Goal: Task Accomplishment & Management: Use online tool/utility

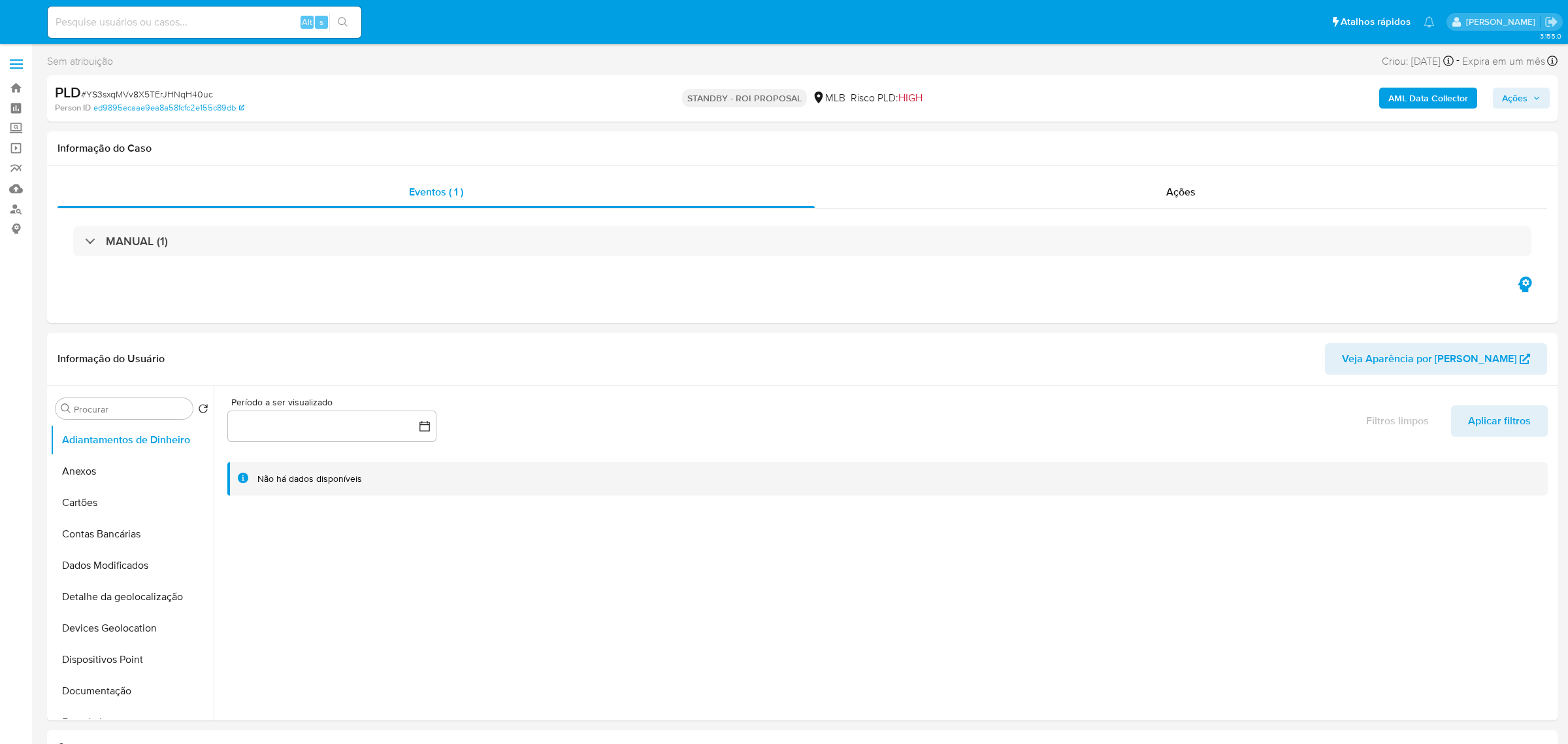
select select "10"
click at [138, 95] on span "# YS3sxqMVv8X5TErJHNqH40uc" at bounding box center [146, 94] width 132 height 13
copy span "YS3sxqMVv8X5TErJHNqH40uc"
click at [214, 23] on input at bounding box center [205, 22] width 314 height 17
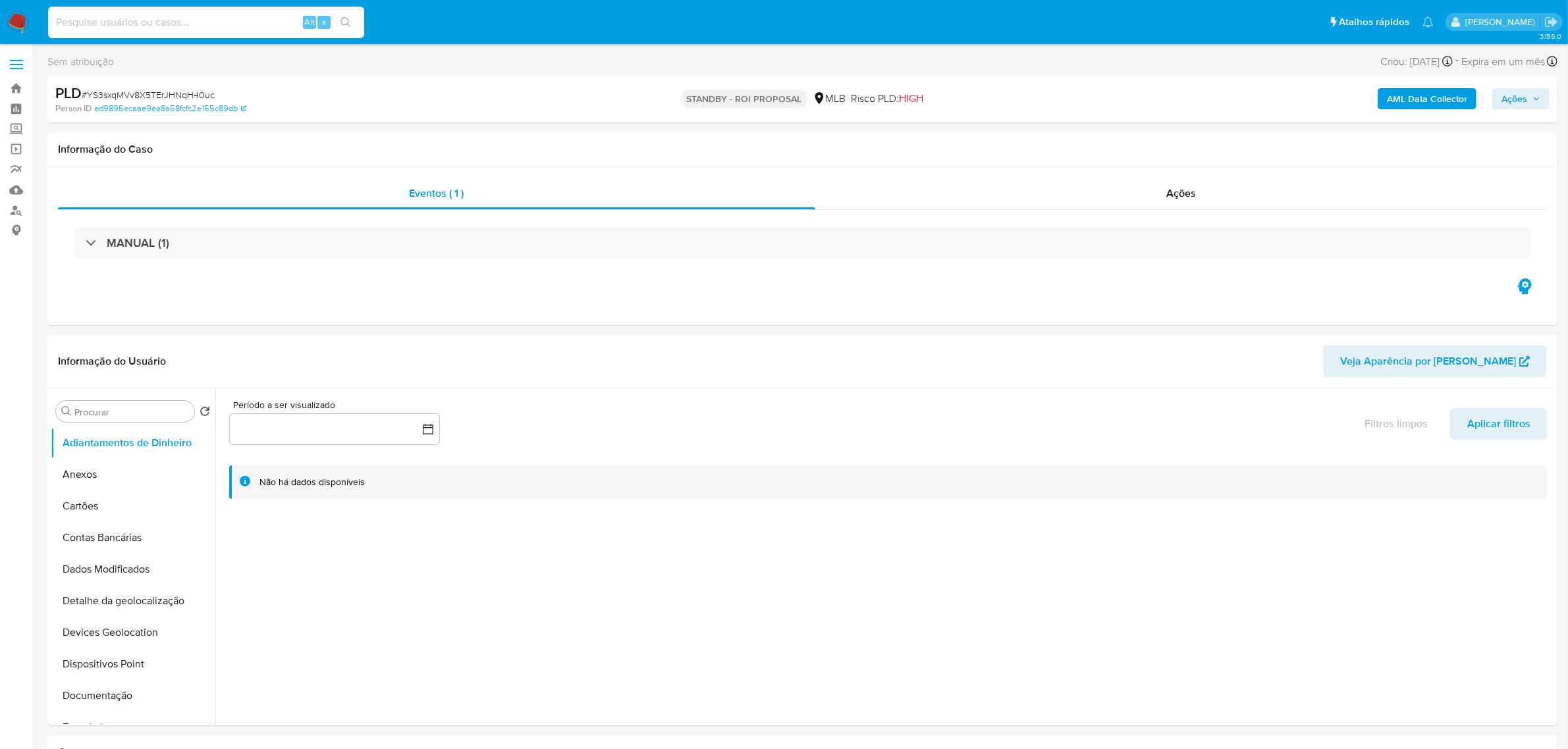
paste input "8KCSK8oetP5vYVBb4zS8jjWq"
type input "8KCSK8oetP5vYVBb4zS8jjWq"
click at [351, 22] on button "search-icon" at bounding box center [345, 22] width 27 height 19
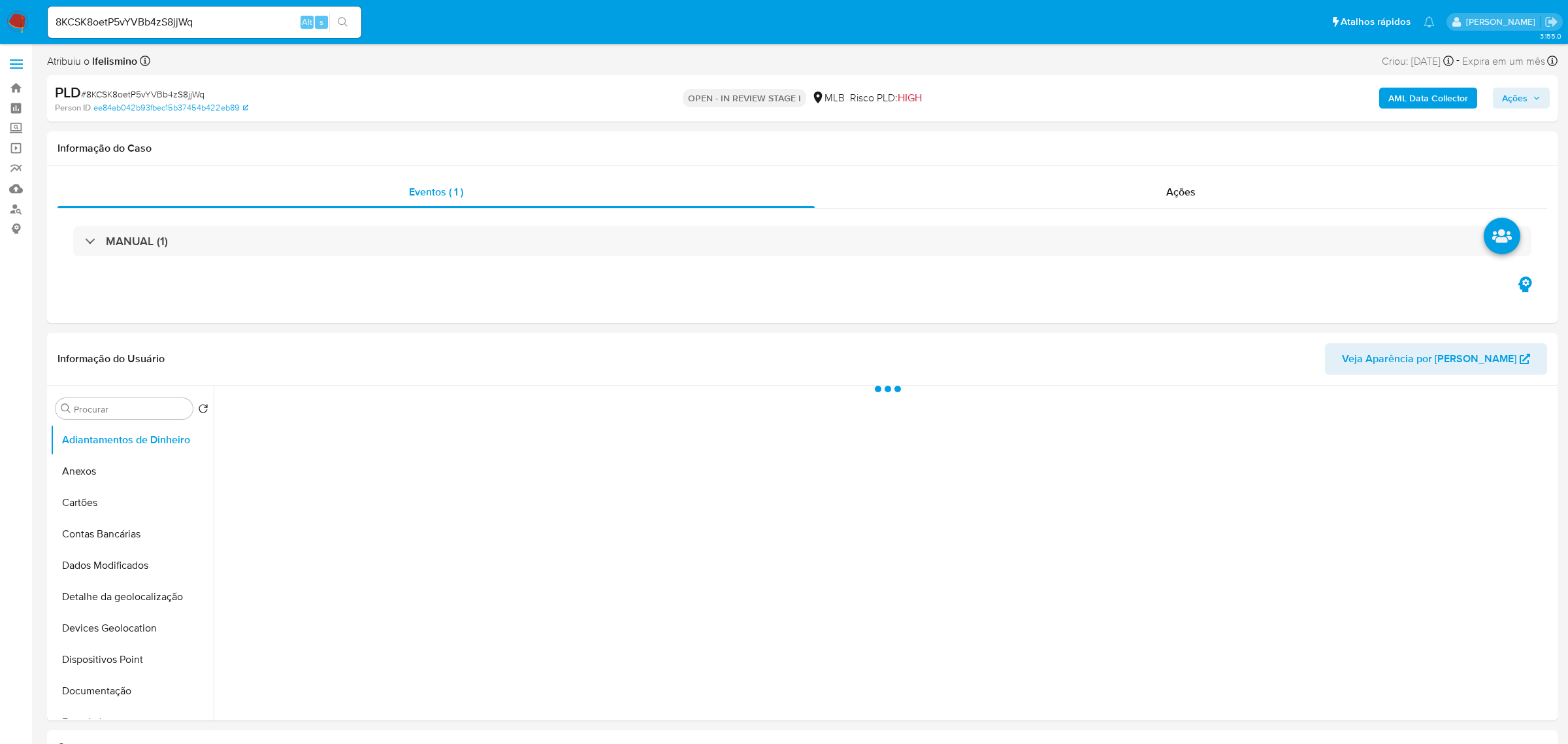
select select "10"
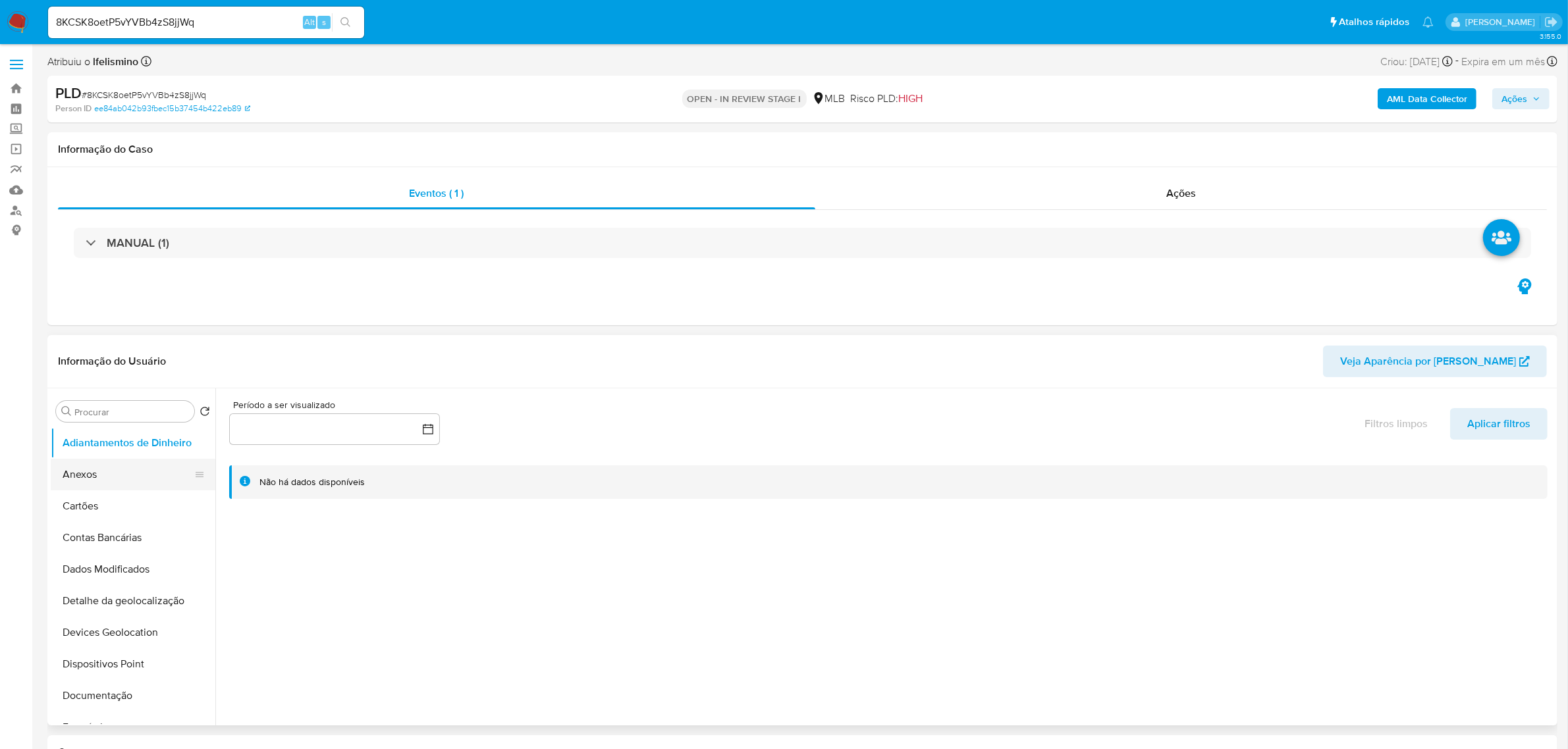
click at [127, 469] on button "Anexos" at bounding box center [127, 474] width 154 height 32
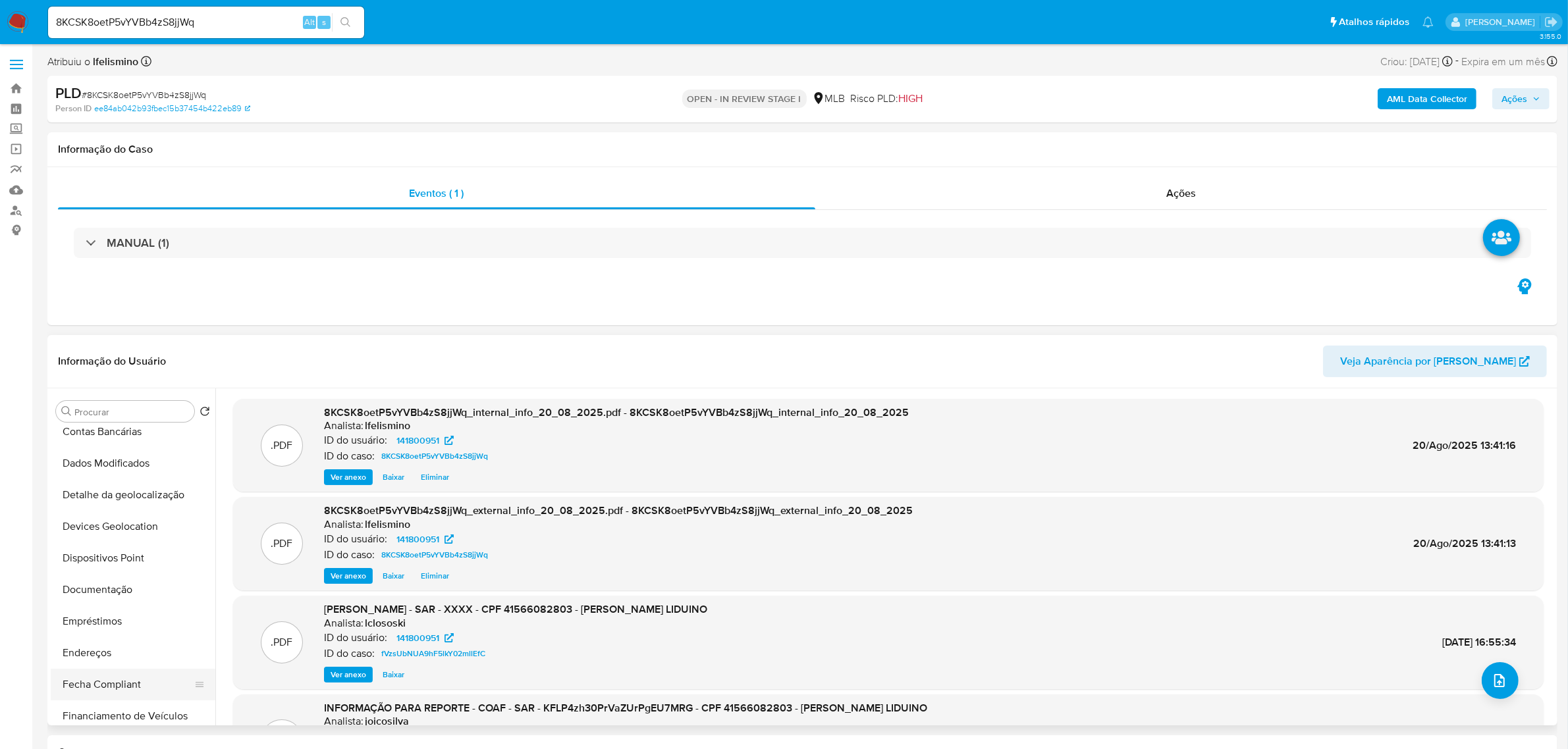
scroll to position [165, 0]
click at [84, 670] on button "Financiamento de Veículos" at bounding box center [127, 657] width 154 height 32
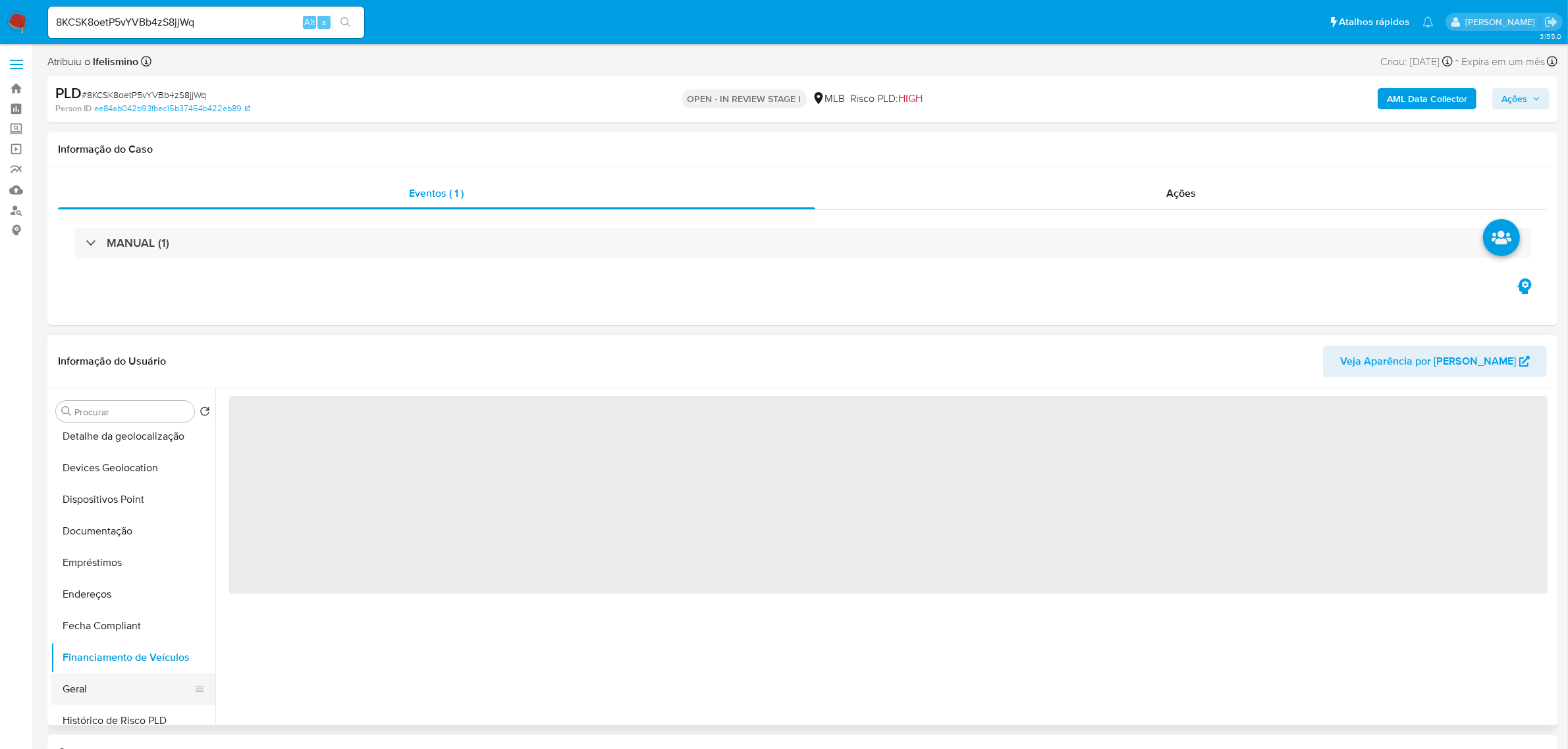
click at [95, 676] on ul "Adiantamentos de Dinheiro Anexos Cartões Contas Bancárias Dados Modificados Det…" at bounding box center [133, 575] width 165 height 297
click at [90, 693] on button "Geral" at bounding box center [127, 689] width 154 height 32
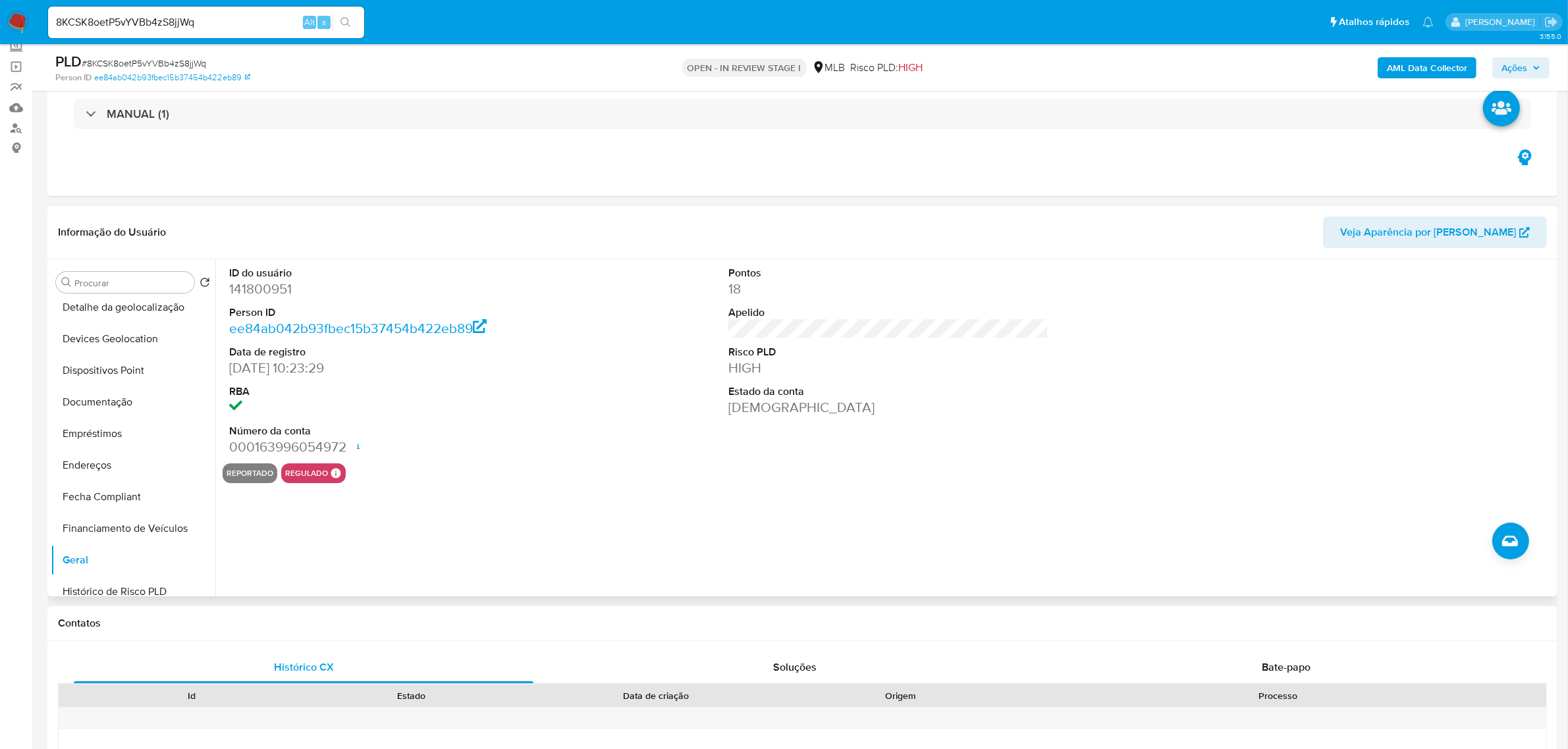
scroll to position [412, 0]
click at [162, 543] on button "KYC" at bounding box center [127, 534] width 154 height 32
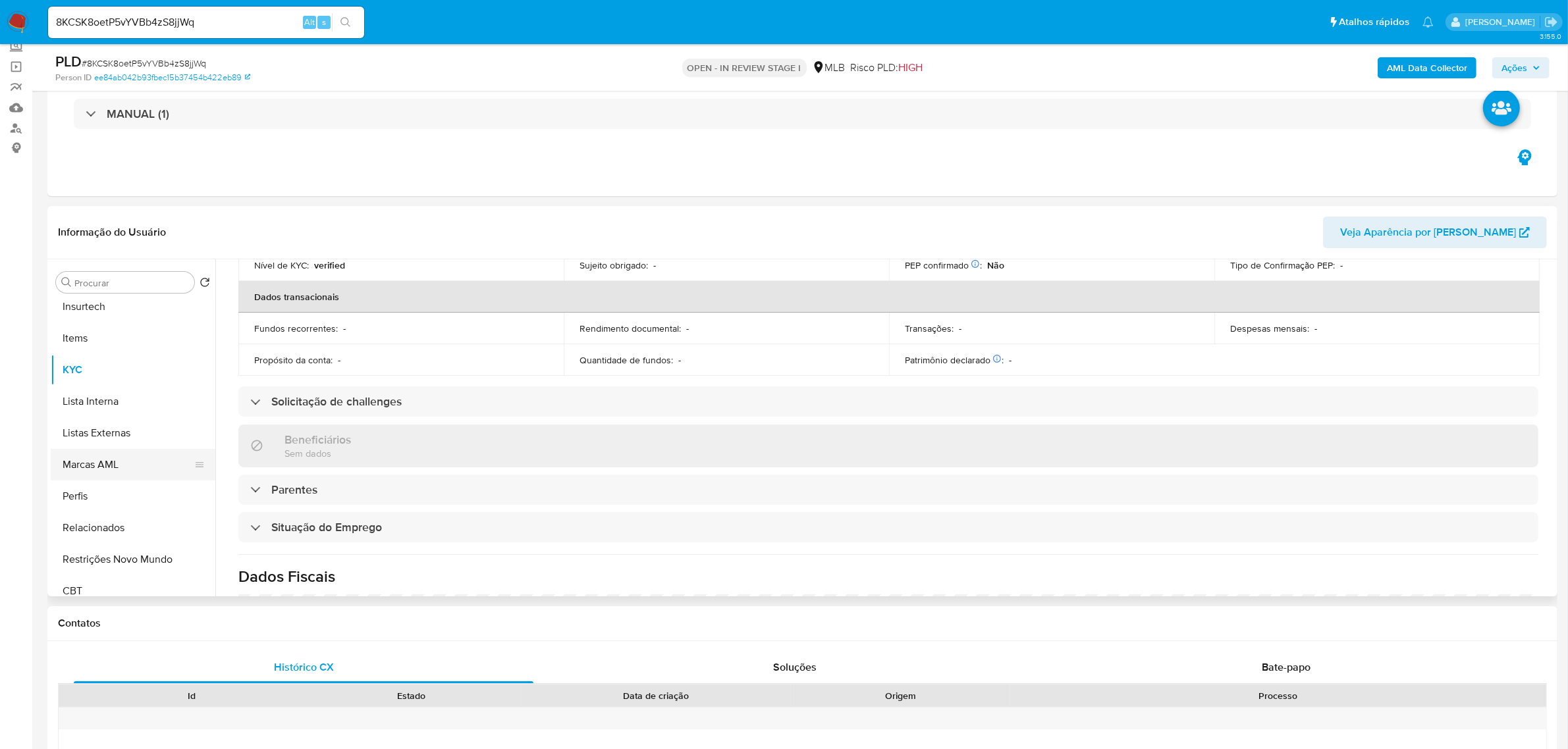
scroll to position [587, 0]
click at [110, 548] on button "Restrições Novo Mundo" at bounding box center [127, 548] width 154 height 32
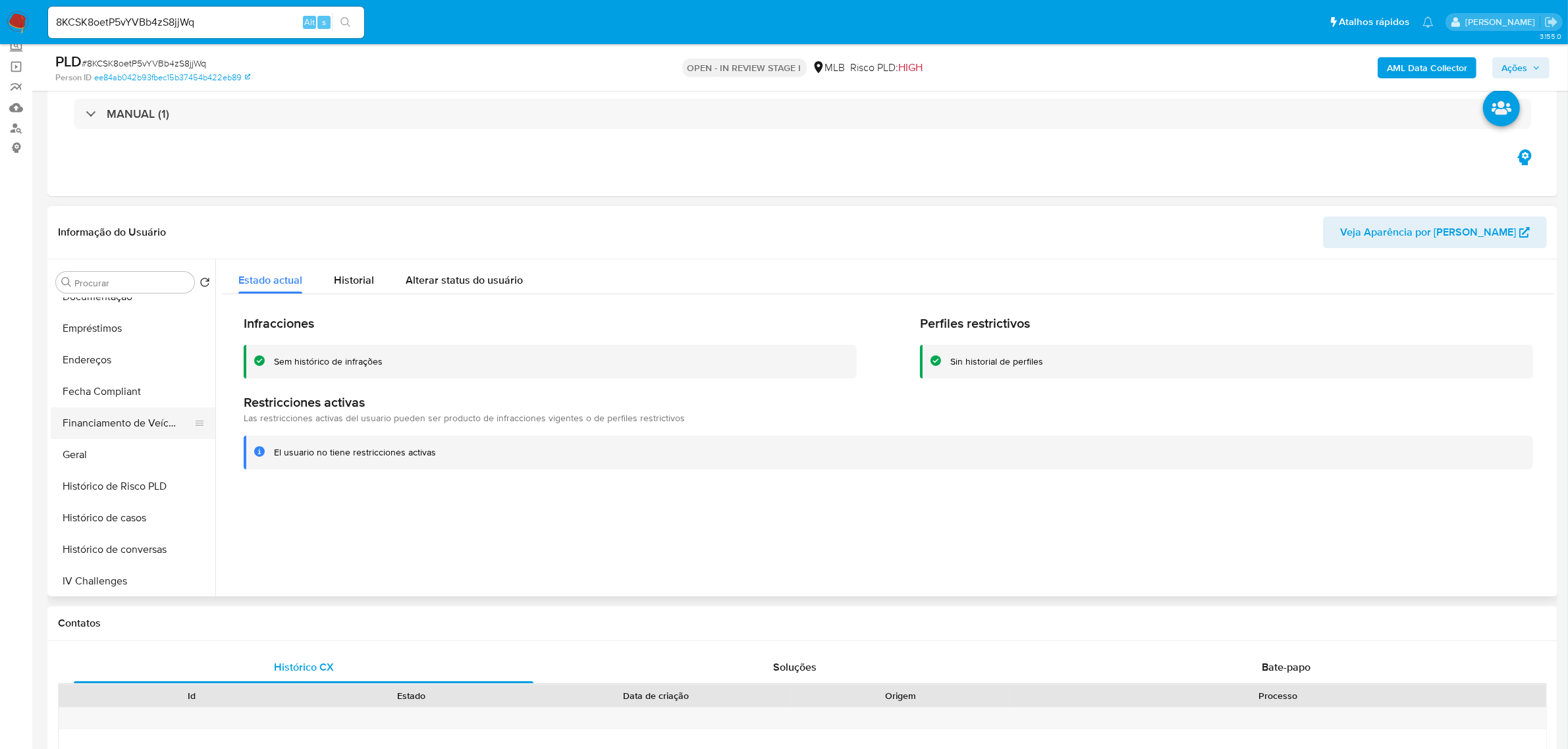
scroll to position [258, 0]
drag, startPoint x: 150, startPoint y: 313, endPoint x: 182, endPoint y: 316, distance: 32.1
click at [150, 313] on button "Documentação" at bounding box center [127, 308] width 154 height 32
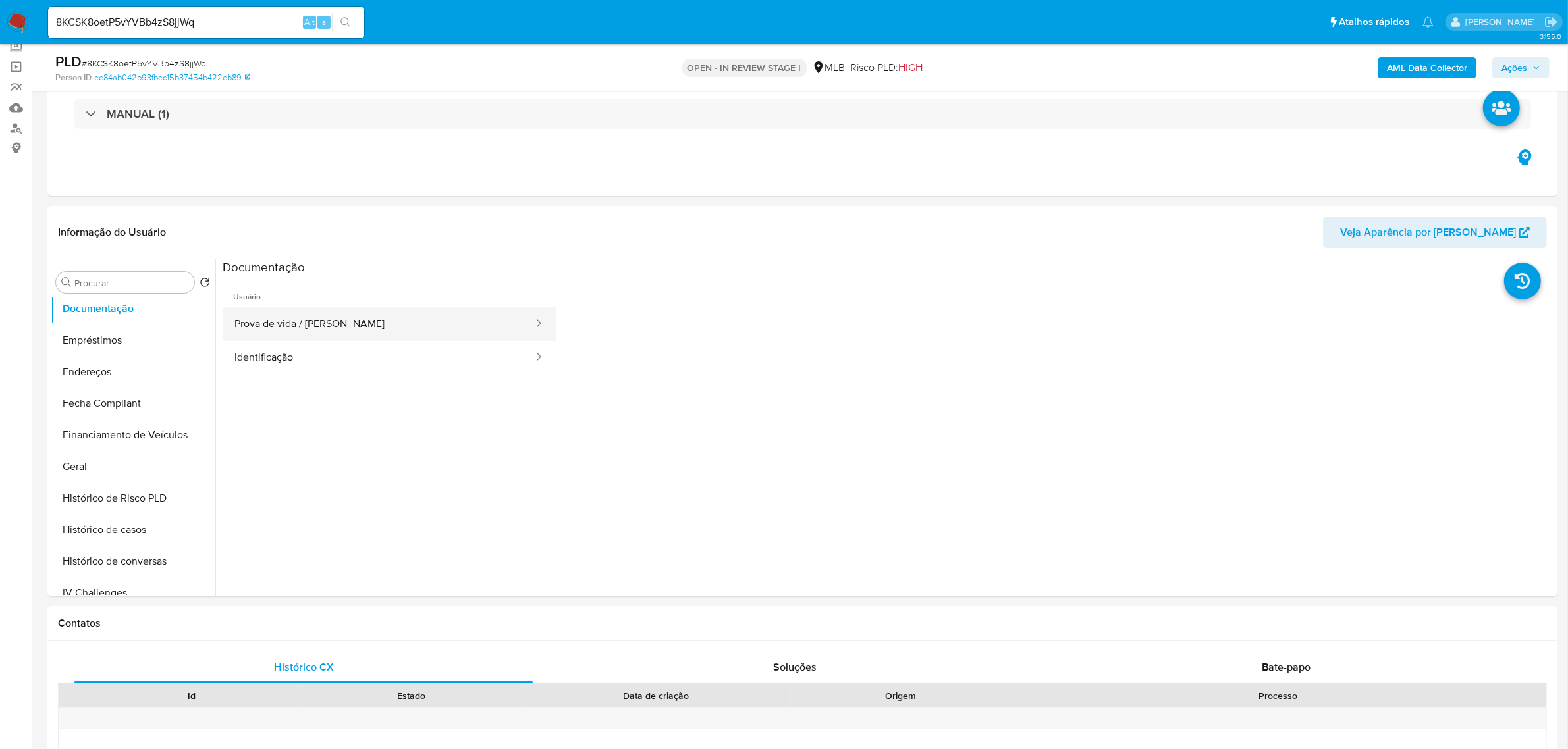
click at [342, 313] on button "Prova de vida / Selfie" at bounding box center [378, 324] width 312 height 33
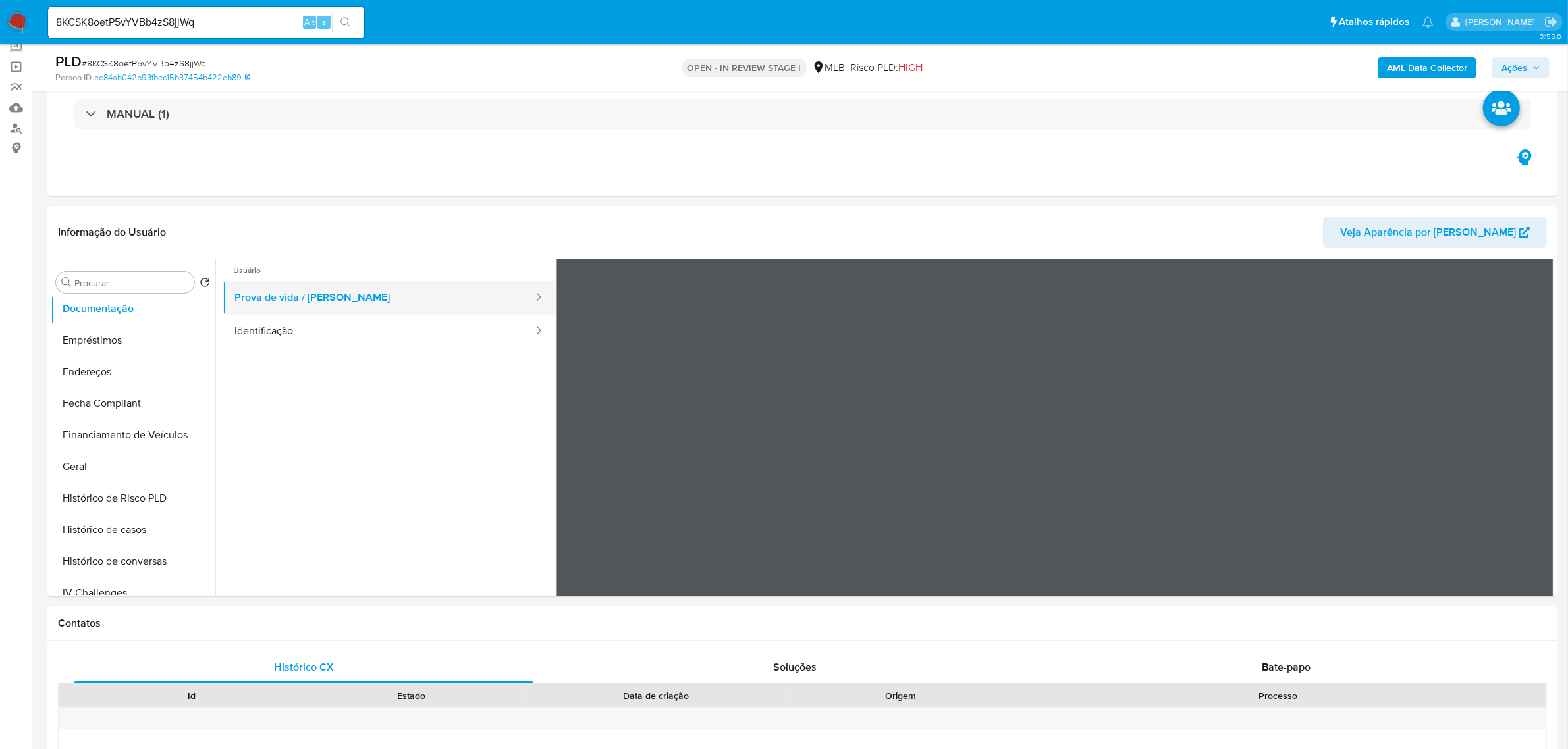
scroll to position [0, 0]
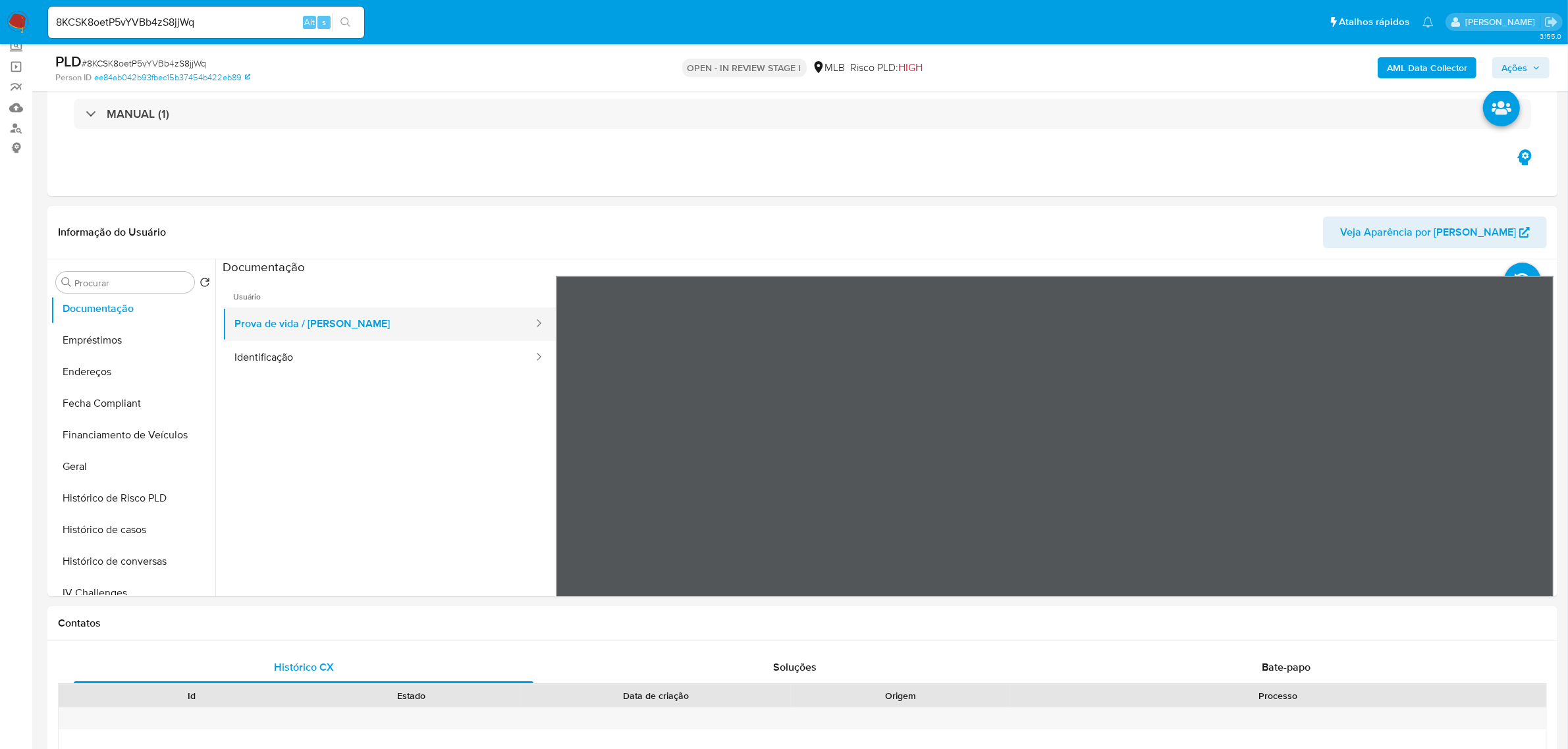
click at [285, 324] on button "Prova de vida / Selfie" at bounding box center [378, 324] width 312 height 33
click at [286, 359] on button "Identificação" at bounding box center [378, 357] width 312 height 33
drag, startPoint x: 331, startPoint y: 328, endPoint x: 386, endPoint y: 330, distance: 55.0
click at [333, 328] on button "Prova de vida / Selfie" at bounding box center [378, 324] width 312 height 33
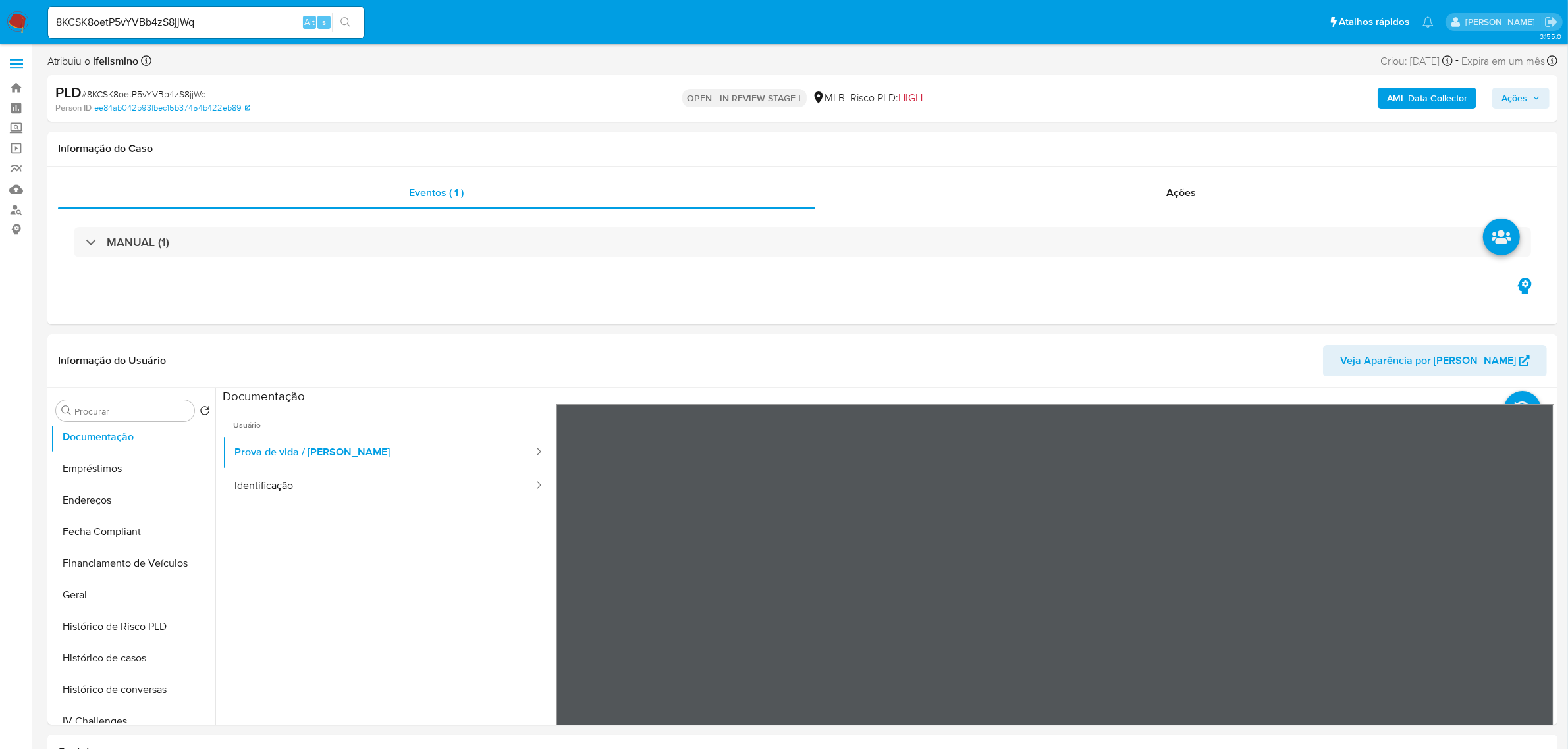
scroll to position [0, 0]
click at [996, 533] on div at bounding box center [1055, 621] width 999 height 432
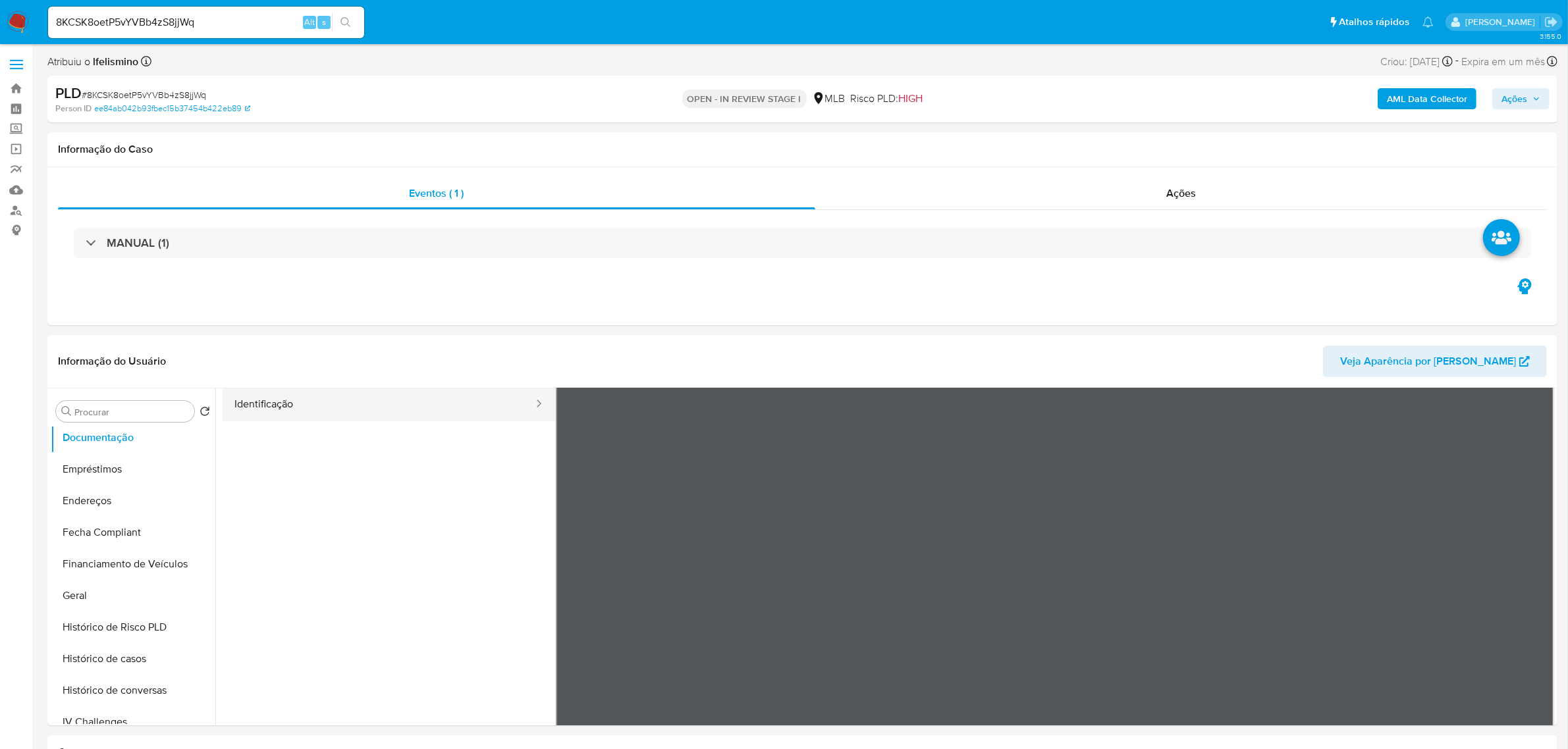
drag, startPoint x: 364, startPoint y: 403, endPoint x: 369, endPoint y: 412, distance: 10.3
click at [365, 409] on button "Identificação" at bounding box center [378, 404] width 312 height 33
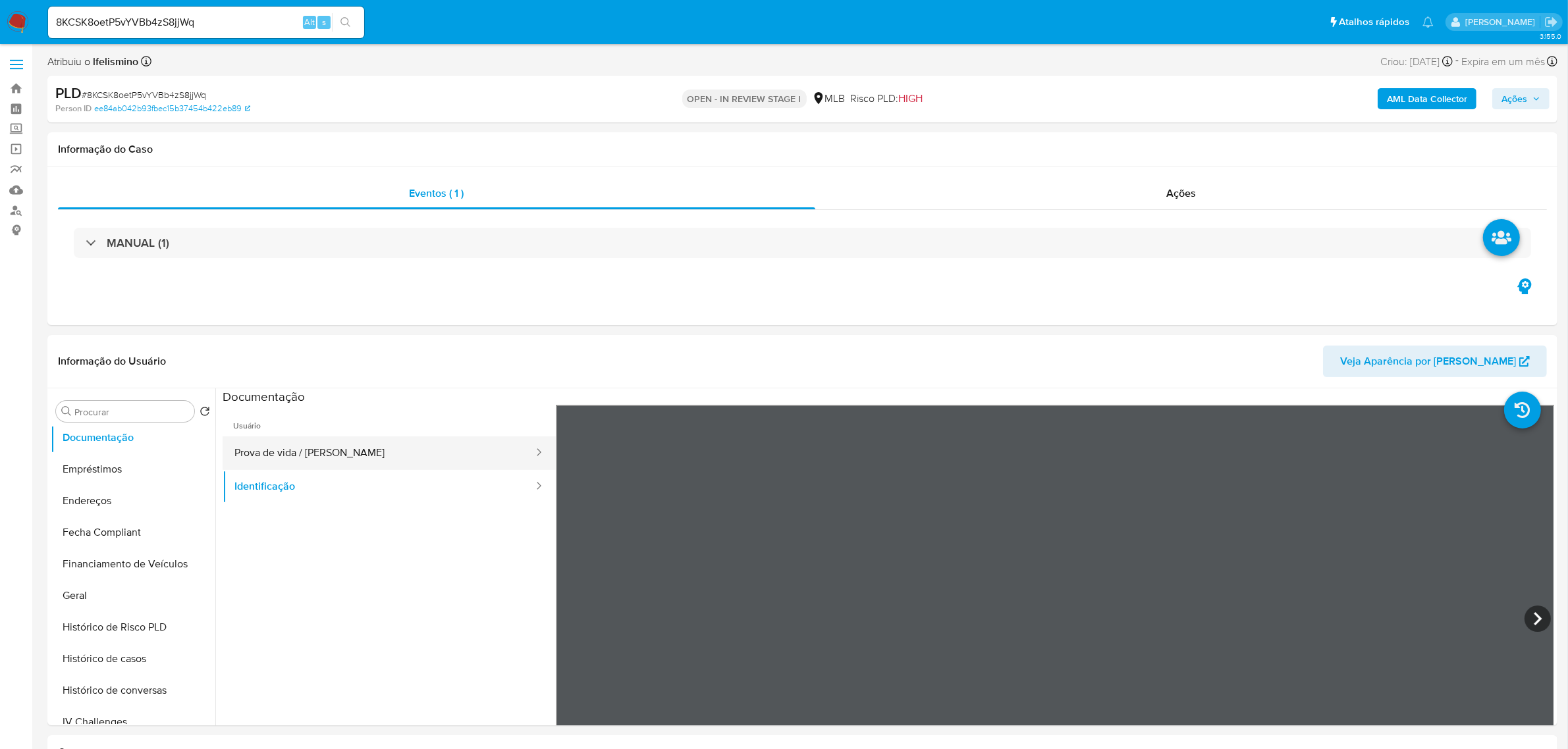
click at [392, 463] on button "Prova de vida / Selfie" at bounding box center [378, 452] width 312 height 33
click at [386, 500] on button "Identificação" at bounding box center [378, 487] width 312 height 33
click at [399, 466] on button "Prova de vida / Selfie" at bounding box center [378, 452] width 312 height 33
click at [423, 488] on button "Identificação" at bounding box center [378, 487] width 312 height 33
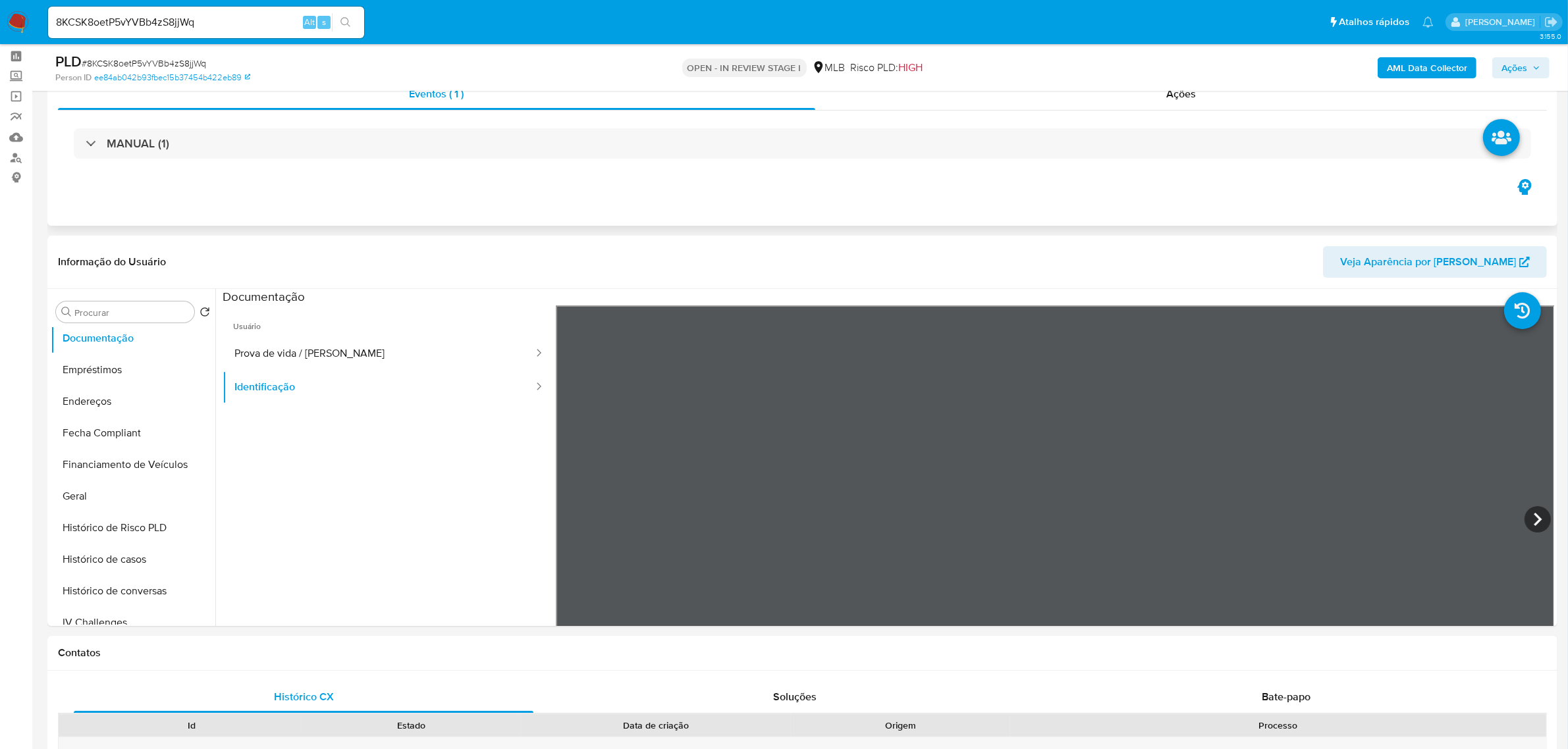
scroll to position [82, 0]
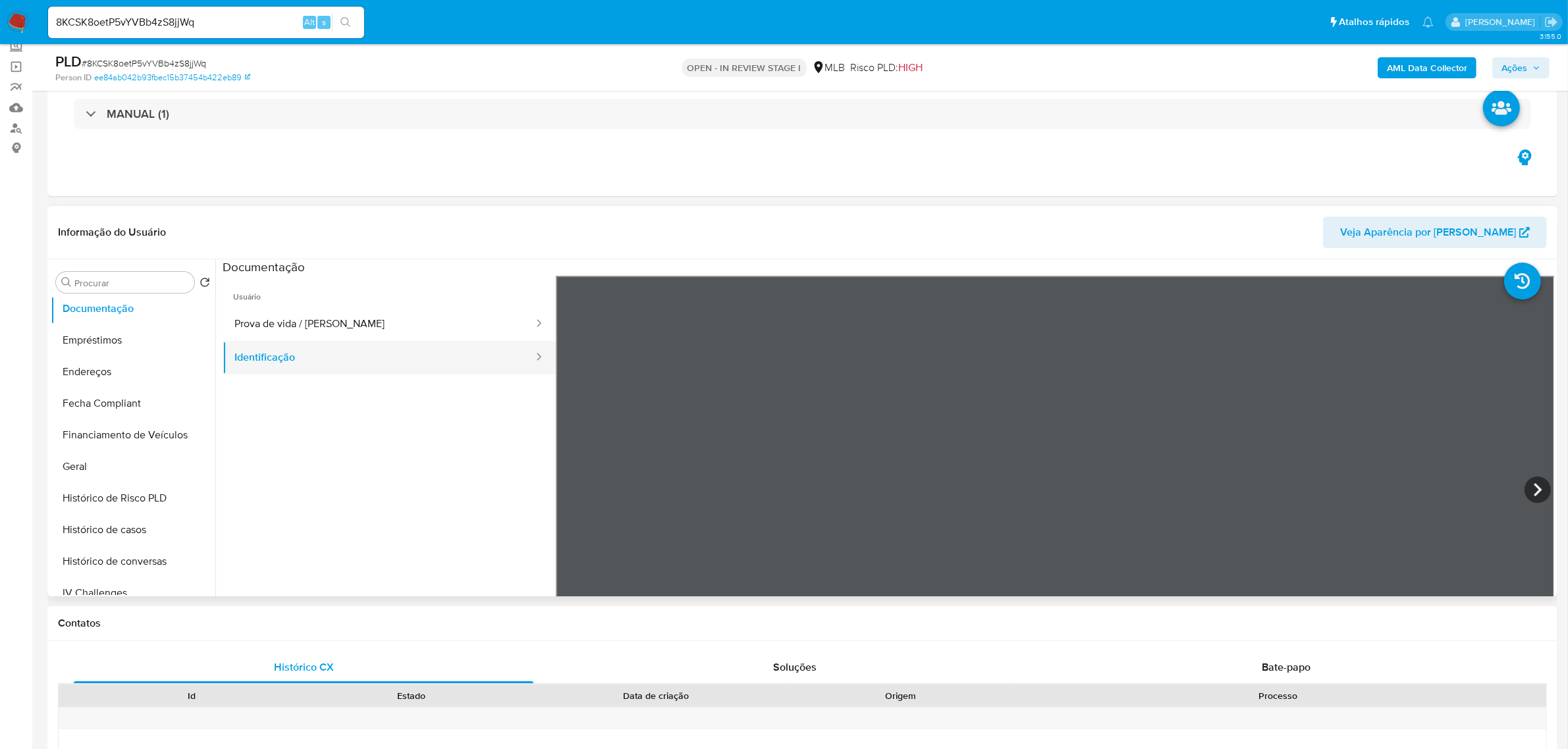
drag, startPoint x: 292, startPoint y: 347, endPoint x: 305, endPoint y: 343, distance: 13.6
click at [294, 347] on button "Identificação" at bounding box center [378, 357] width 312 height 33
drag, startPoint x: 342, startPoint y: 315, endPoint x: 351, endPoint y: 324, distance: 12.7
click at [347, 316] on button "Prova de vida / Selfie" at bounding box center [378, 324] width 312 height 33
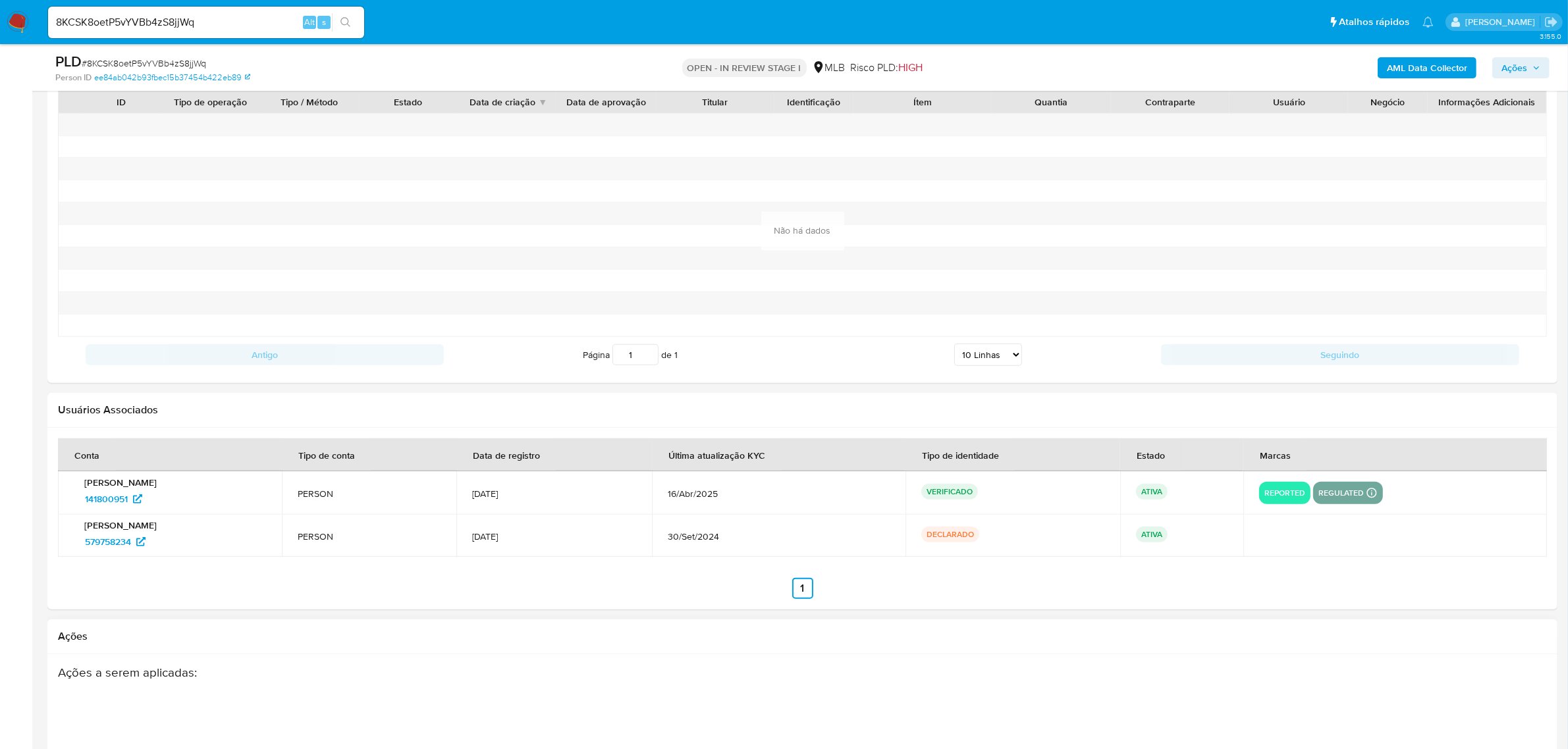
scroll to position [1788, 0]
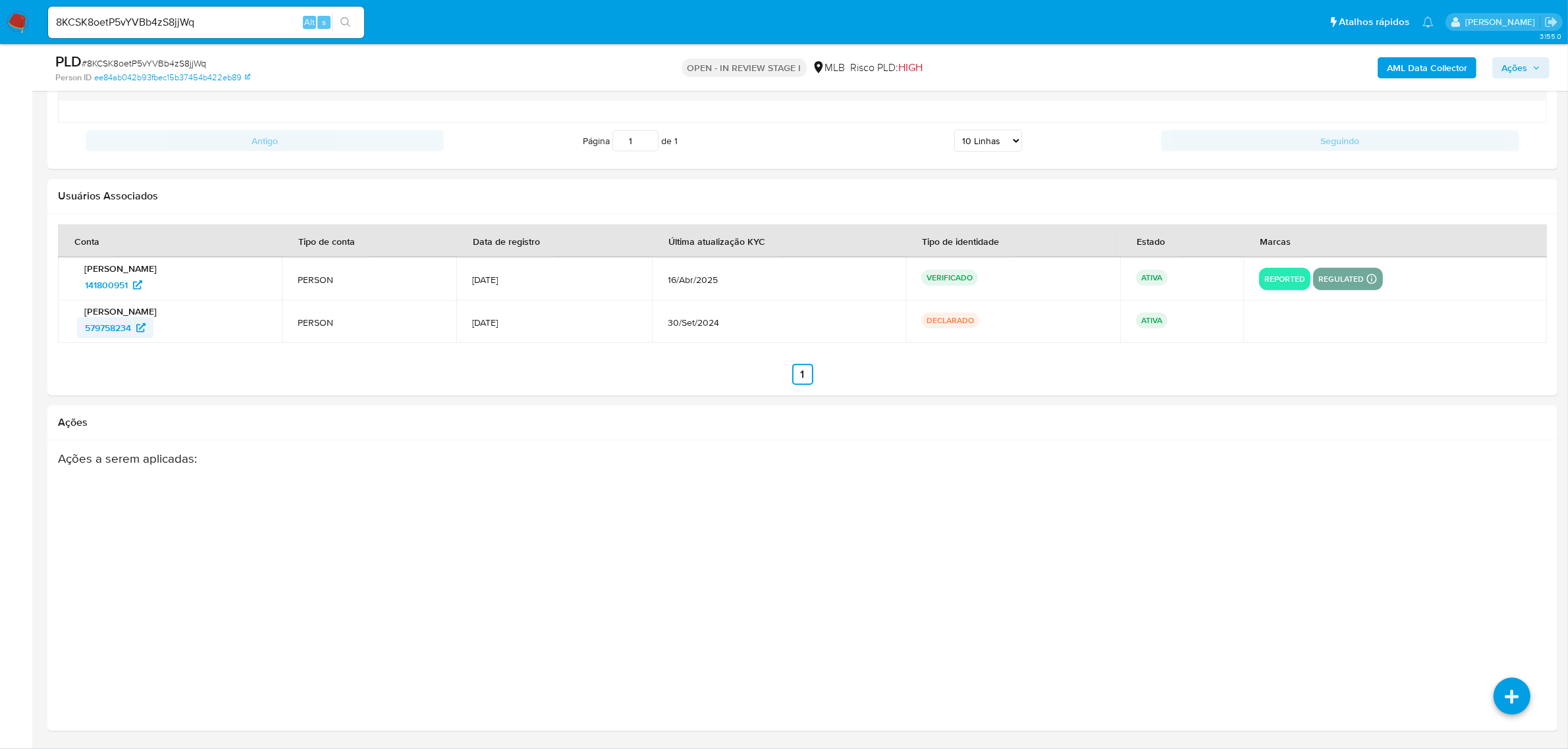
click at [100, 321] on span "579758234" at bounding box center [108, 328] width 46 height 21
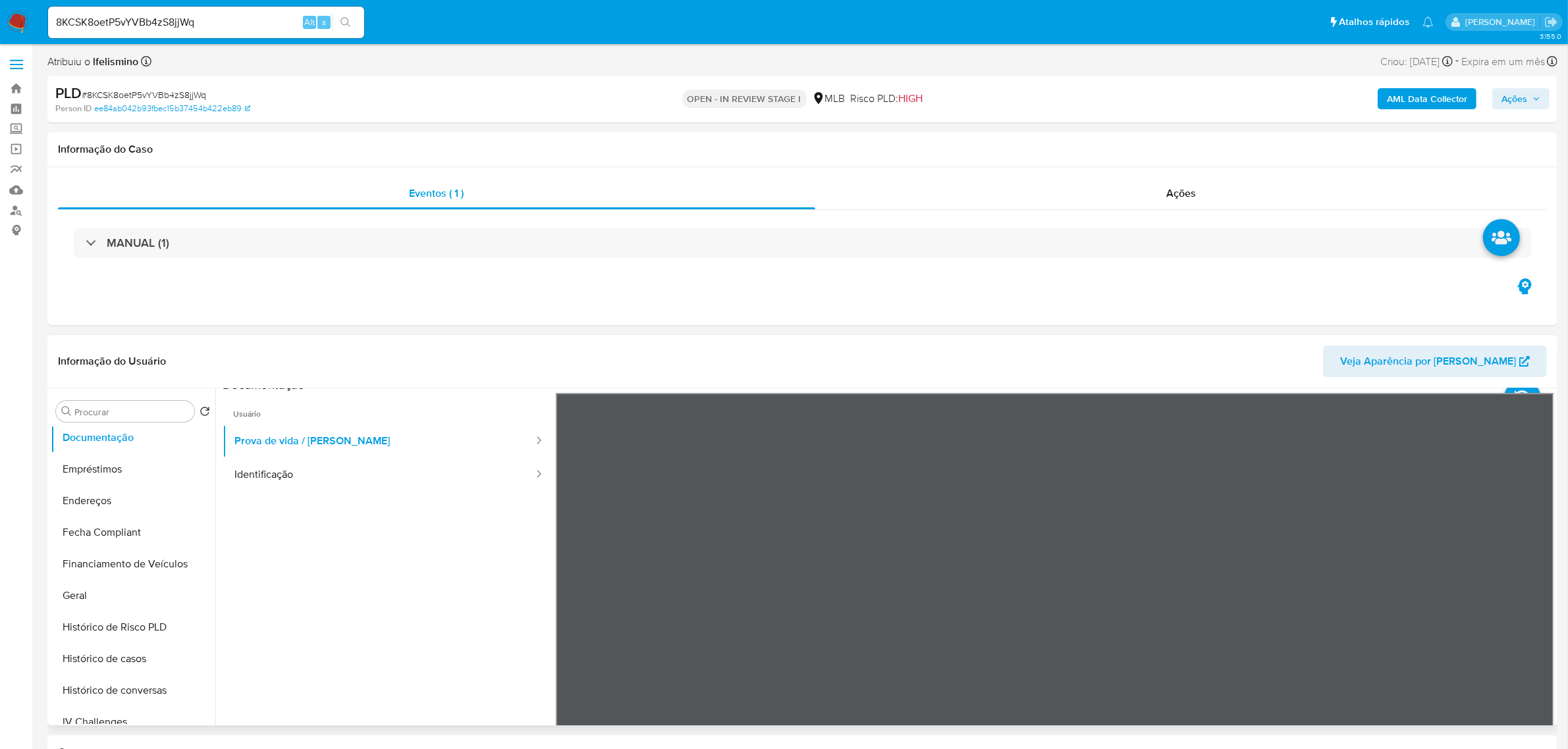
scroll to position [0, 0]
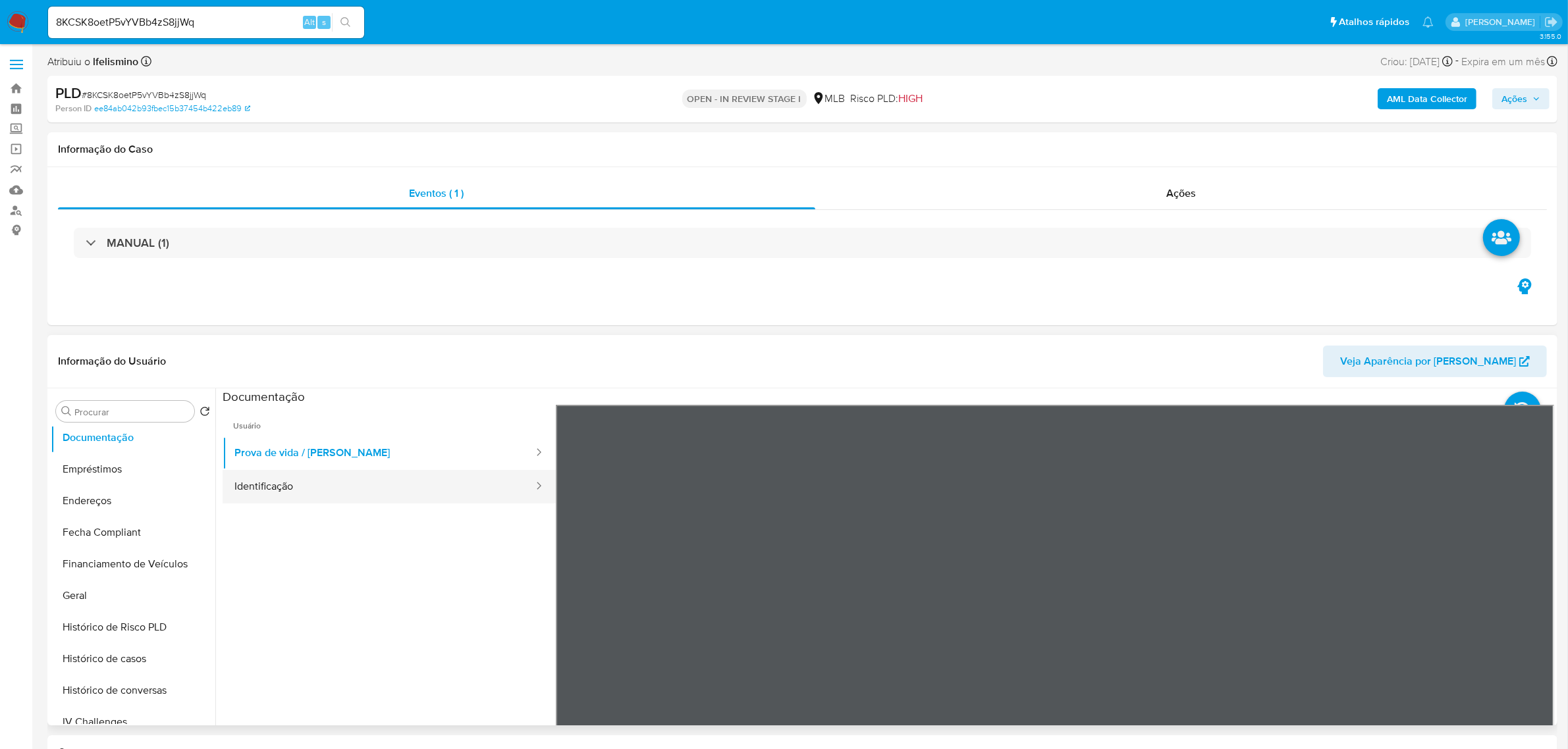
click at [324, 500] on button "Identificação" at bounding box center [378, 487] width 312 height 33
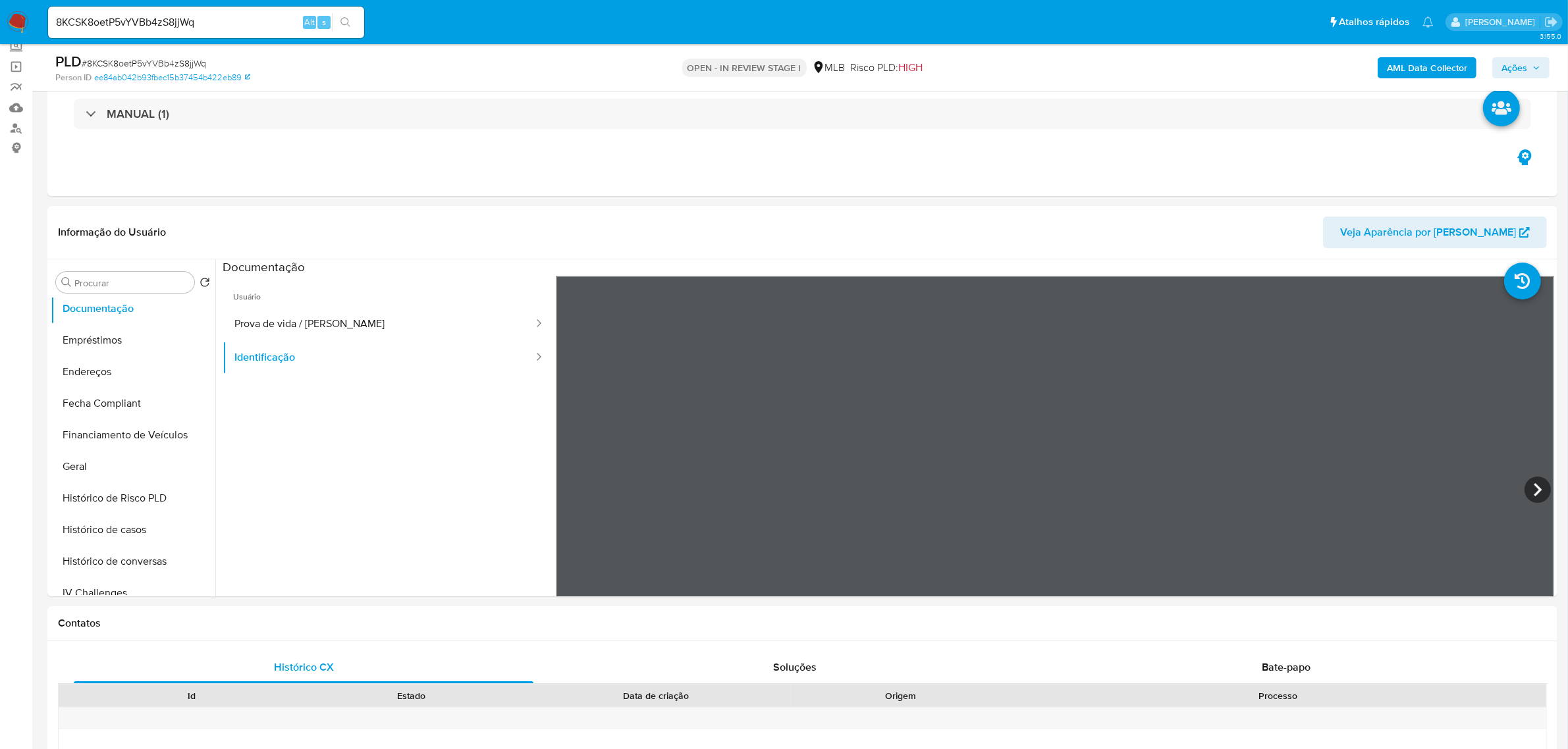
click at [336, 357] on button "Identificação" at bounding box center [378, 357] width 312 height 33
click at [338, 337] on button "Prova de vida / Selfie" at bounding box center [378, 324] width 312 height 33
click at [347, 367] on button "Identificação" at bounding box center [378, 357] width 312 height 33
click at [363, 343] on button "Identificação" at bounding box center [378, 357] width 312 height 33
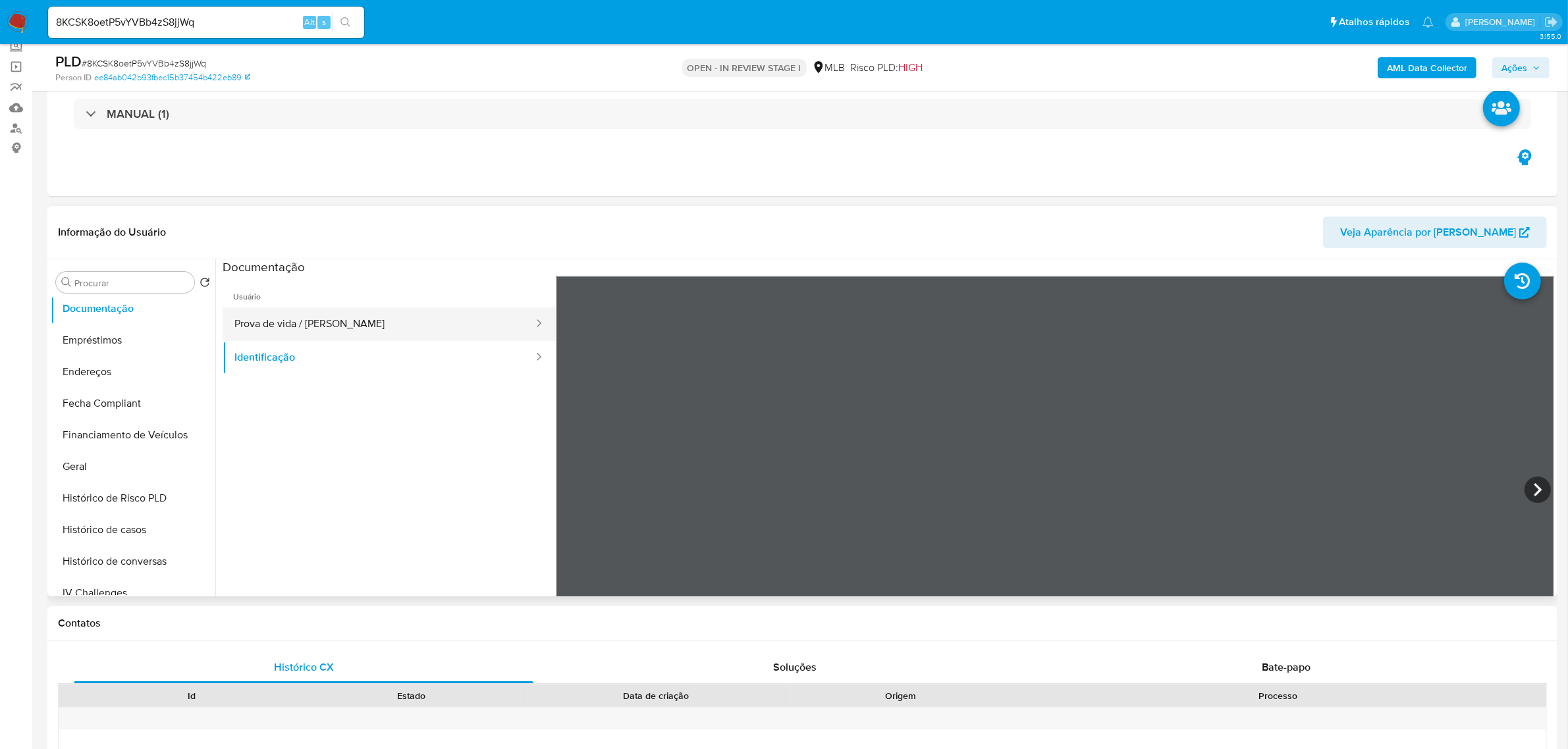
click at [317, 333] on button "Prova de vida / Selfie" at bounding box center [378, 324] width 312 height 33
click at [313, 353] on button "Identificação" at bounding box center [378, 357] width 312 height 33
click at [316, 337] on button "Prova de vida / Selfie" at bounding box center [378, 324] width 312 height 33
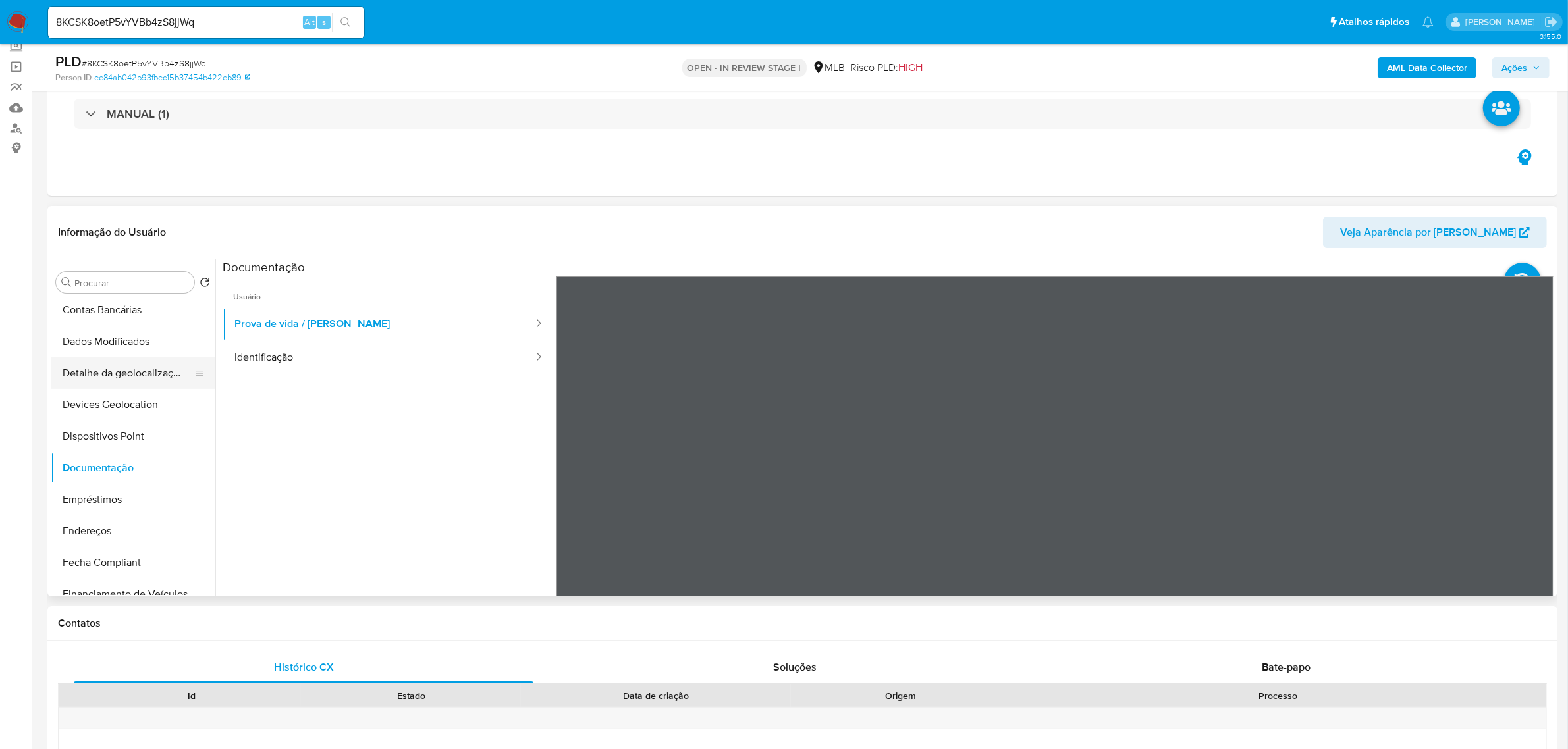
scroll to position [94, 0]
click at [349, 347] on button "Identificação" at bounding box center [378, 357] width 312 height 33
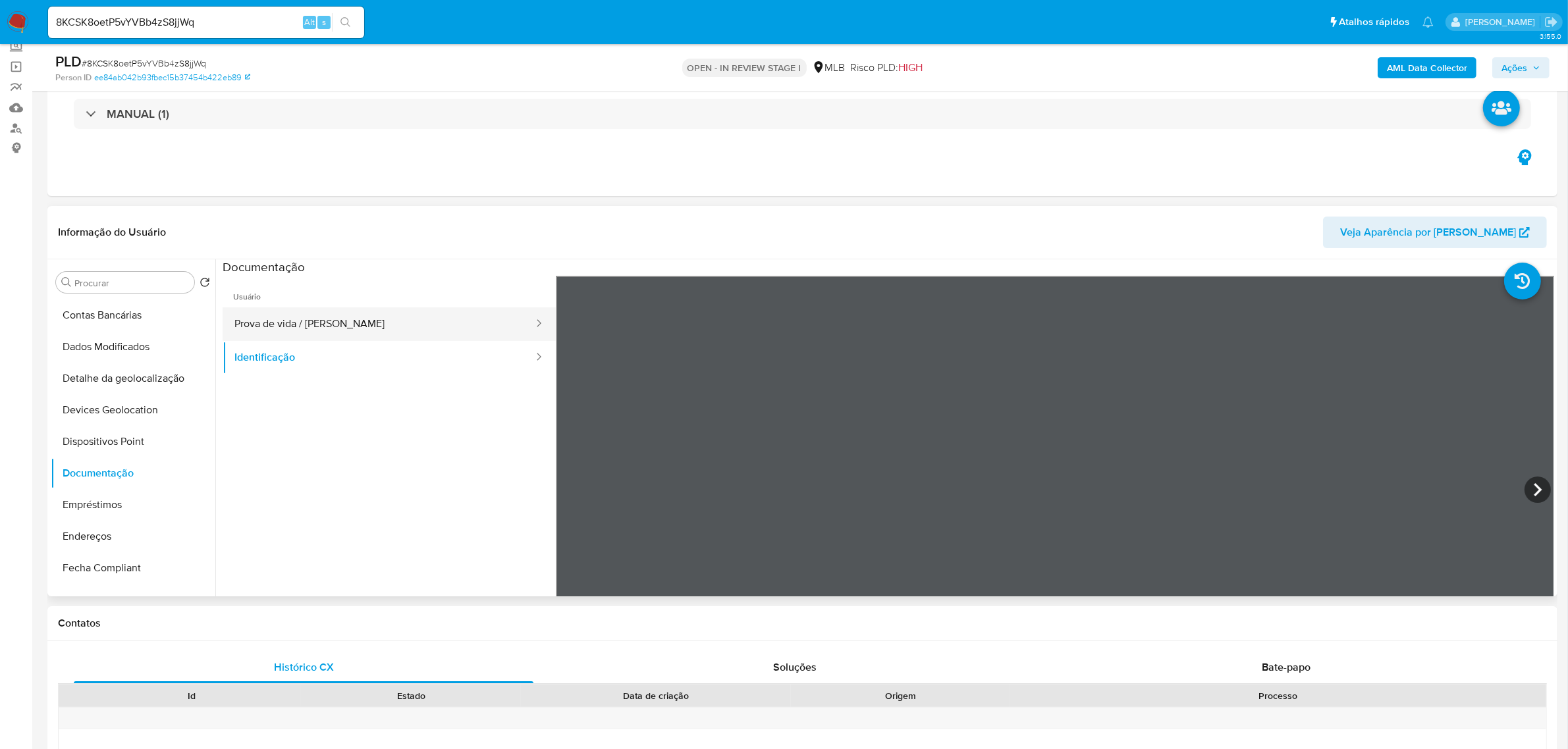
click at [318, 323] on button "Prova de vida / Selfie" at bounding box center [378, 324] width 312 height 33
click at [347, 354] on button "Identificação" at bounding box center [378, 357] width 312 height 33
click at [290, 350] on button "Identificação" at bounding box center [378, 357] width 312 height 33
drag, startPoint x: 307, startPoint y: 329, endPoint x: 524, endPoint y: 381, distance: 223.1
click at [308, 329] on button "Prova de vida / Selfie" at bounding box center [378, 324] width 312 height 33
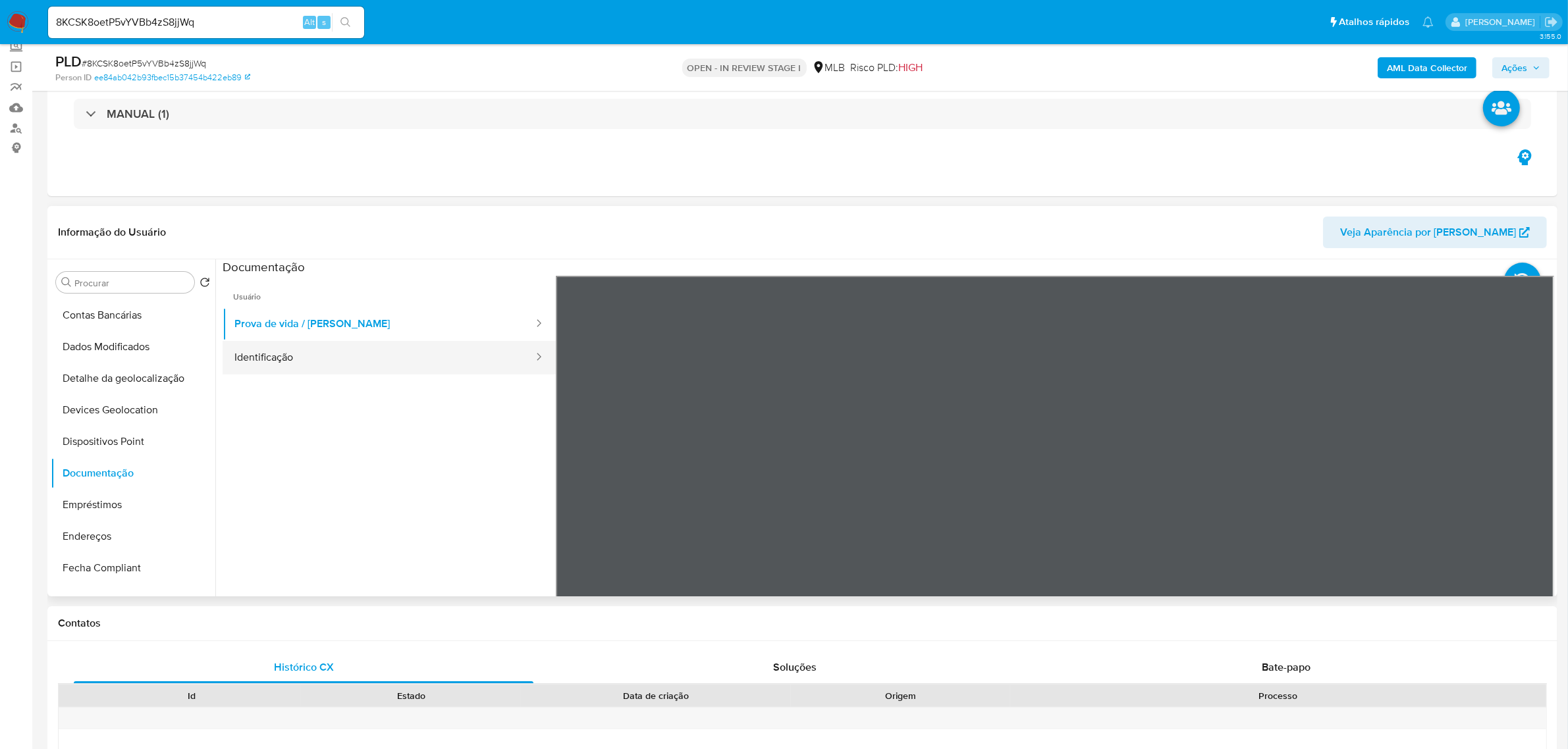
click at [338, 366] on button "Identificação" at bounding box center [378, 357] width 312 height 33
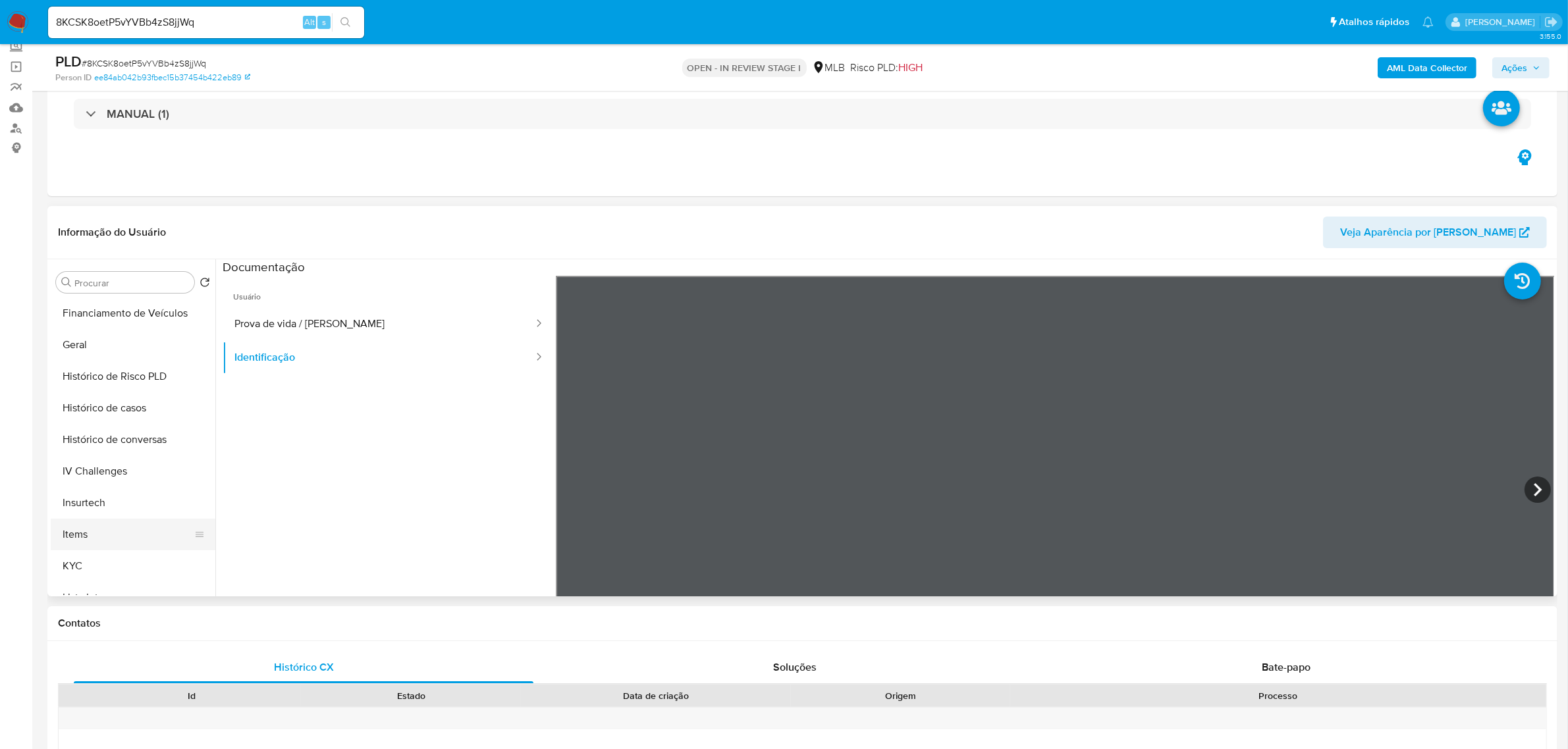
scroll to position [423, 0]
click at [137, 509] on button "KYC" at bounding box center [127, 523] width 154 height 32
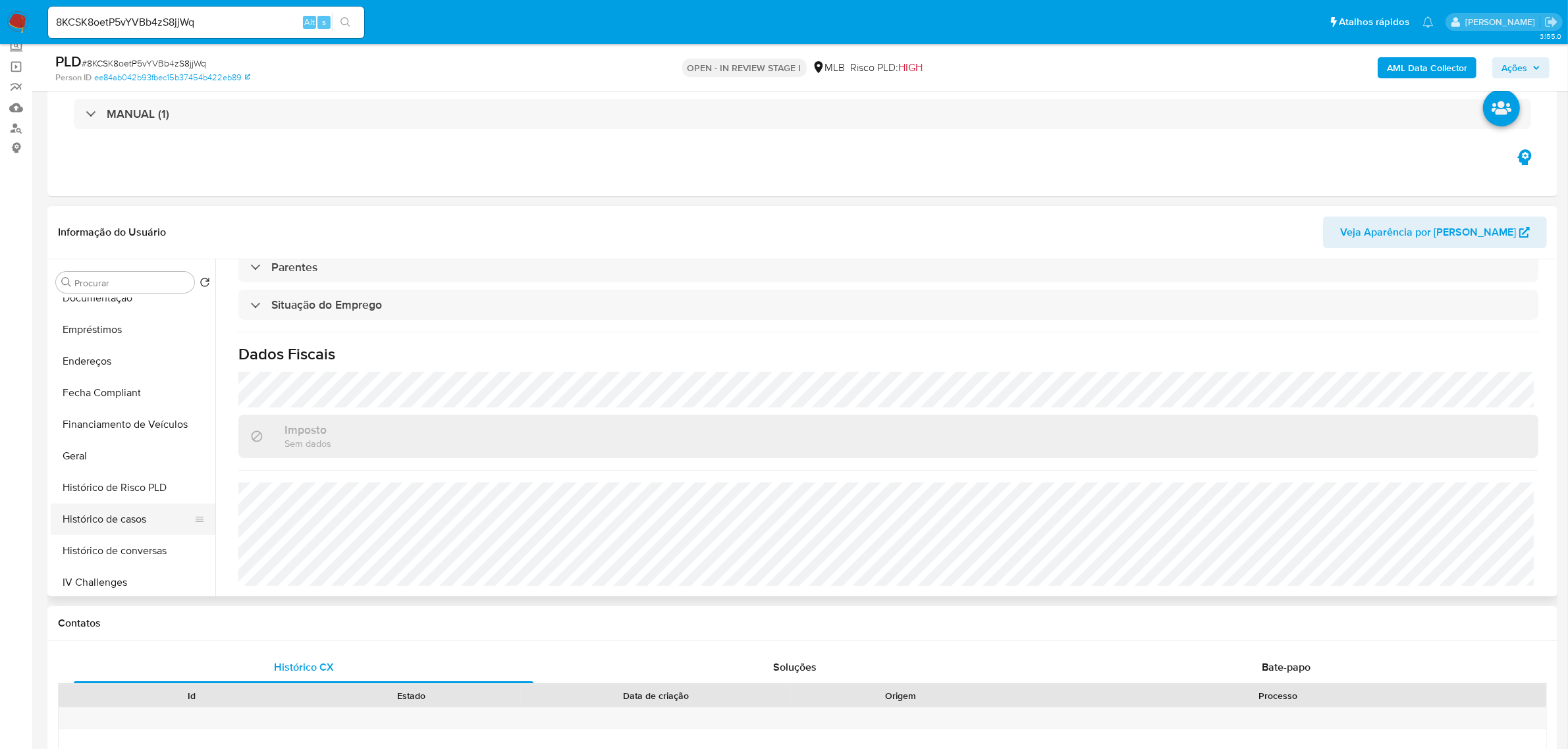
scroll to position [176, 0]
click at [96, 443] on button "Endereços" at bounding box center [127, 454] width 154 height 32
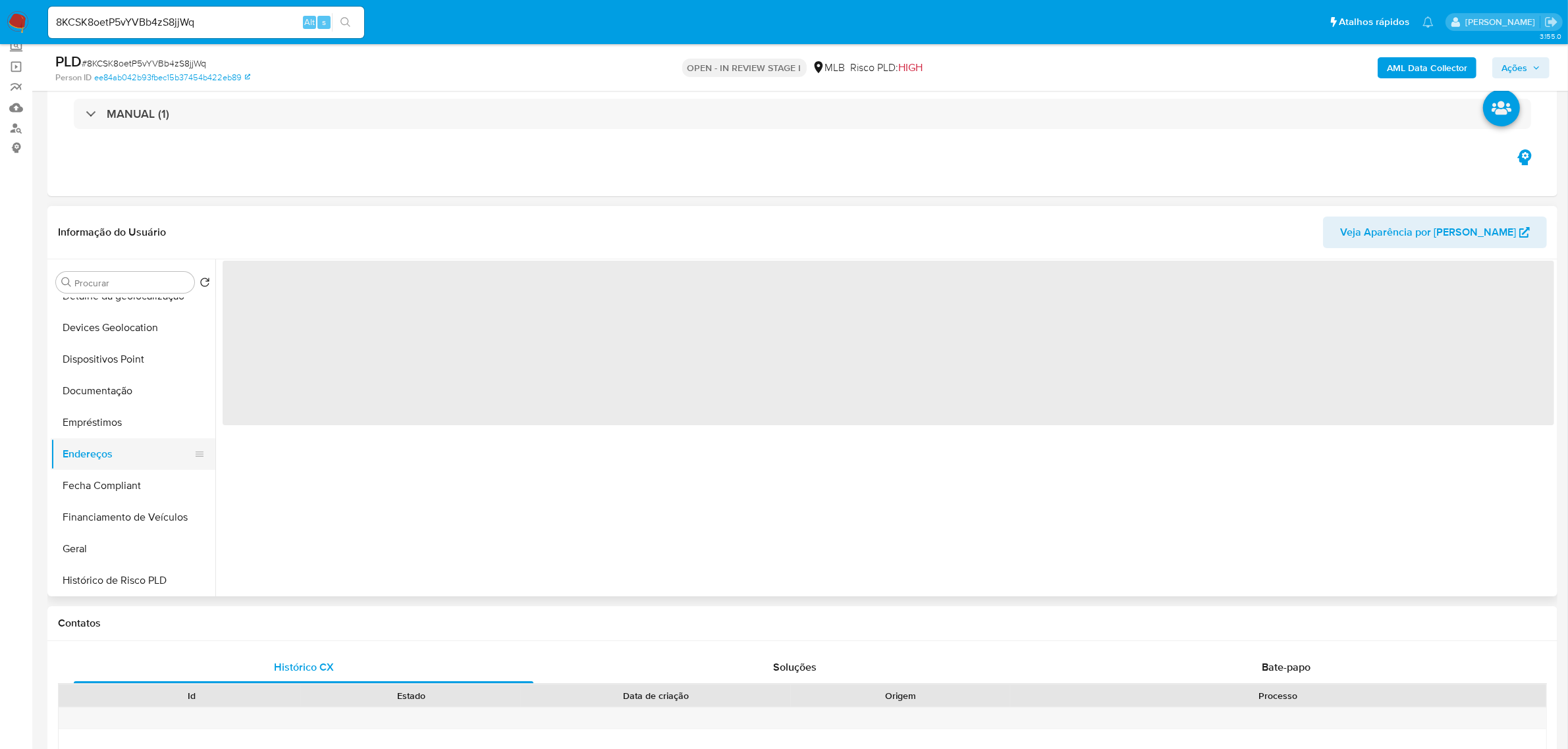
scroll to position [0, 0]
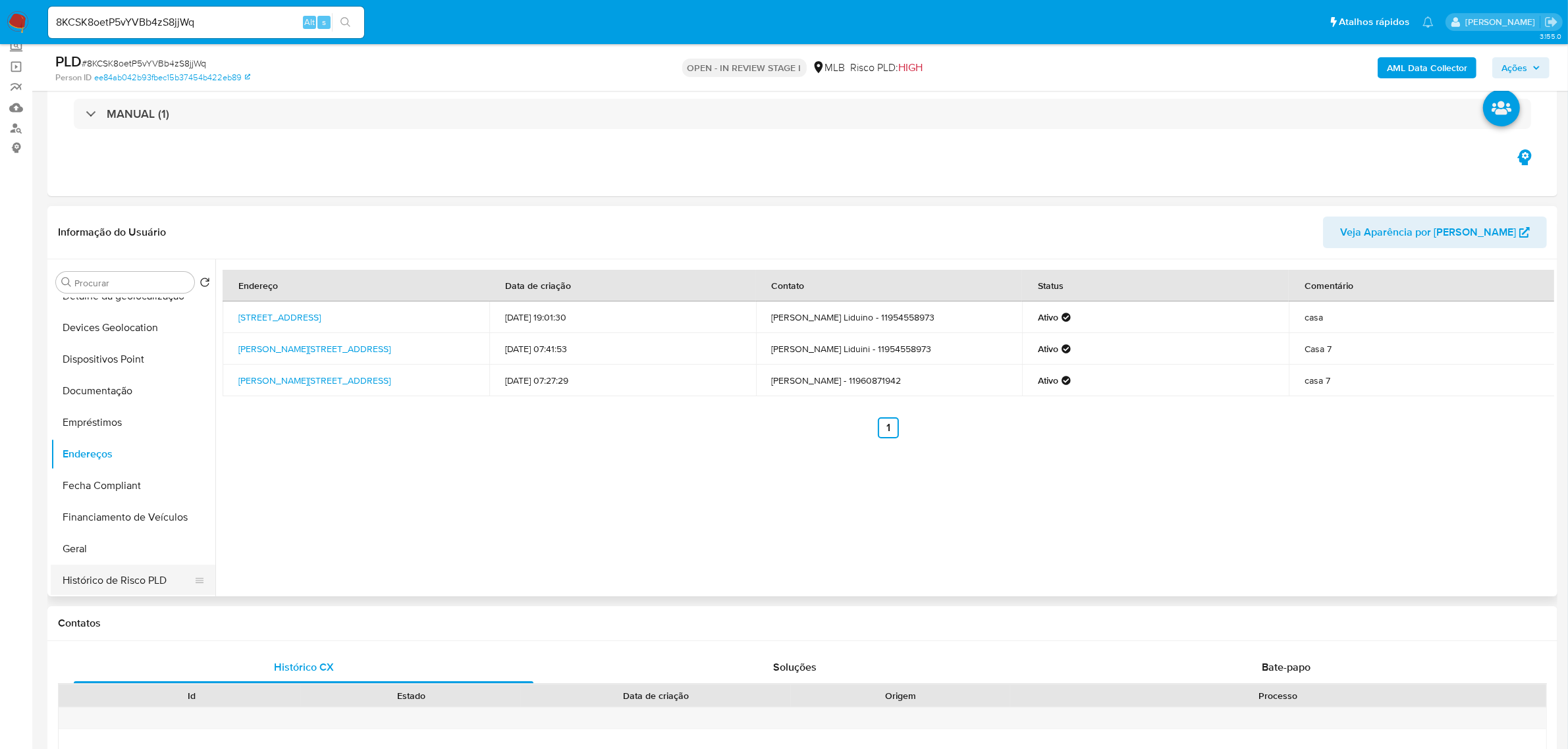
click at [149, 571] on button "Histórico de Risco PLD" at bounding box center [127, 580] width 154 height 32
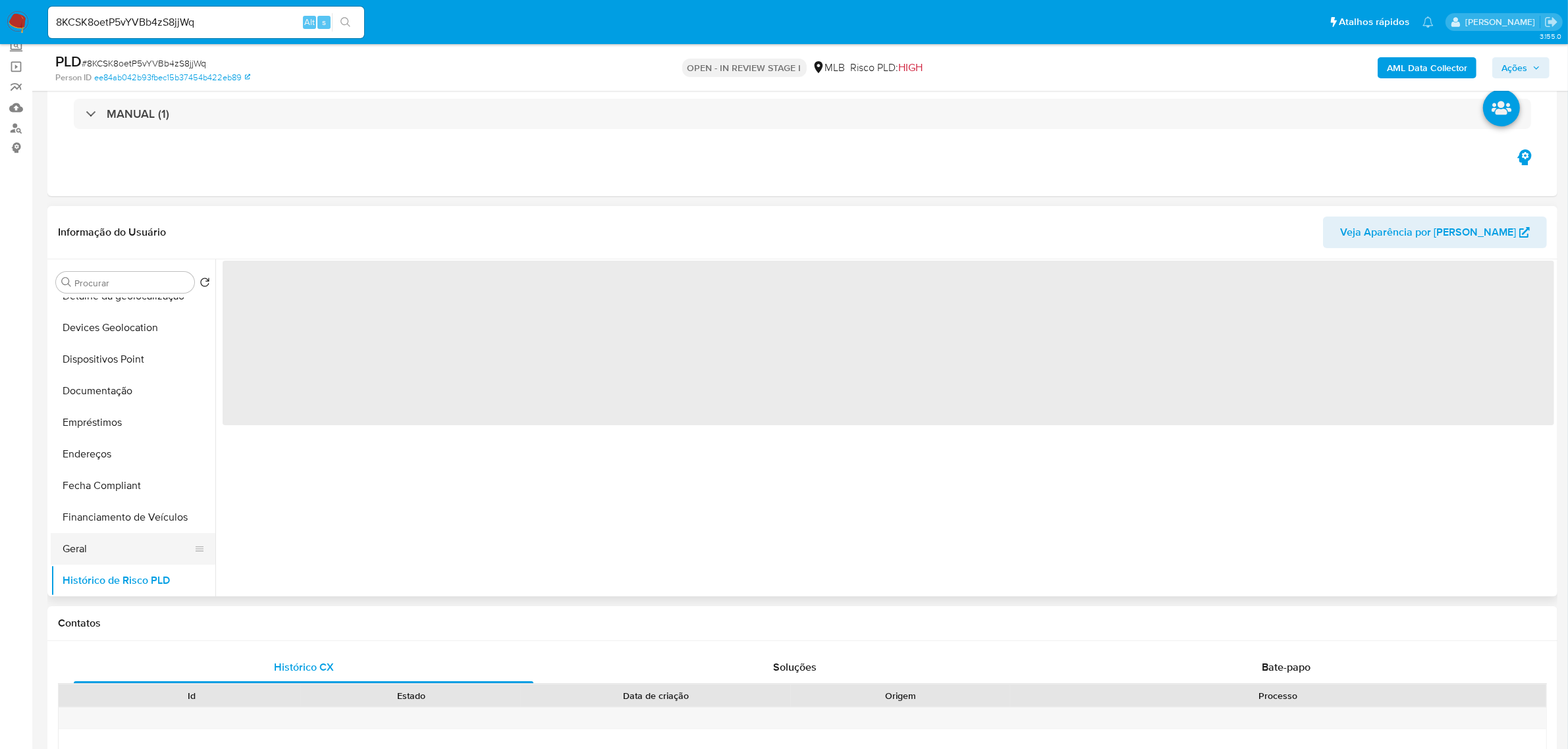
click at [126, 537] on button "Geral" at bounding box center [127, 549] width 154 height 32
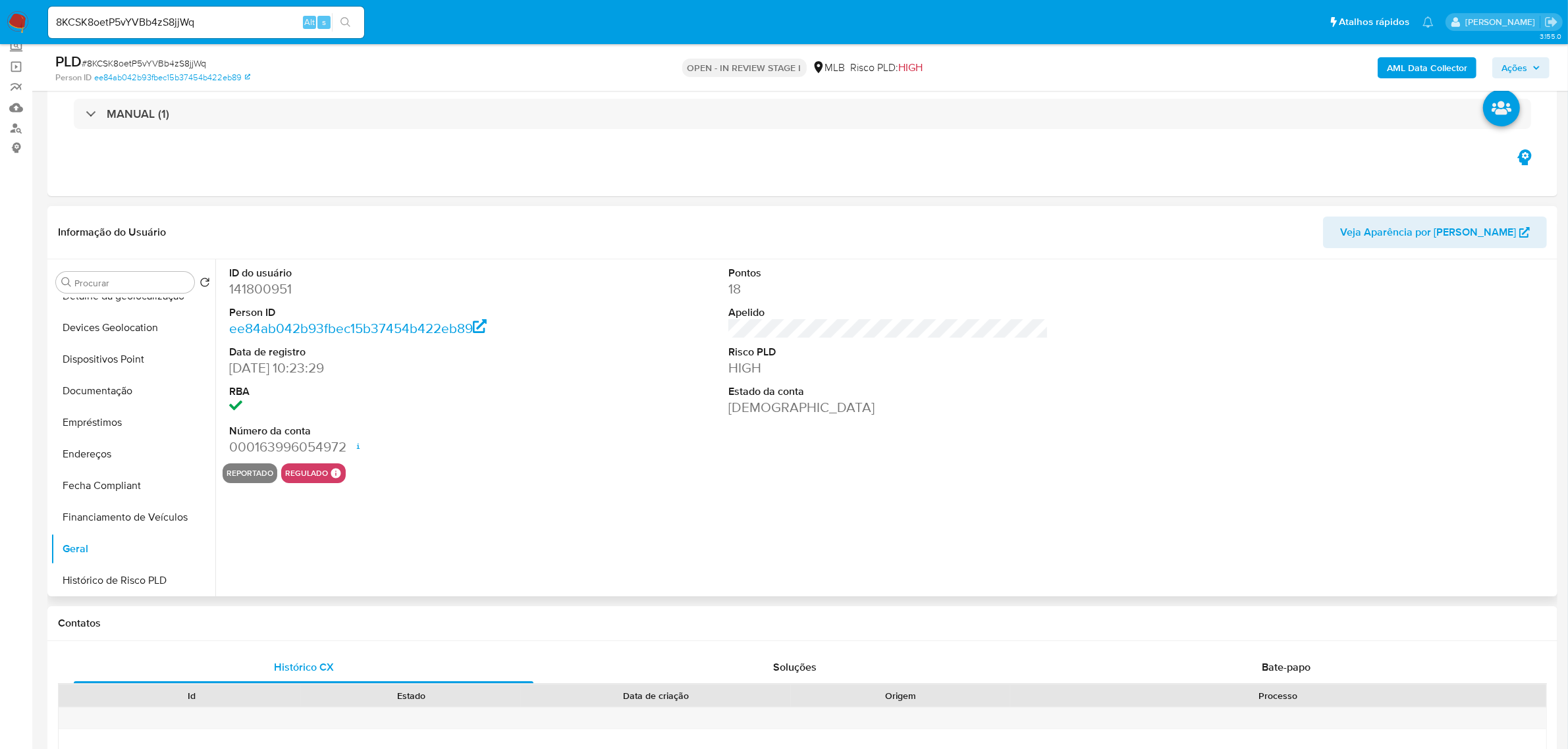
click at [257, 282] on dd "141800951" at bounding box center [389, 289] width 320 height 19
click at [255, 282] on dd "141800951" at bounding box center [389, 289] width 320 height 19
copy dd "141800951"
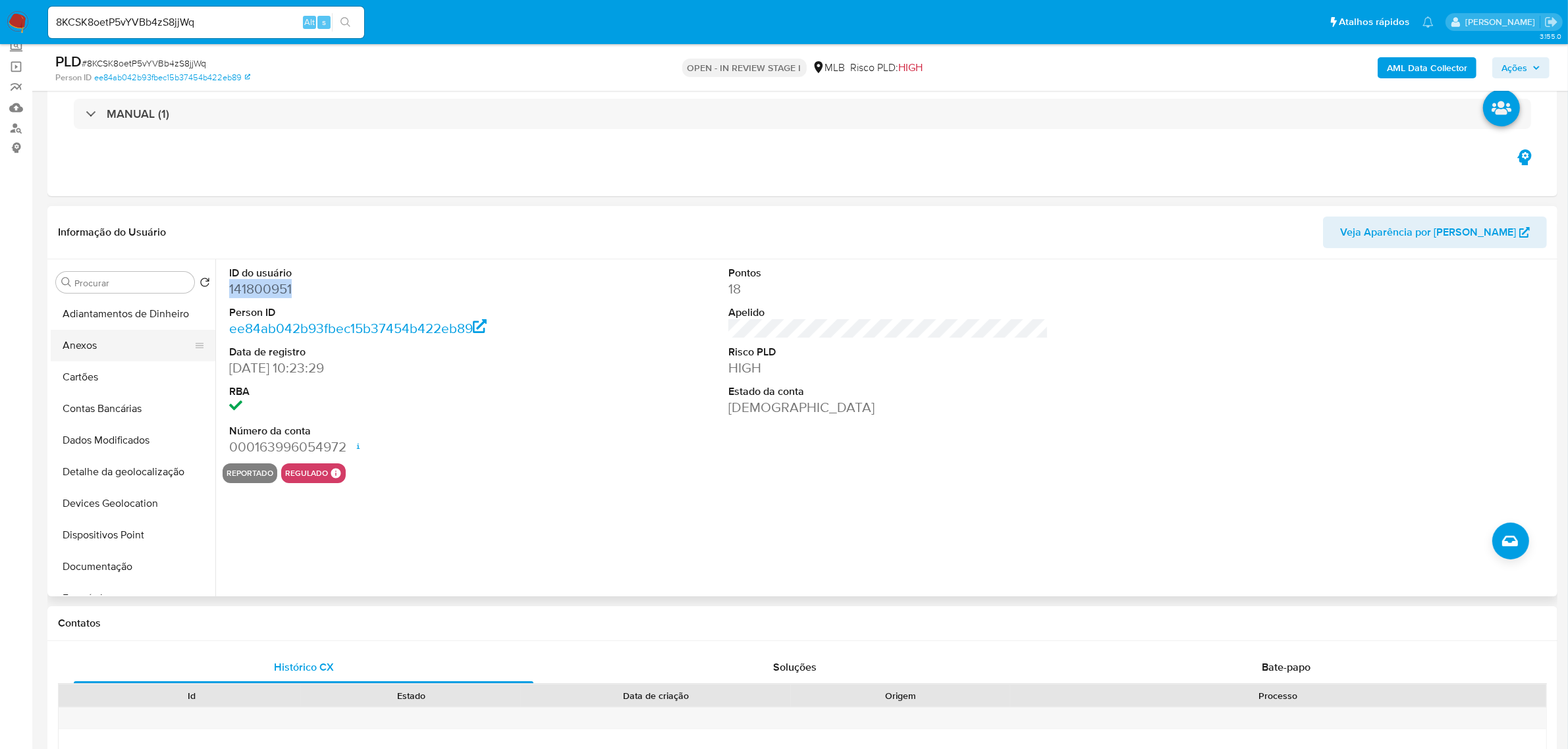
click at [116, 357] on button "Anexos" at bounding box center [127, 346] width 154 height 32
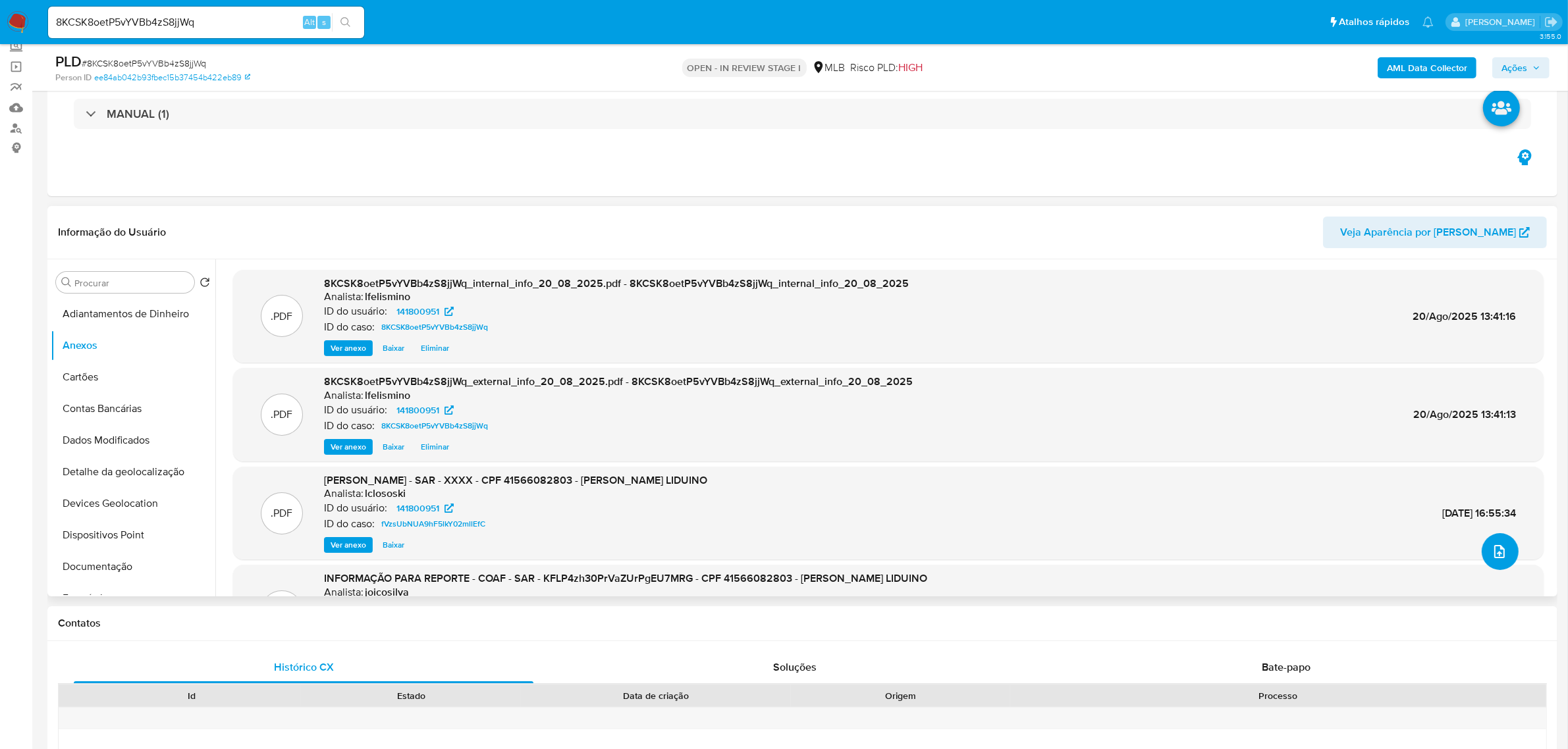
click at [1499, 563] on button "upload-file" at bounding box center [1500, 551] width 37 height 37
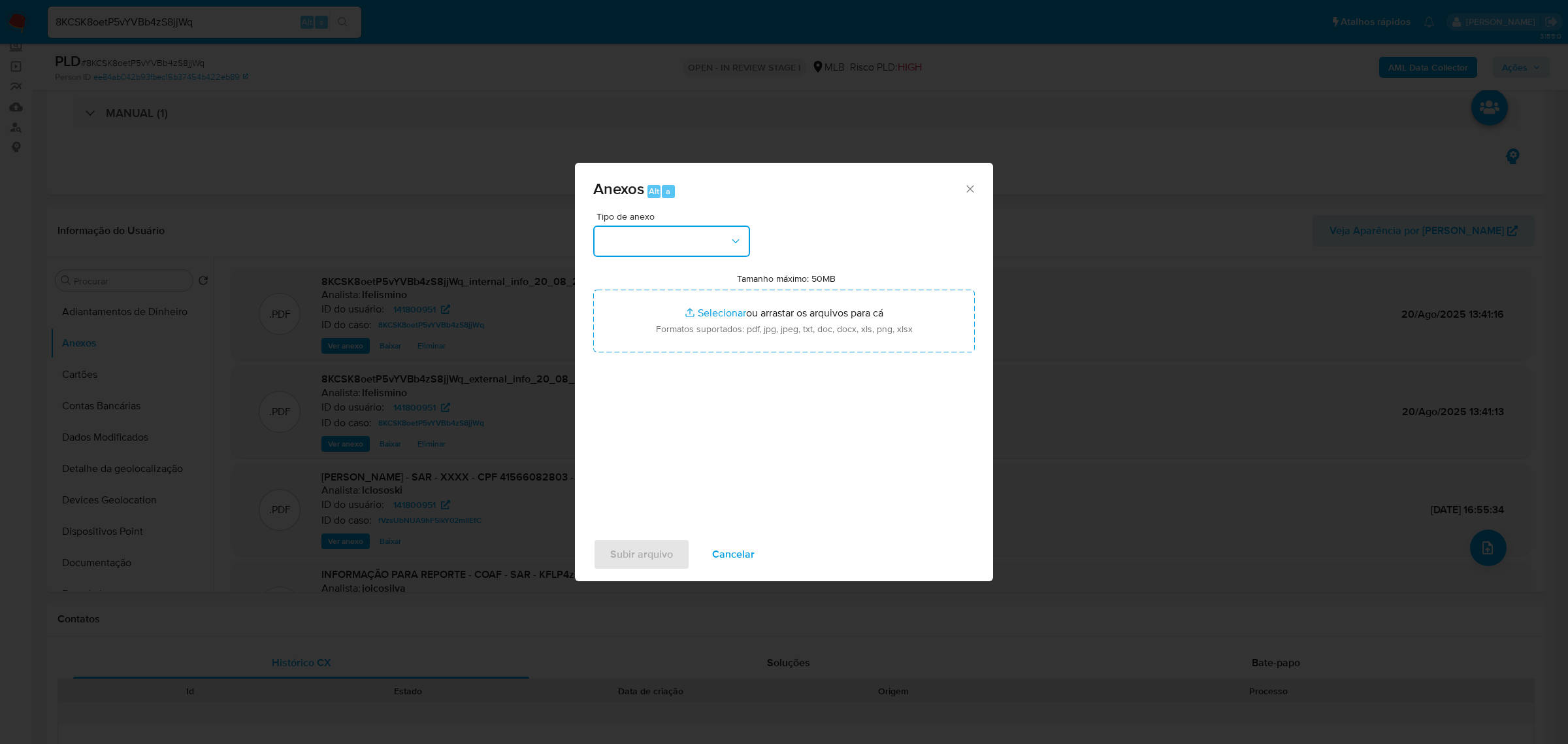
click at [693, 240] on button "button" at bounding box center [672, 241] width 157 height 32
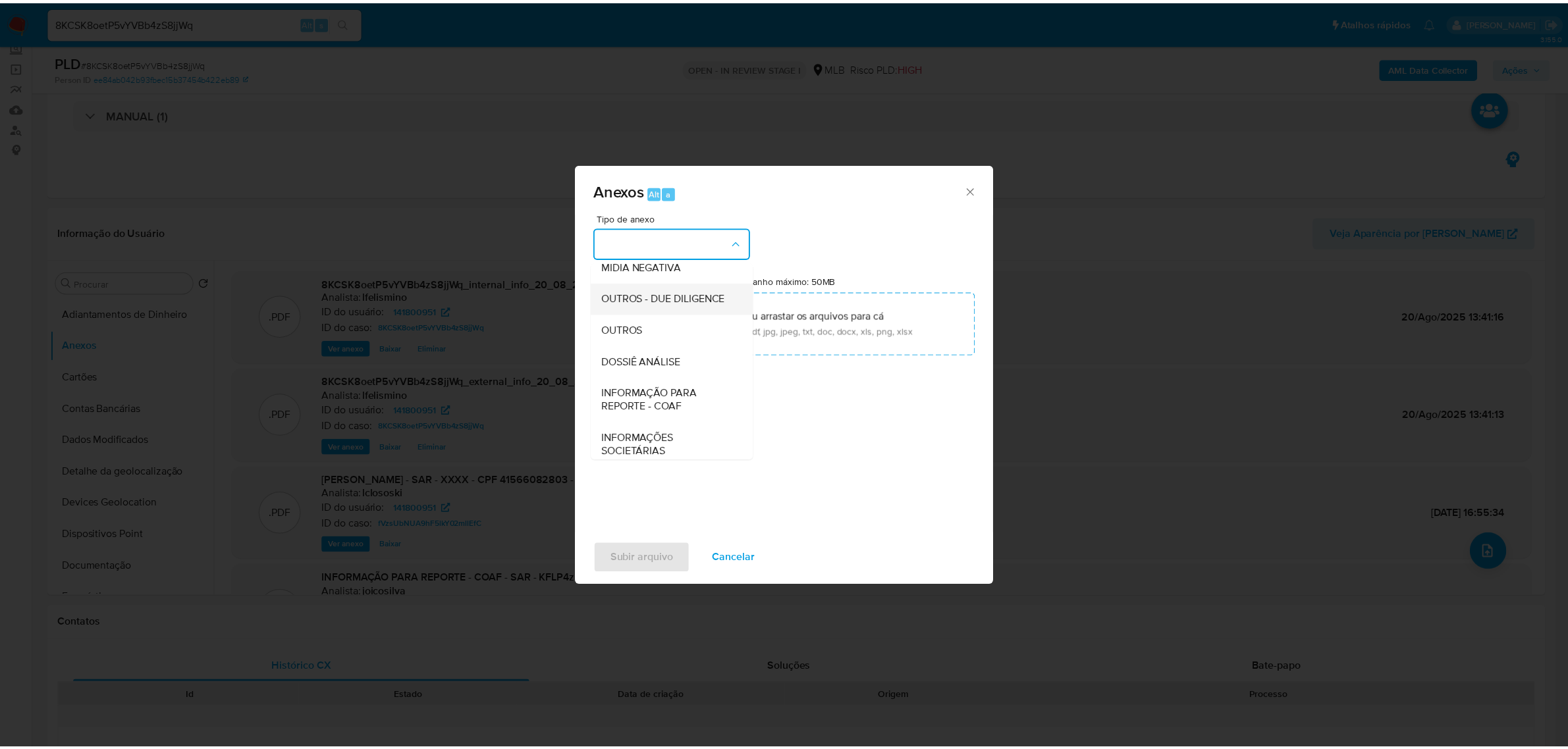
scroll to position [202, 0]
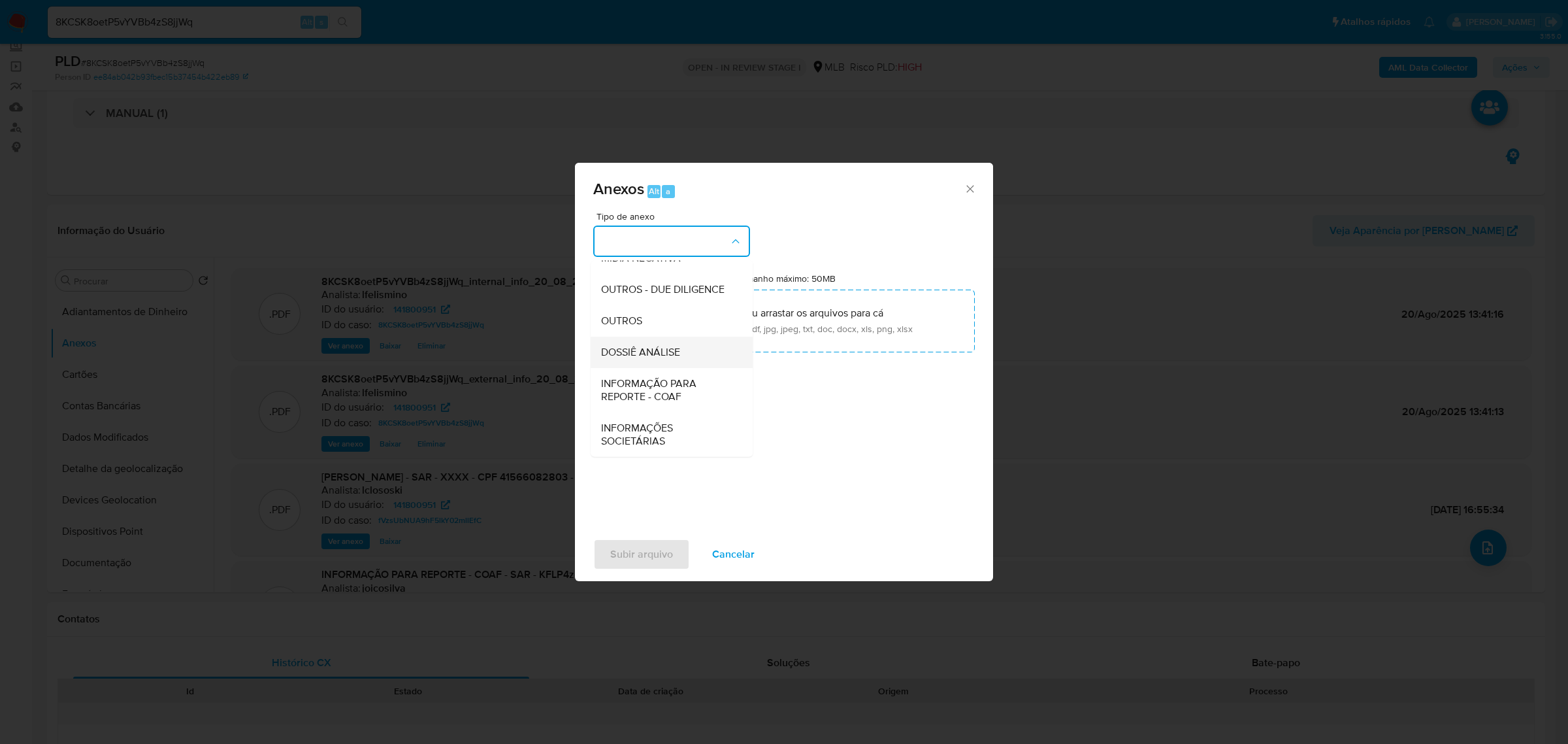
click at [667, 355] on span "DOSSIÊ ANÁLISE" at bounding box center [641, 351] width 79 height 13
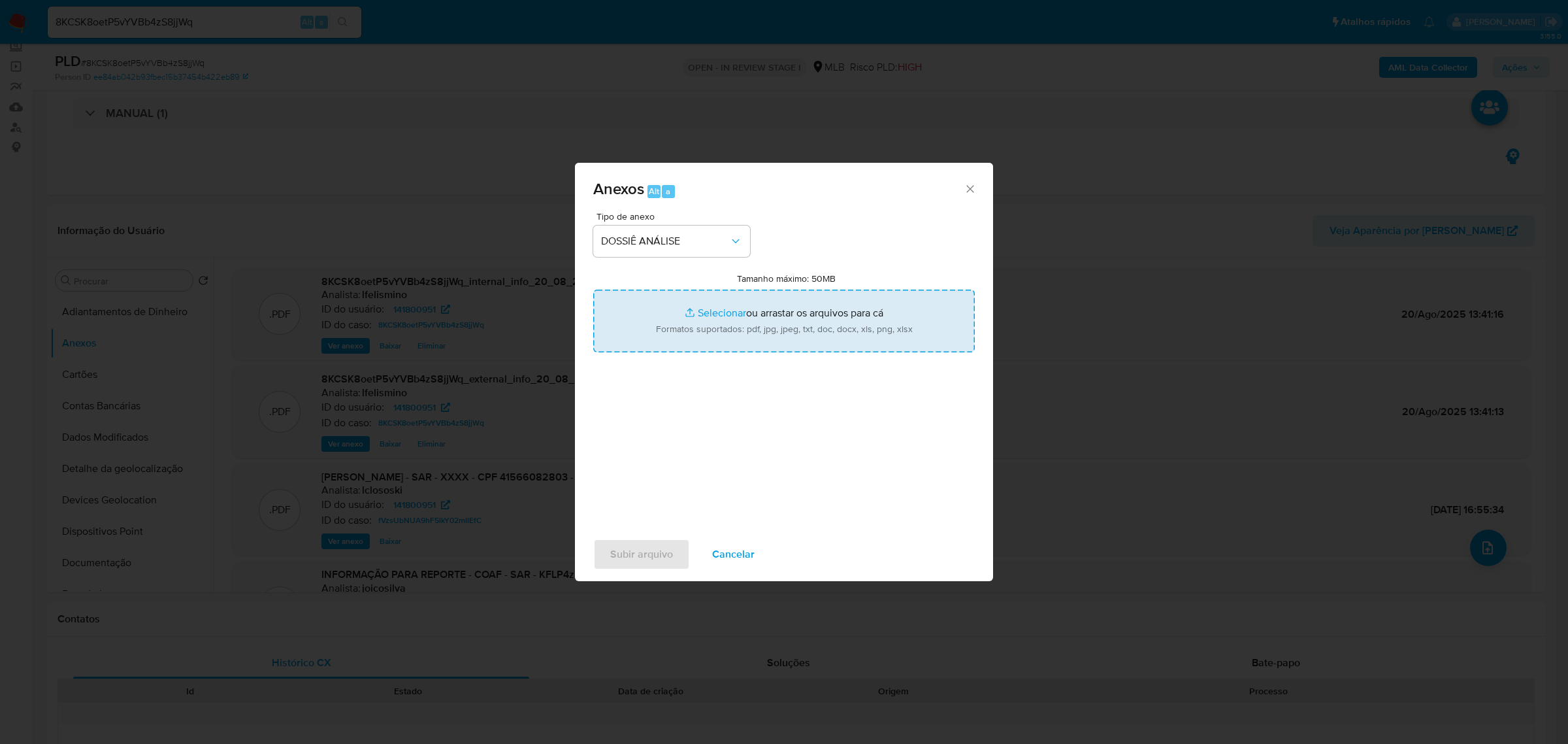
type input "C:\fakepath\2.º SAR - CPF 41566082803 - CAROLINE SPISSIRITI LIDUINO.docx.pdf"
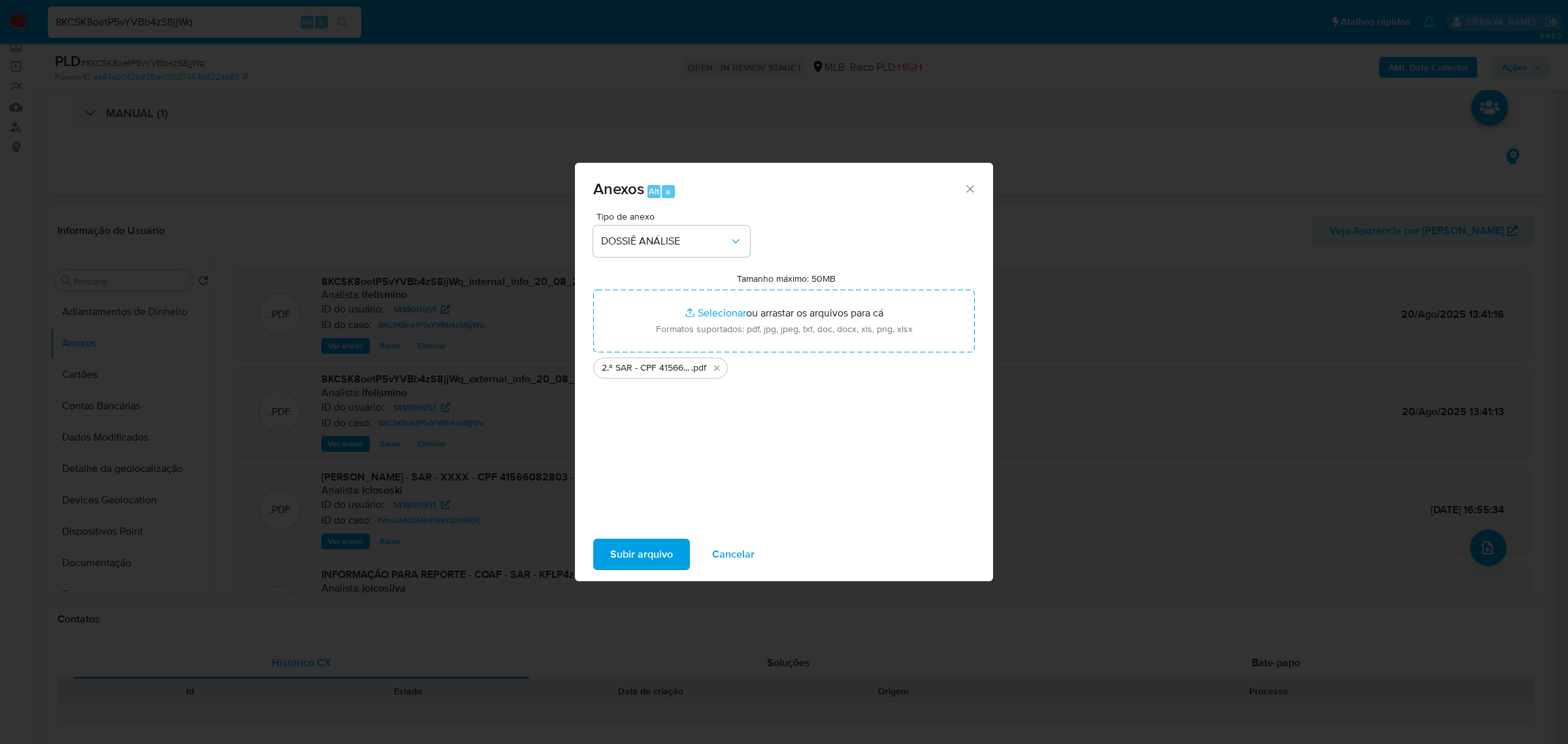
click at [628, 563] on span "Subir arquivo" at bounding box center [642, 555] width 63 height 29
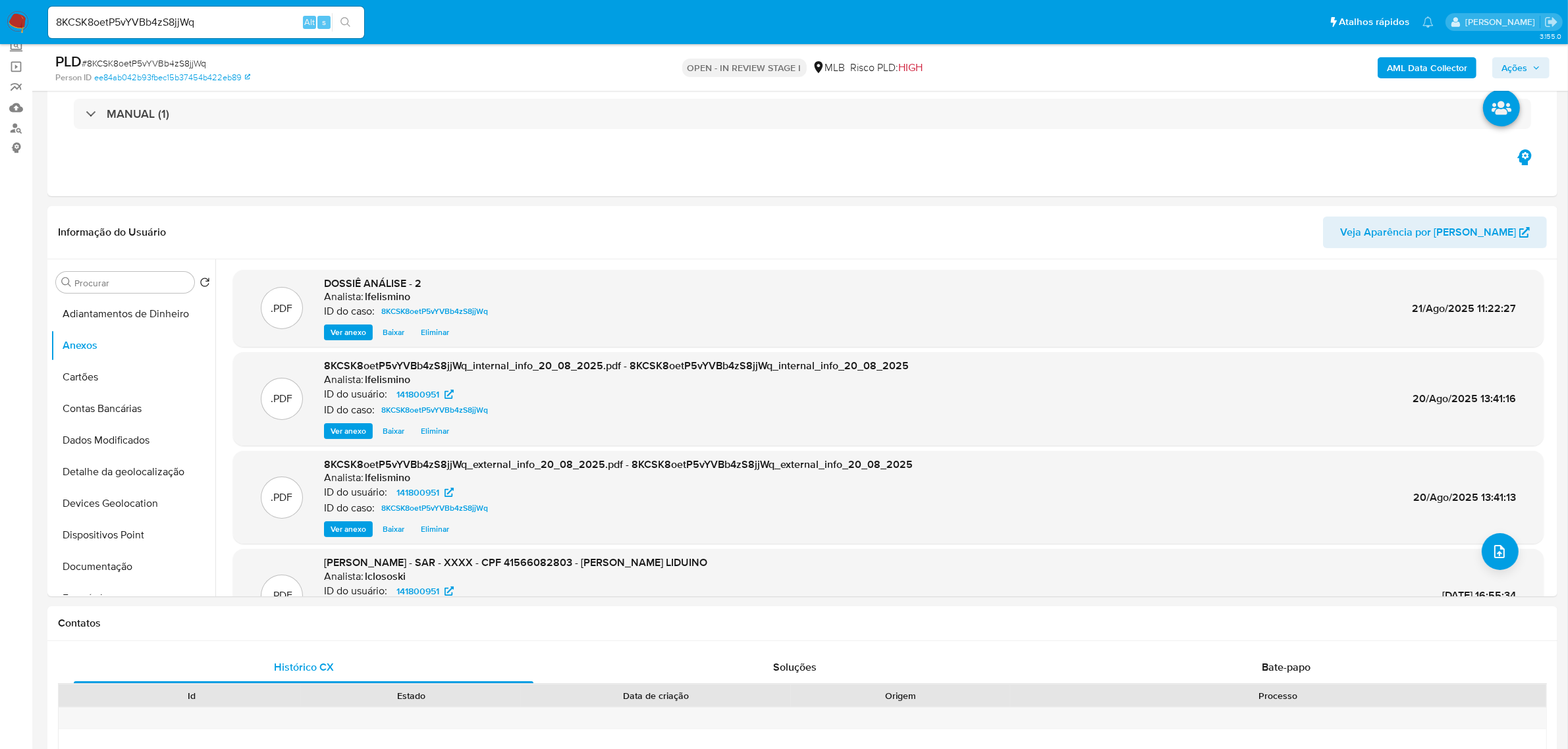
drag, startPoint x: 1529, startPoint y: 73, endPoint x: 1499, endPoint y: 80, distance: 30.8
click at [1529, 73] on span "Ações" at bounding box center [1521, 68] width 39 height 19
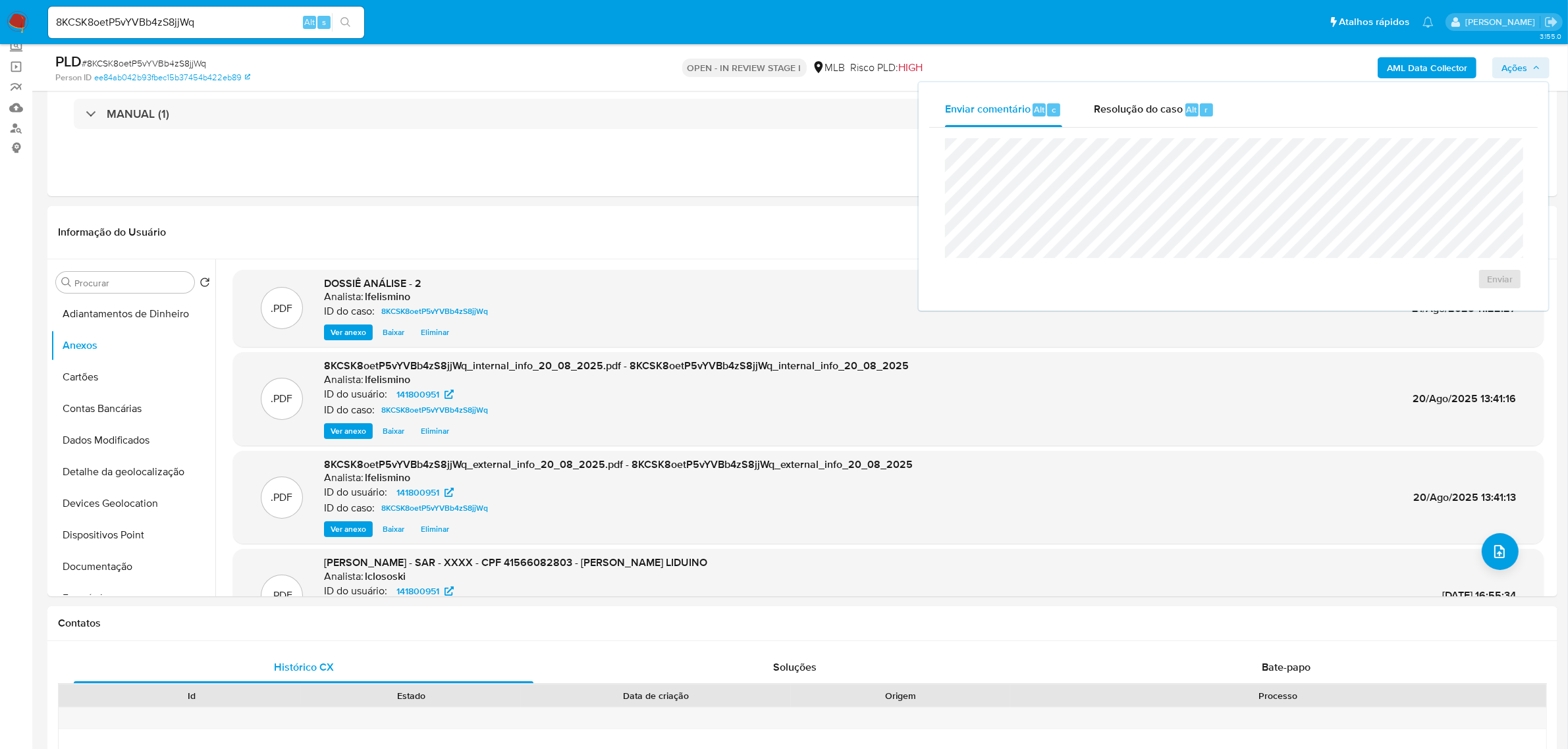
click at [1101, 128] on div "Enviar" at bounding box center [1234, 214] width 608 height 173
click at [1124, 111] on span "Resolução do caso" at bounding box center [1138, 108] width 89 height 15
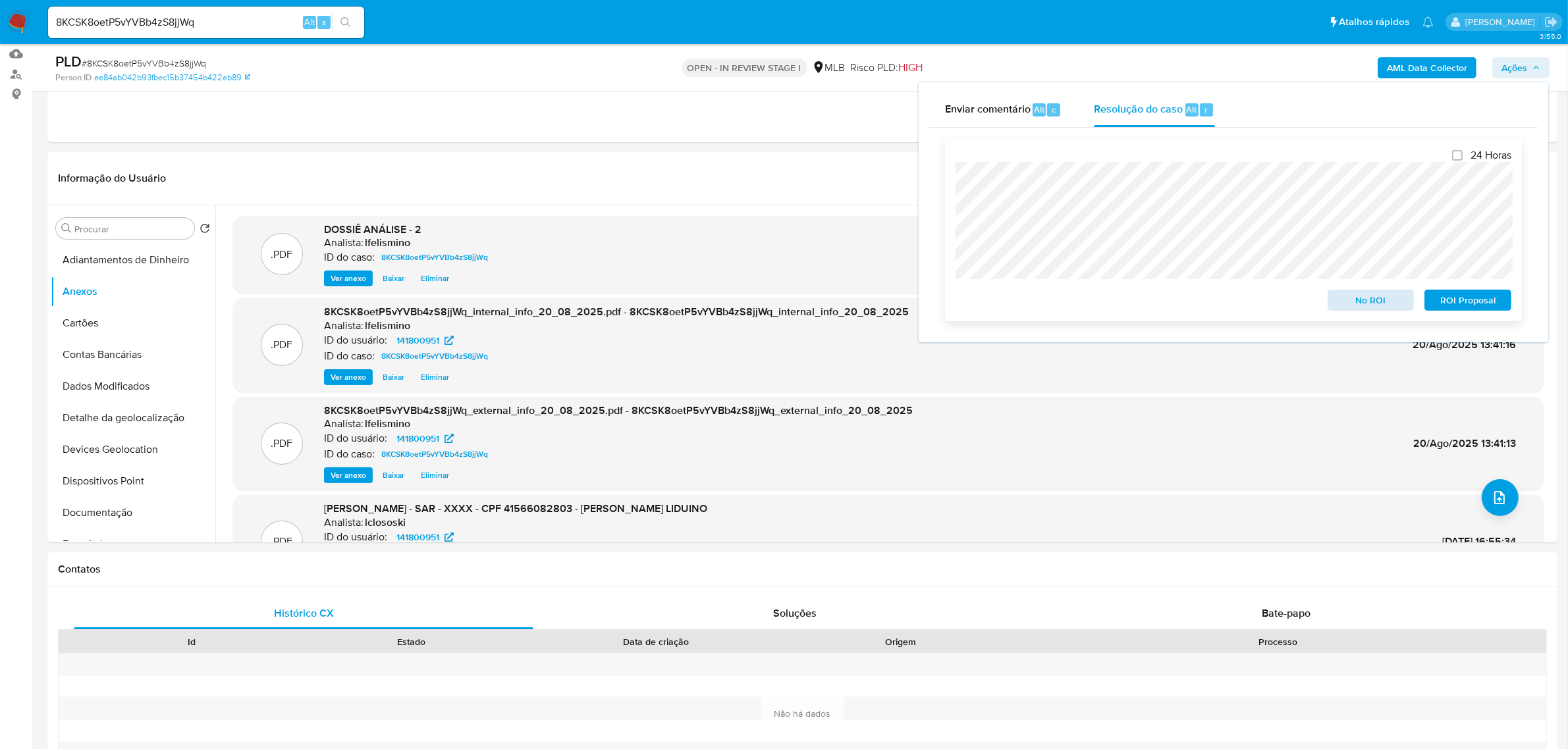
scroll to position [165, 0]
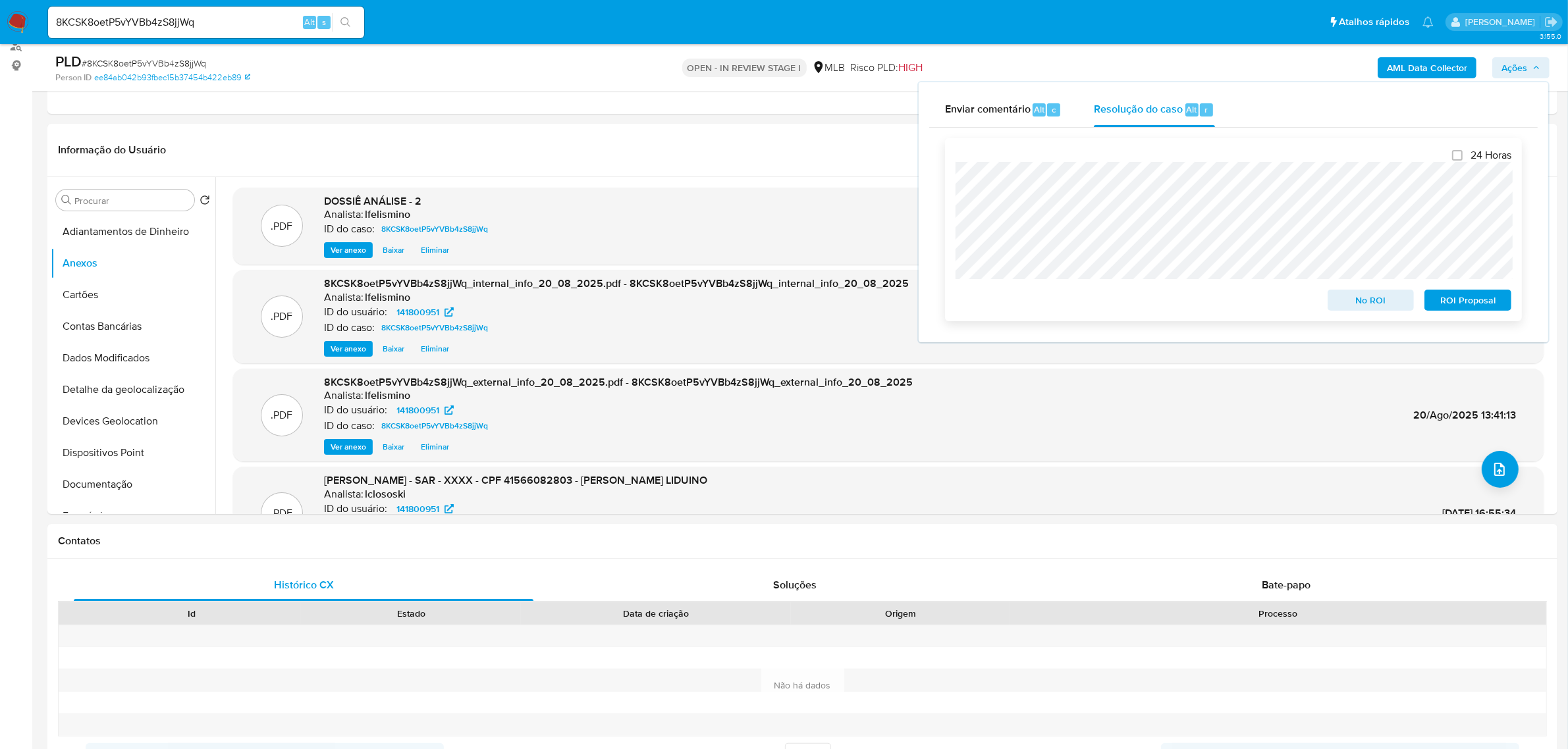
click at [1475, 308] on span "ROI Proposal" at bounding box center [1468, 300] width 68 height 19
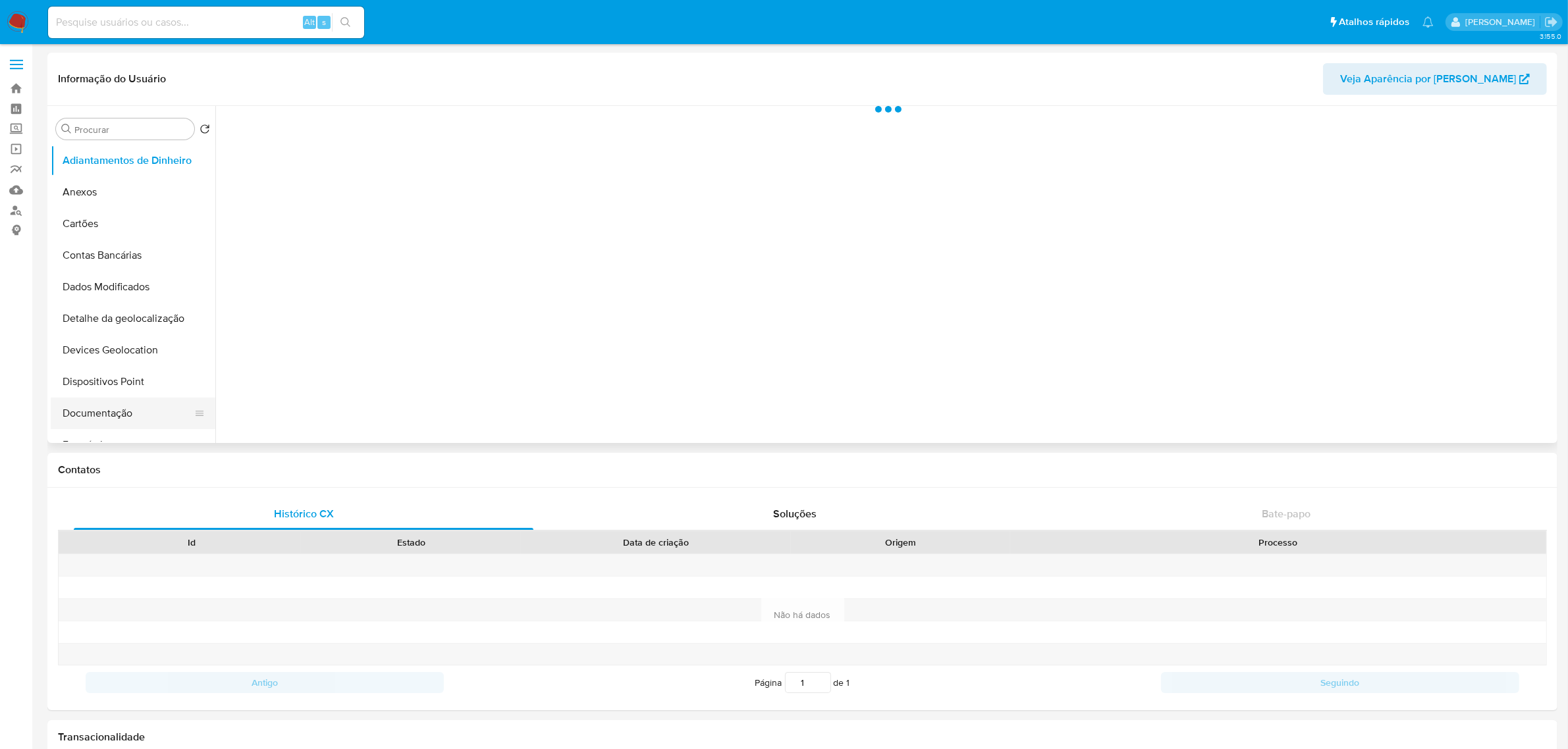
click at [87, 407] on button "Documentação" at bounding box center [127, 413] width 154 height 32
select select "10"
click at [382, 173] on ul at bounding box center [389, 311] width 333 height 379
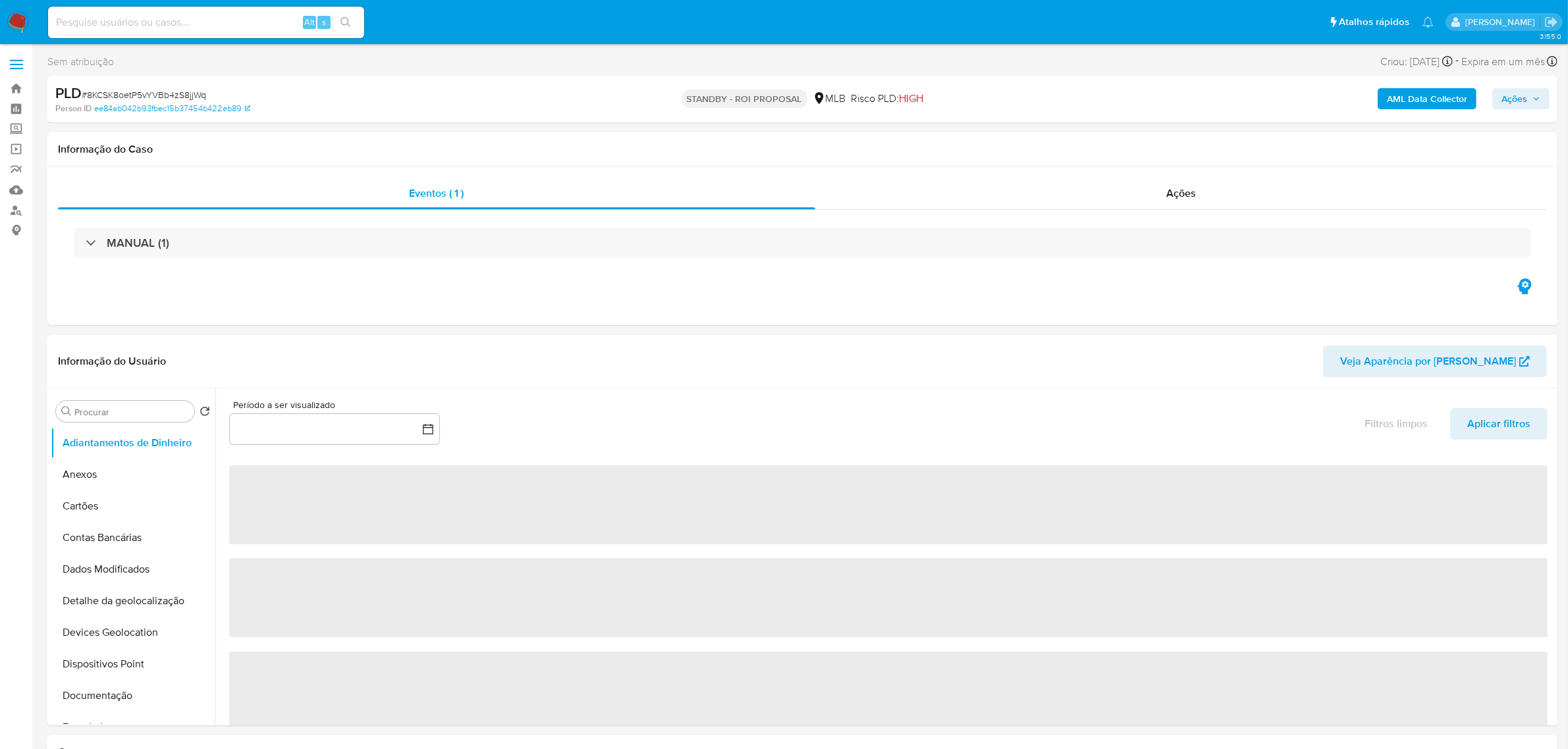
select select "10"
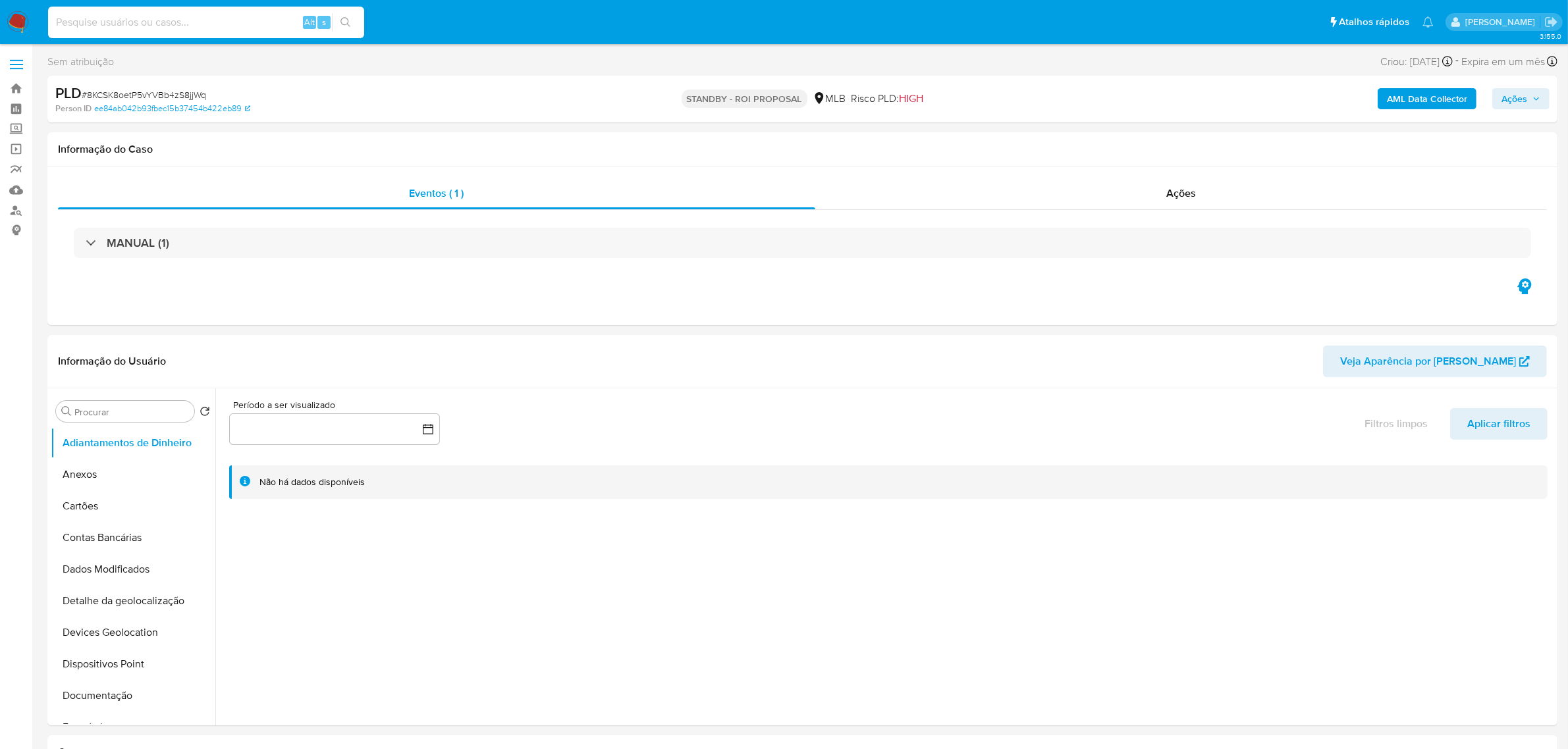
click at [252, 15] on input at bounding box center [206, 22] width 316 height 17
paste input "5hgadOMxKkIdBDpn1hYflyXo"
type input "5hgadOMxKkIdBDpn1hYflyXo"
click at [351, 17] on button "search-icon" at bounding box center [345, 22] width 27 height 19
select select "10"
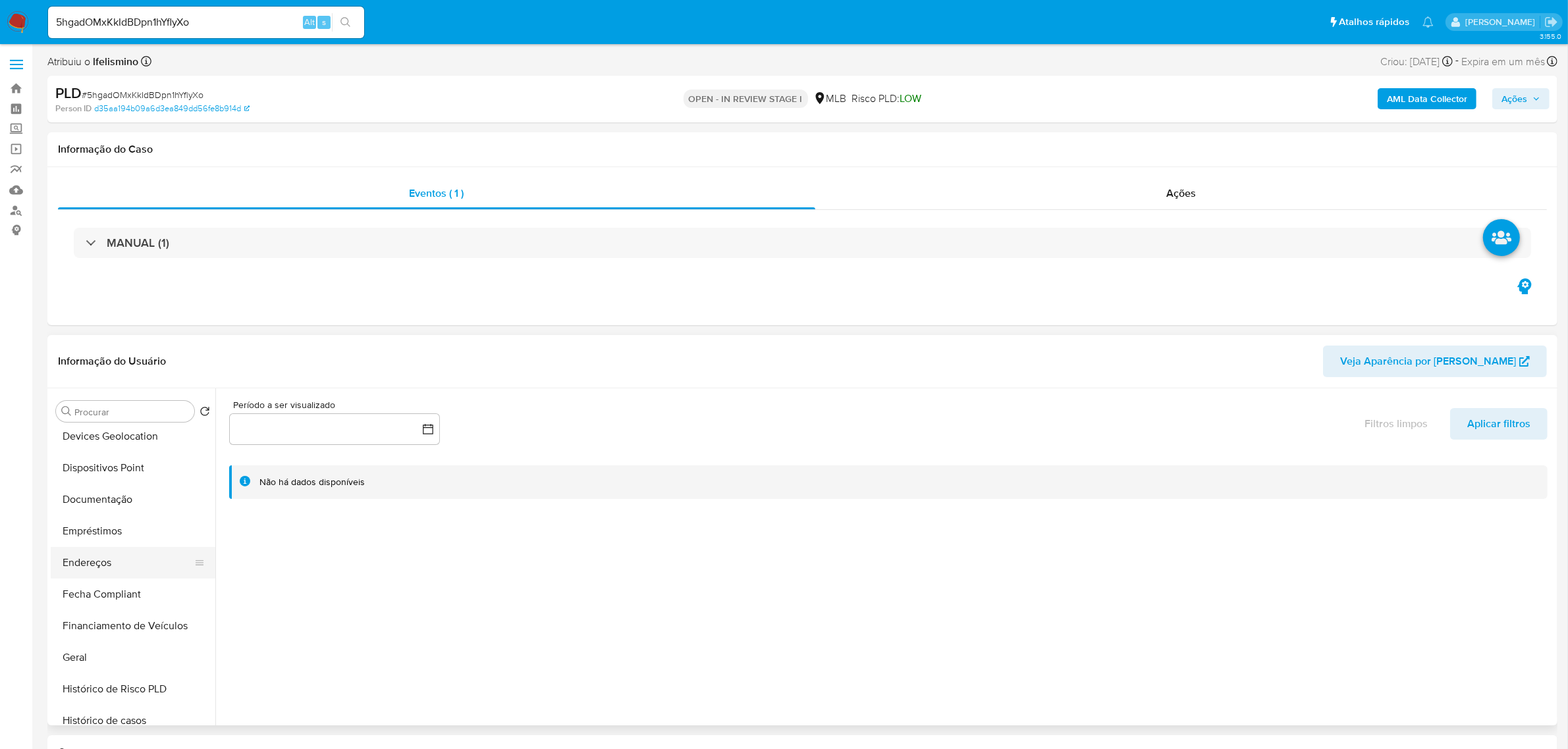
scroll to position [247, 0]
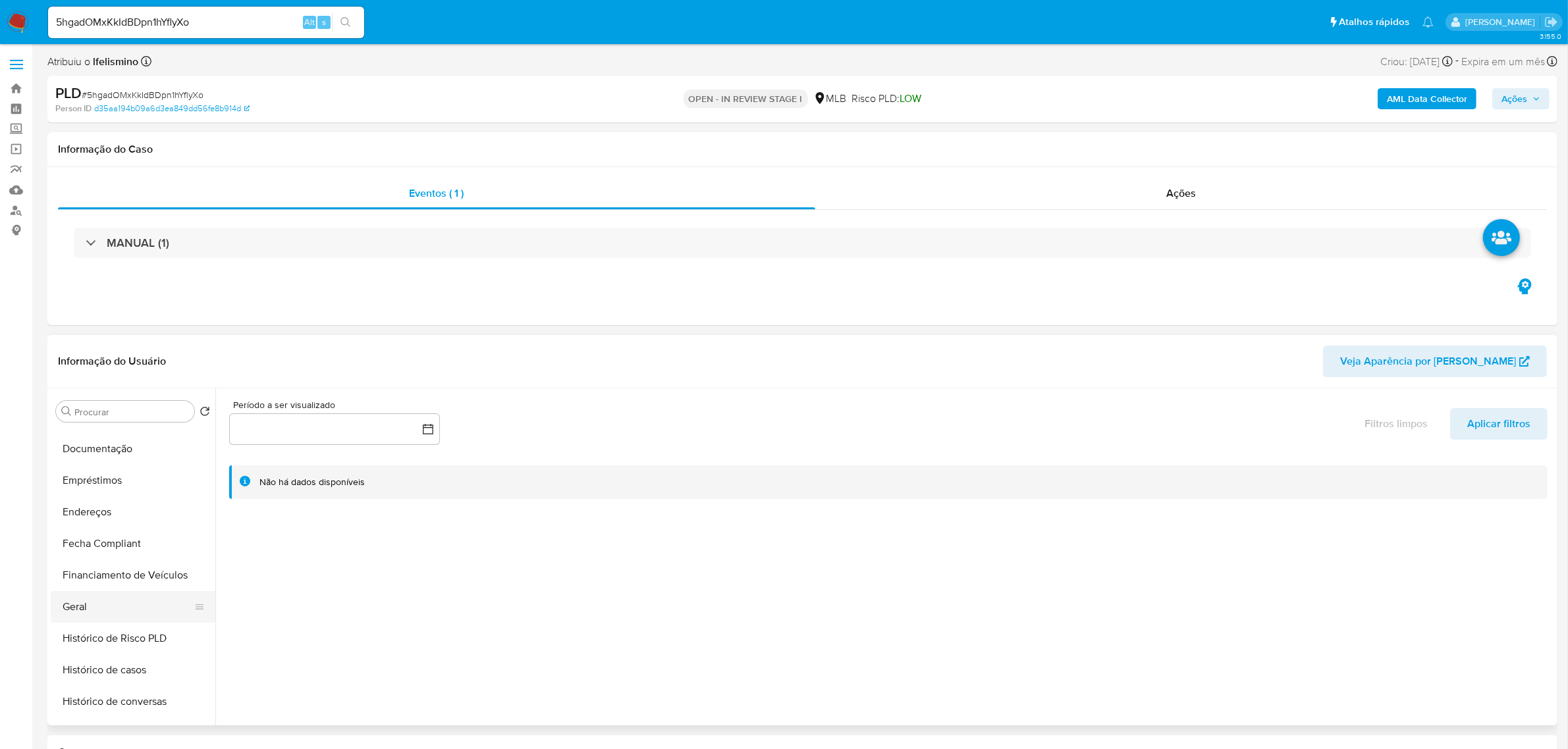
click at [94, 597] on button "Geral" at bounding box center [127, 606] width 154 height 32
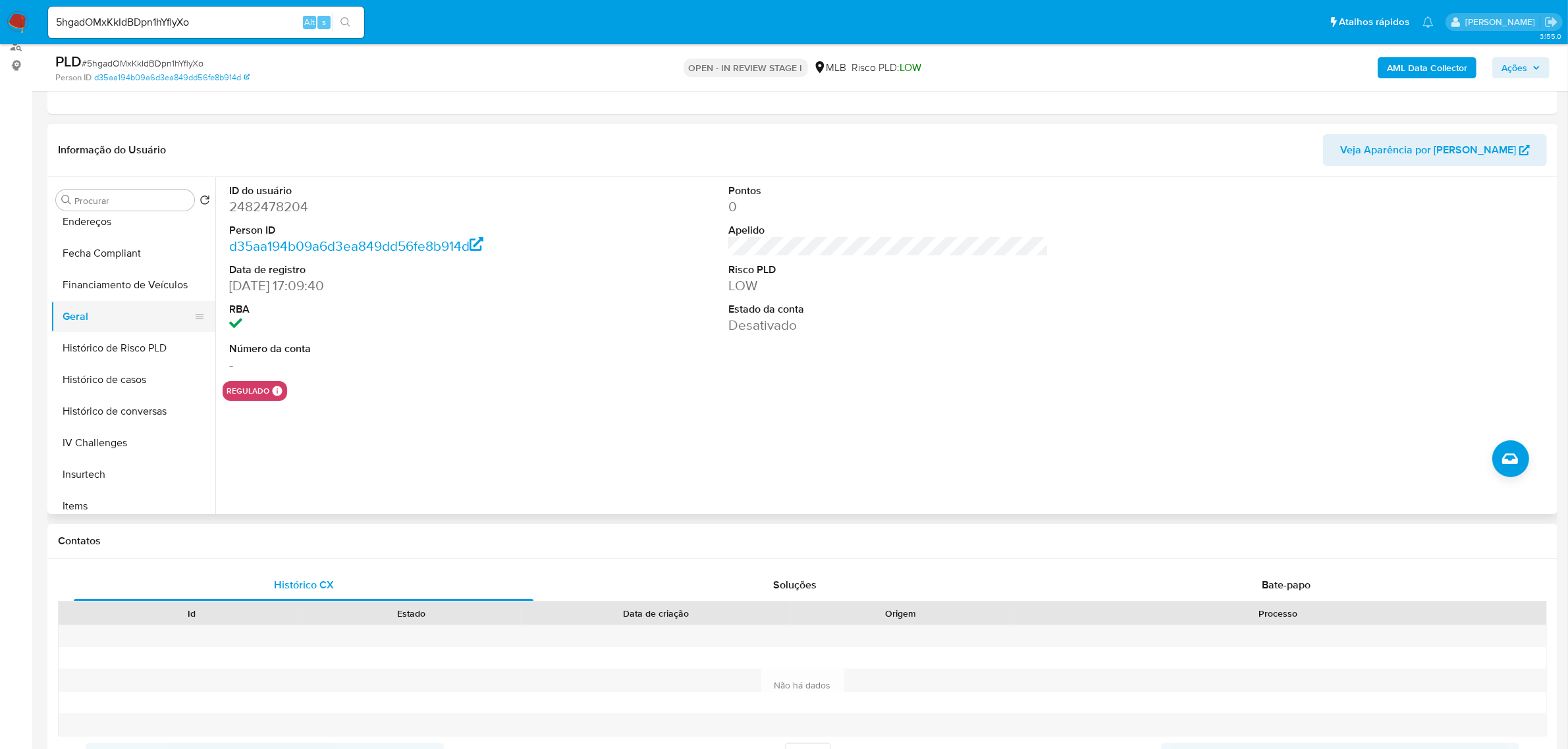
scroll to position [412, 0]
click at [91, 447] on button "KYC" at bounding box center [127, 452] width 154 height 32
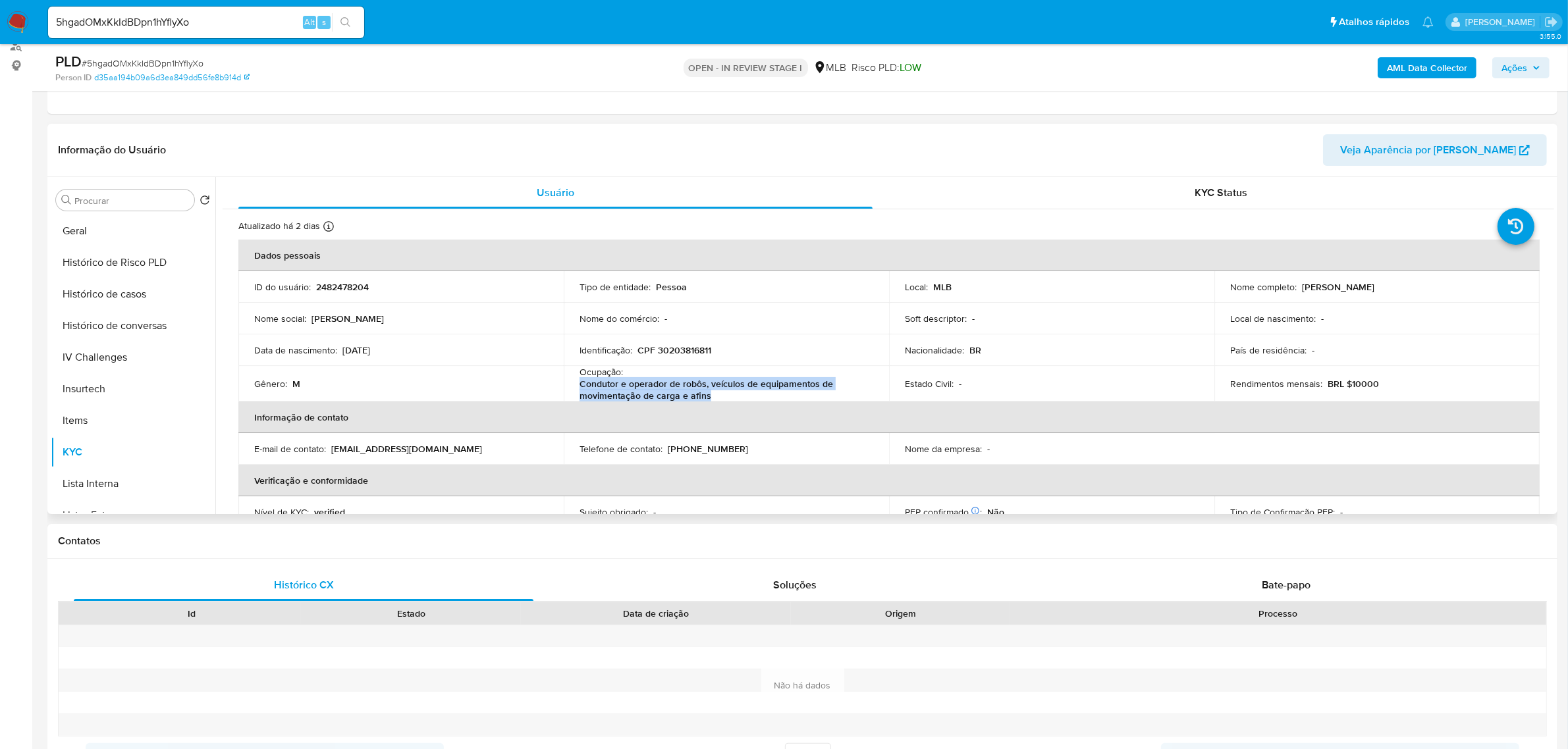
drag, startPoint x: 709, startPoint y: 395, endPoint x: 571, endPoint y: 397, distance: 138.0
click at [571, 397] on td "Ocupação : Condutor e operador de robôs, veículos de equipamentos de movimentaç…" at bounding box center [726, 384] width 325 height 36
copy p "Condutor e operador de robôs, veículos de equipamentos de movimentação de carga…"
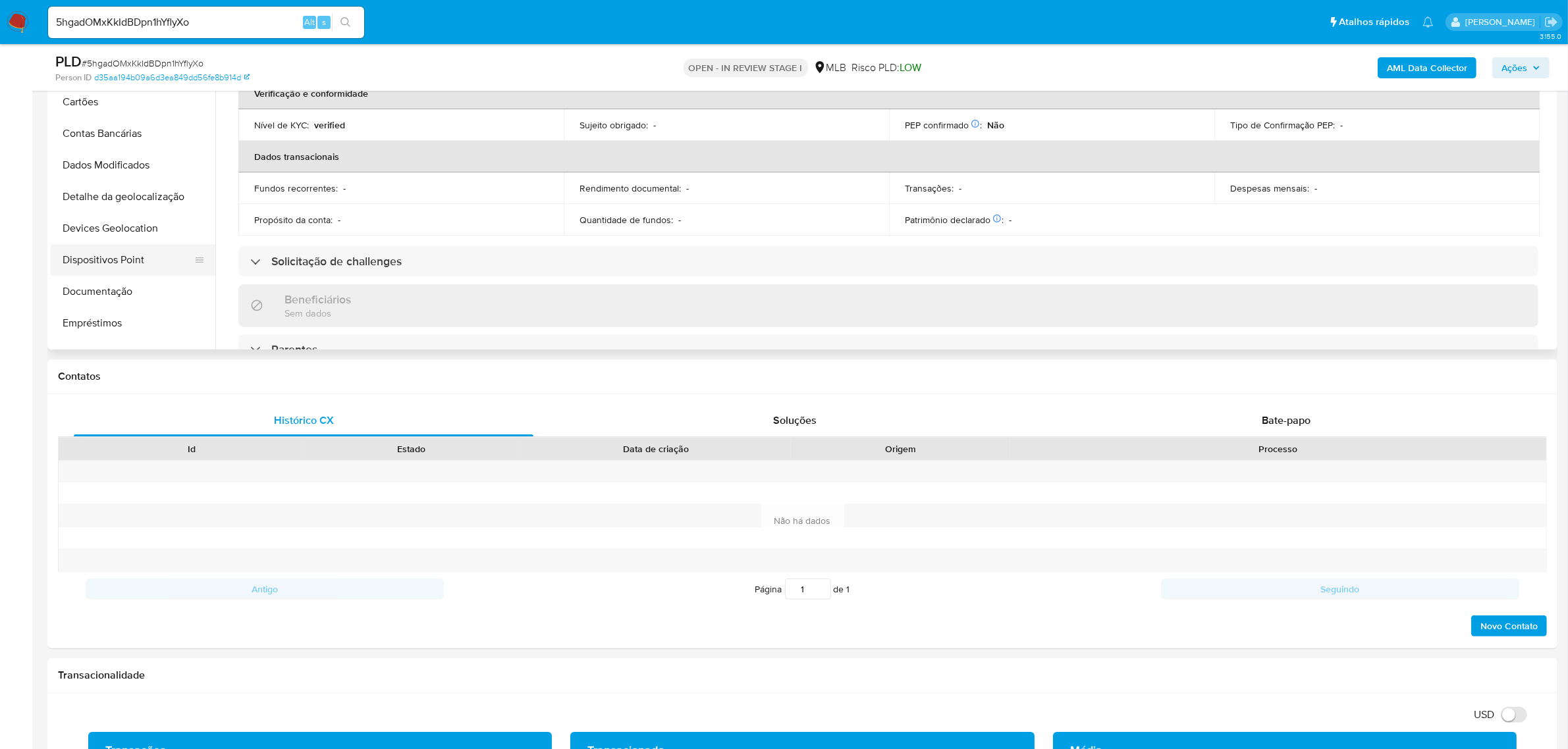
scroll to position [0, 0]
click at [173, 268] on button "Devices Geolocation" at bounding box center [127, 257] width 154 height 32
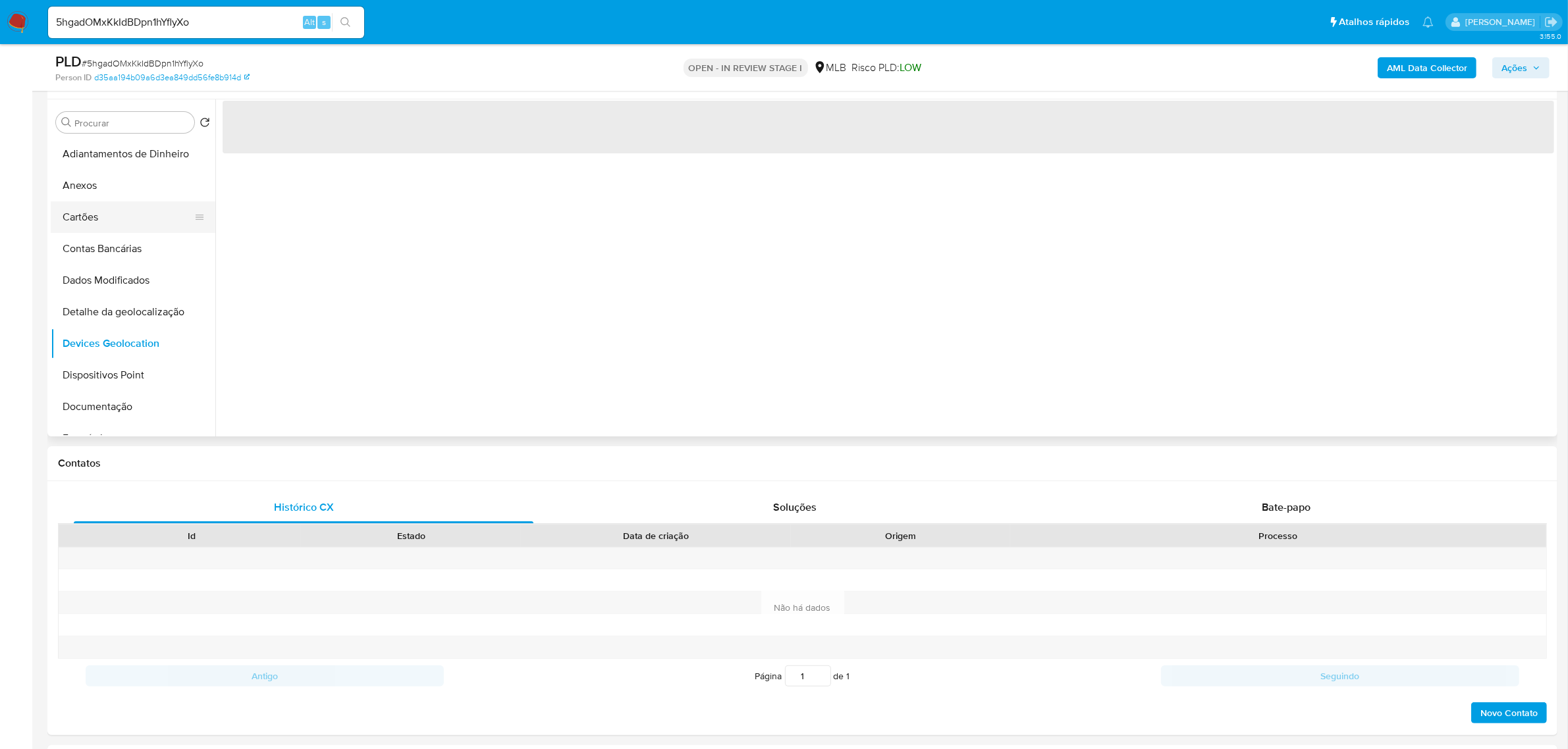
scroll to position [165, 0]
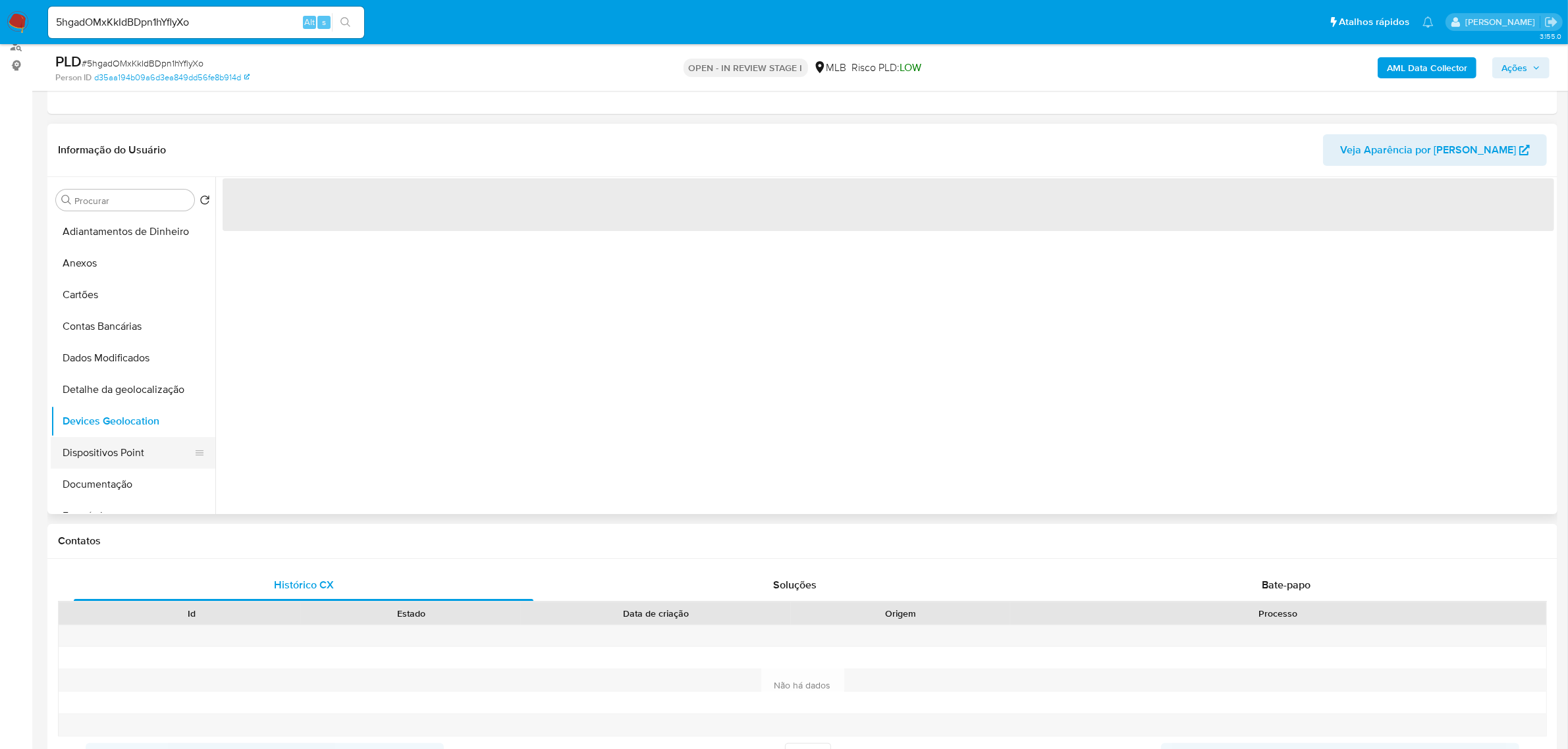
click at [168, 448] on button "Dispositivos Point" at bounding box center [127, 452] width 154 height 32
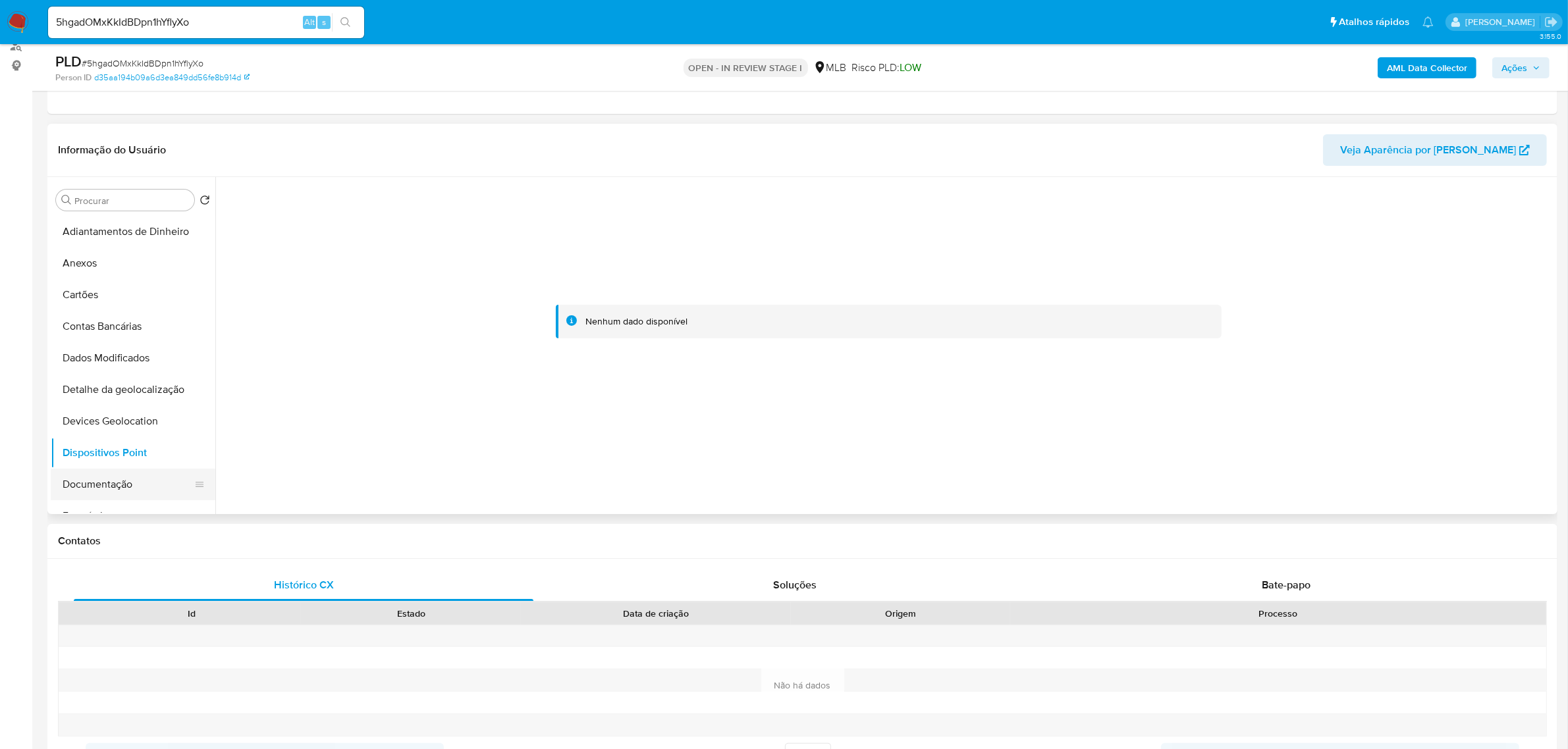
click at [147, 487] on button "Documentação" at bounding box center [127, 484] width 154 height 32
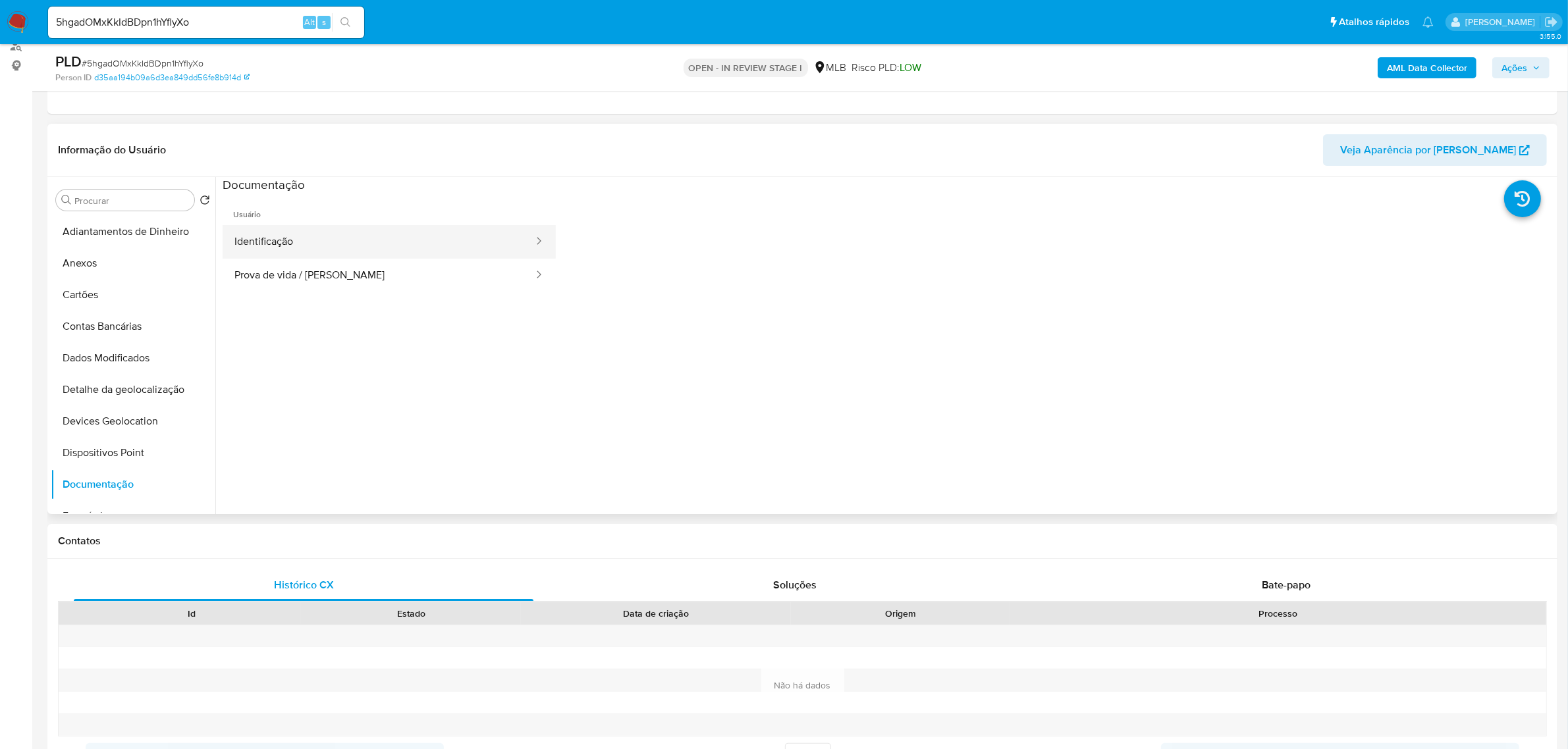
click at [323, 238] on button "Identificação" at bounding box center [378, 241] width 312 height 33
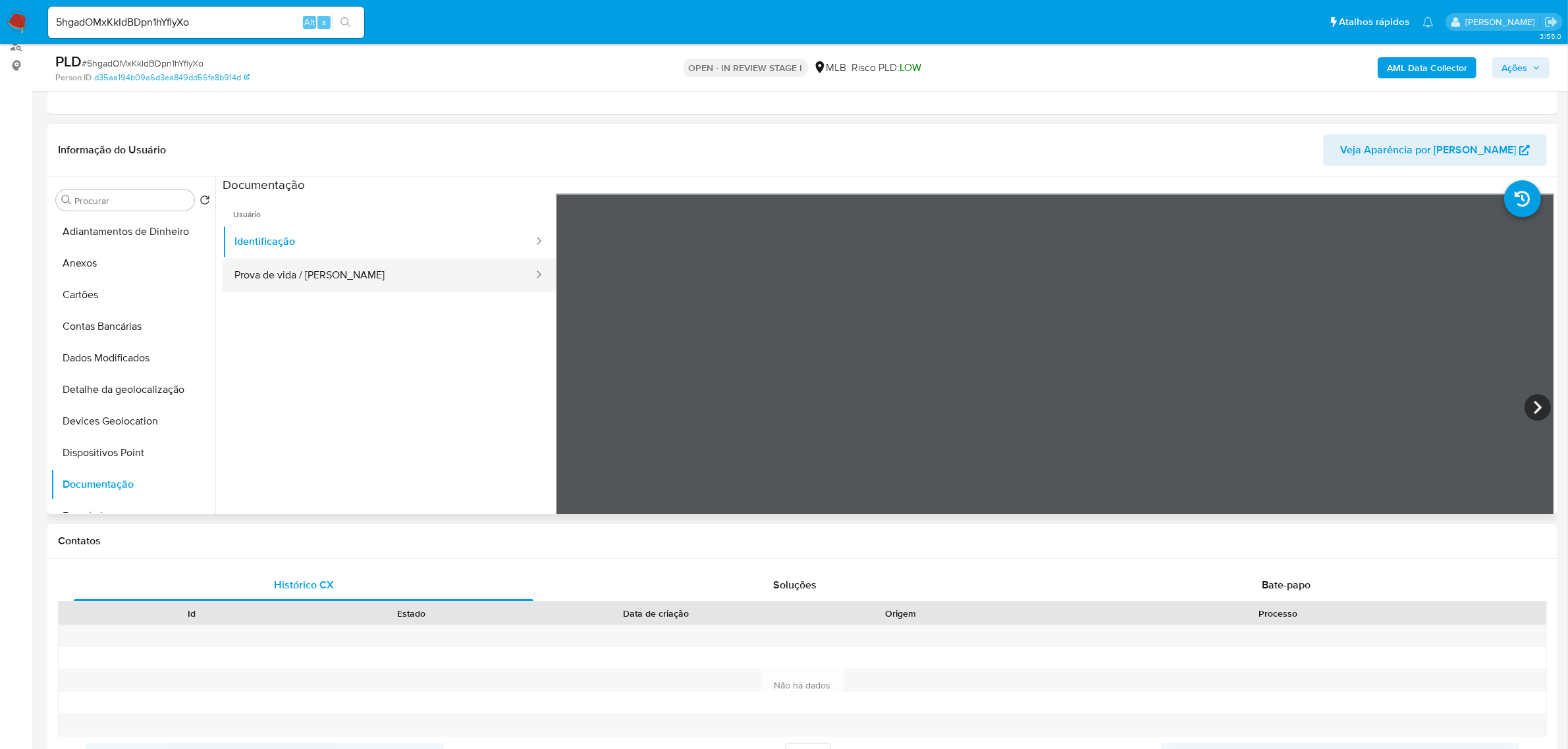
click at [334, 281] on button "Prova de vida / Selfie" at bounding box center [378, 275] width 312 height 33
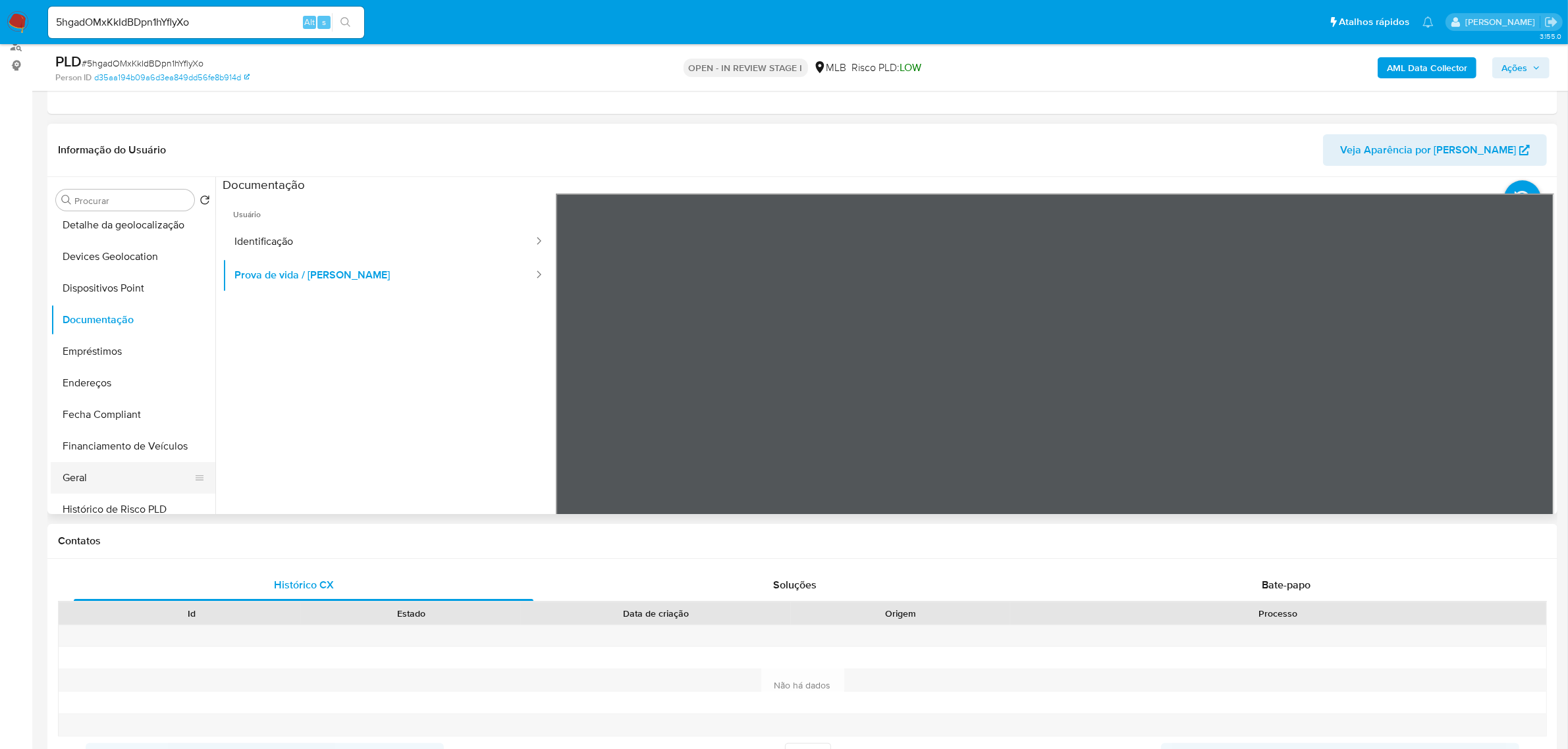
click at [104, 474] on button "Geral" at bounding box center [127, 478] width 154 height 32
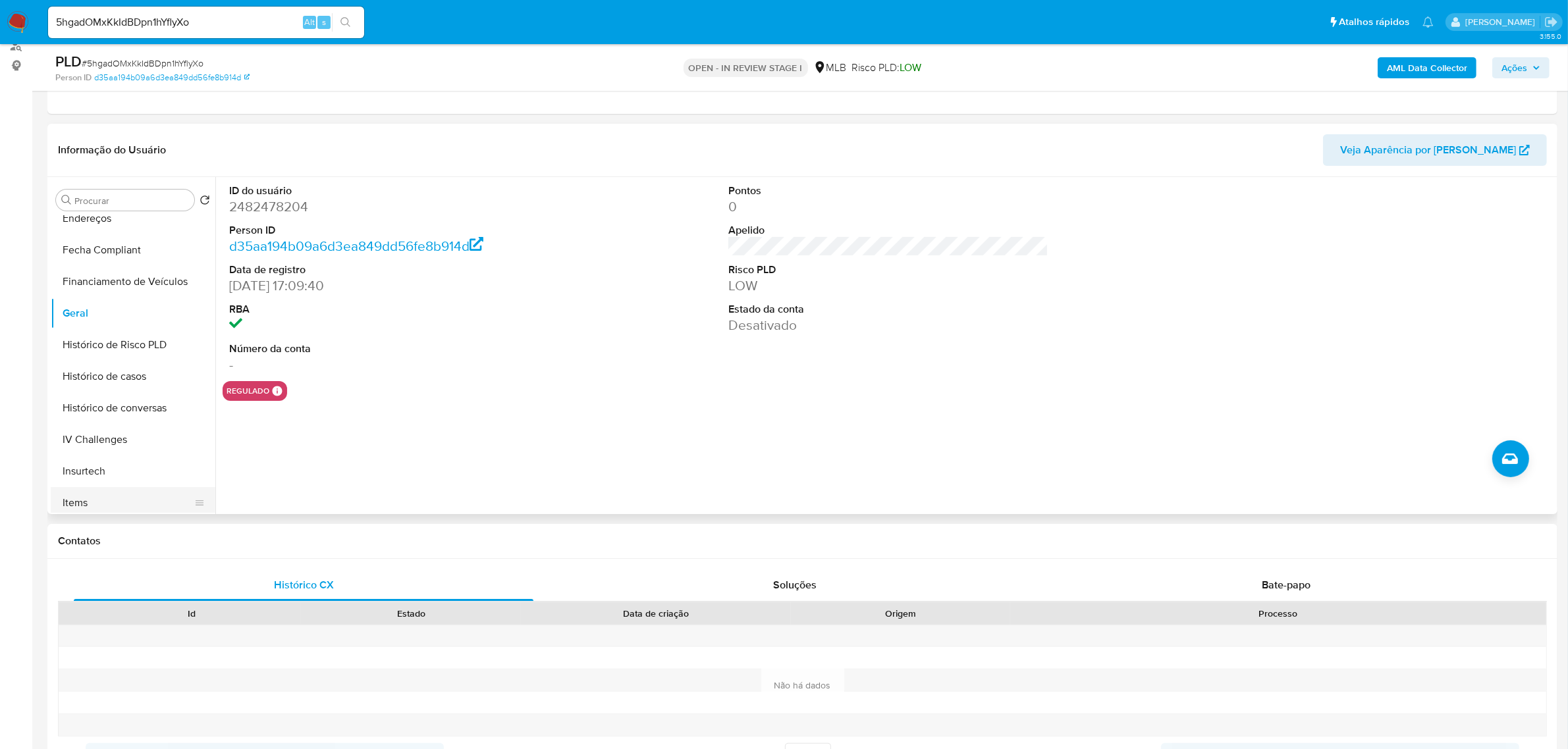
scroll to position [412, 0]
click at [100, 457] on button "KYC" at bounding box center [127, 452] width 154 height 32
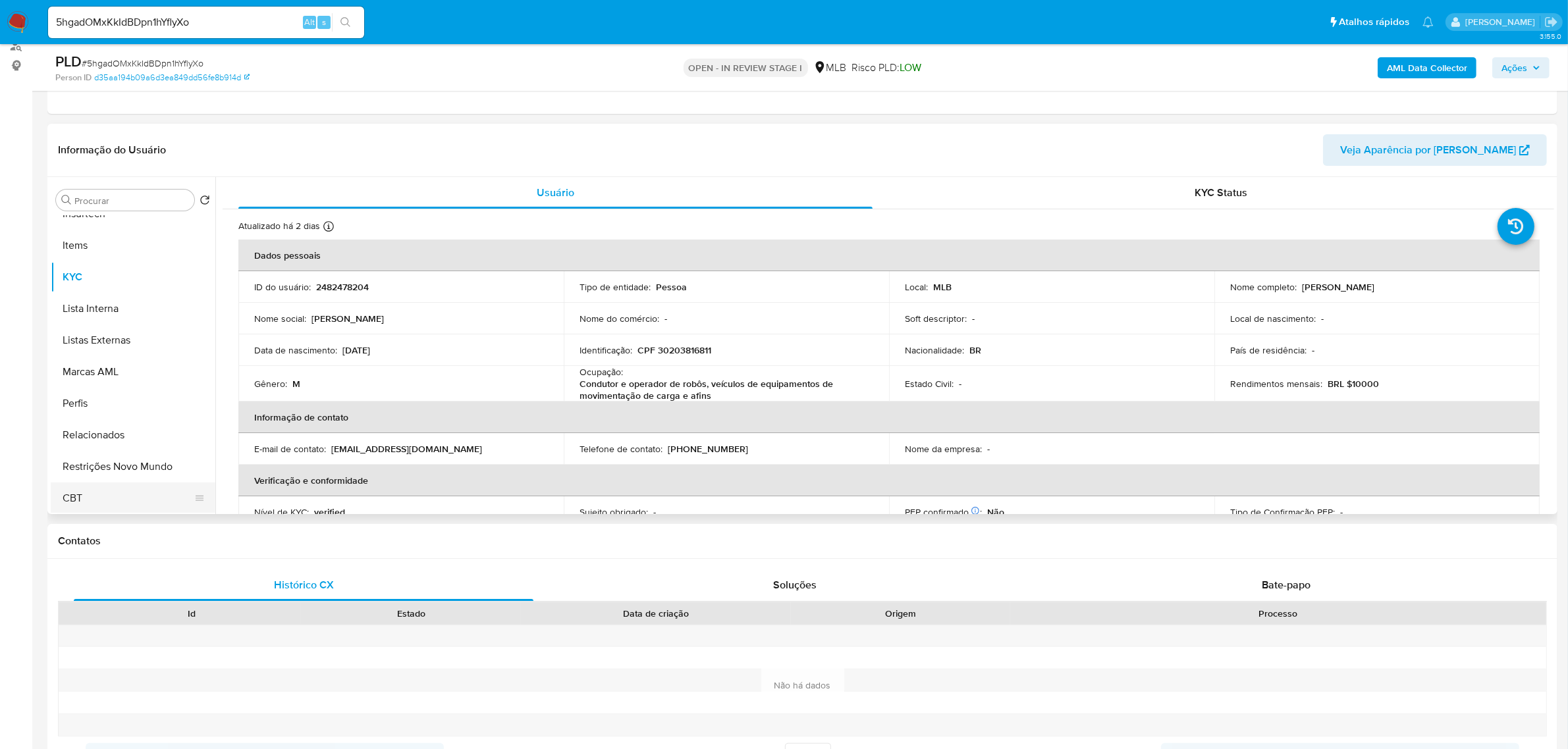
scroll to position [587, 0]
click at [157, 473] on button "Restrições Novo Mundo" at bounding box center [127, 465] width 154 height 32
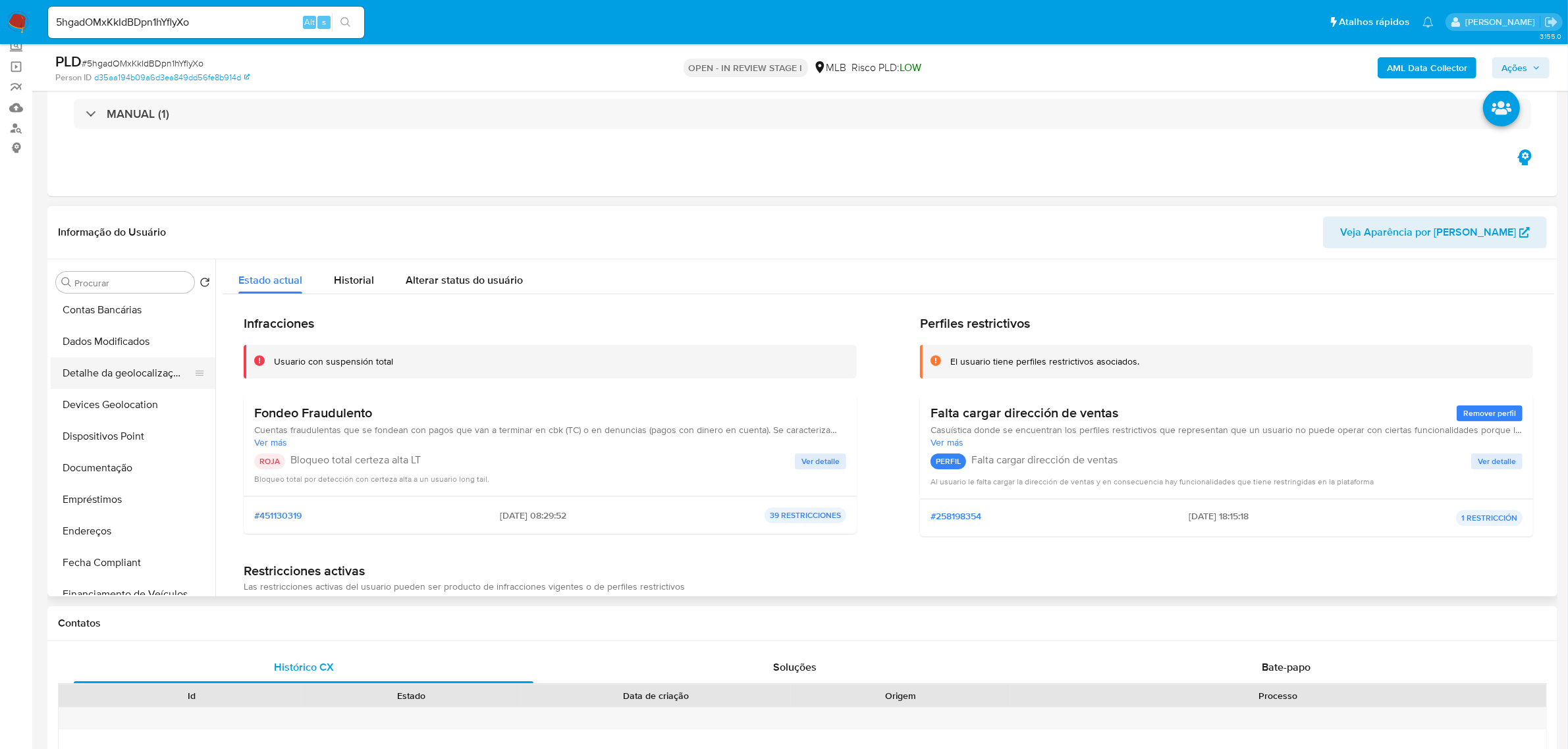
scroll to position [11, 0]
click at [119, 555] on button "Documentação" at bounding box center [127, 555] width 154 height 32
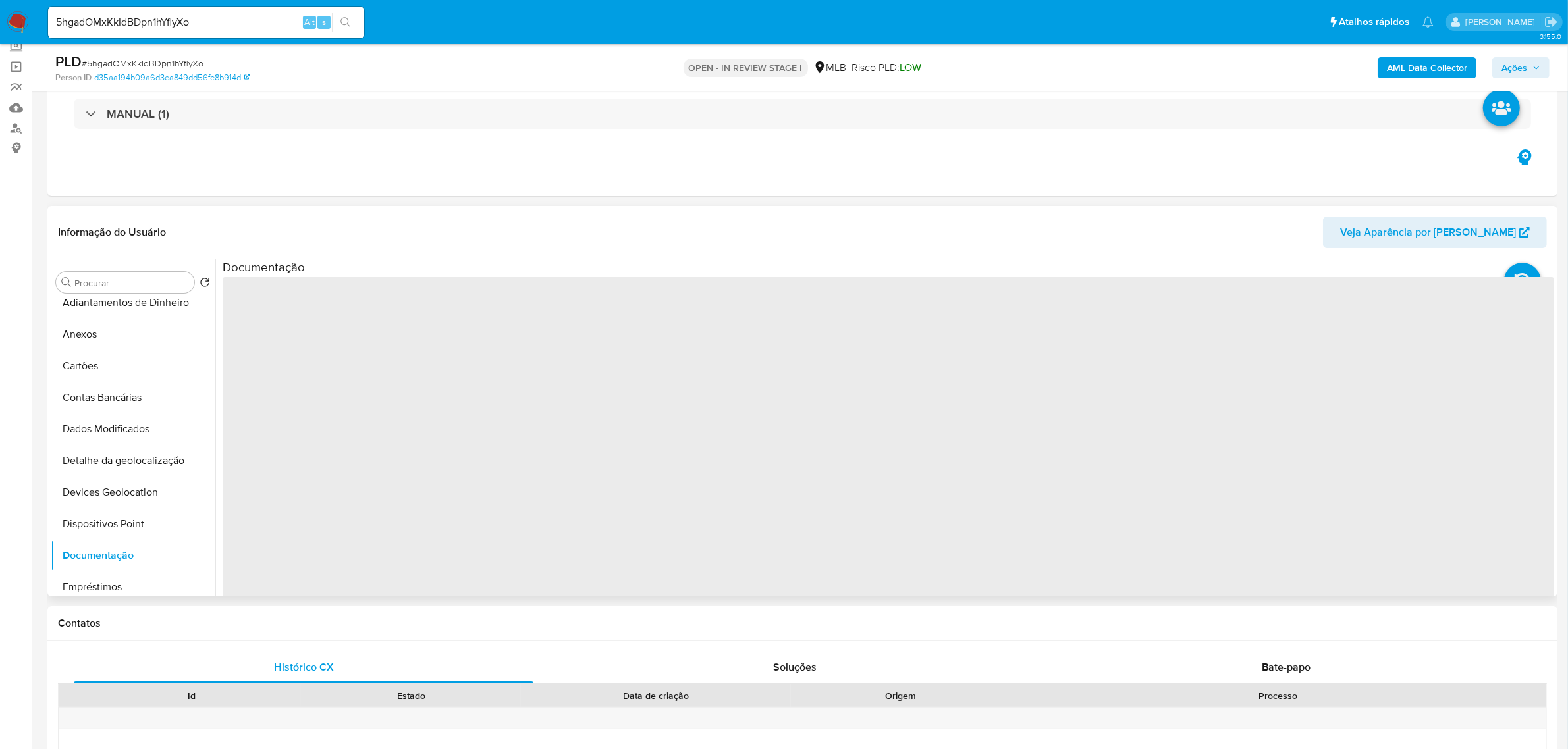
click at [307, 316] on span "‌" at bounding box center [888, 487] width 1332 height 421
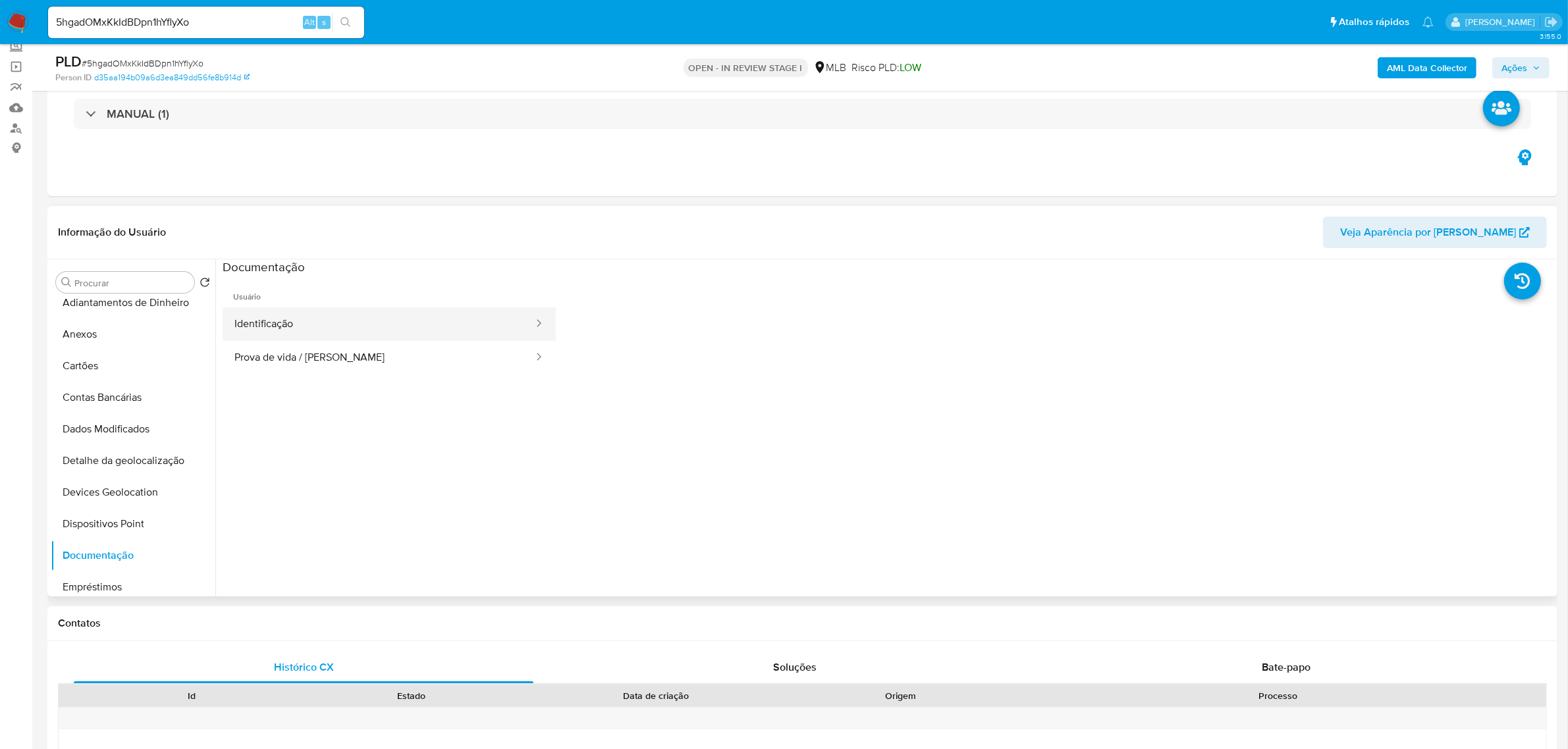
click at [307, 324] on button "Identificação" at bounding box center [378, 324] width 312 height 33
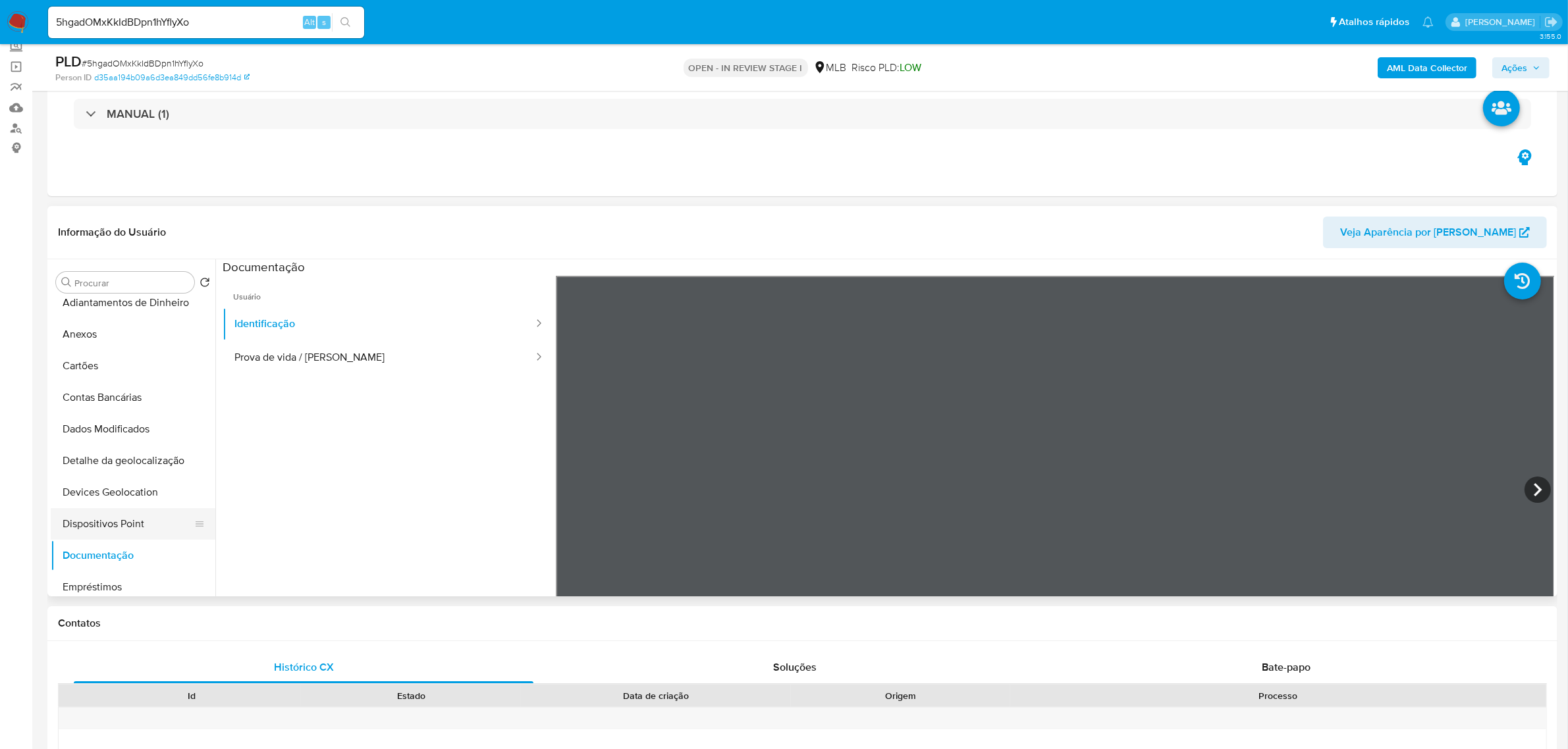
click at [142, 508] on ul "Adiantamentos de Dinheiro Anexos Cartões Contas Bancárias Dados Modificados Det…" at bounding box center [133, 447] width 165 height 297
click at [139, 532] on button "Dispositivos Point" at bounding box center [127, 524] width 154 height 32
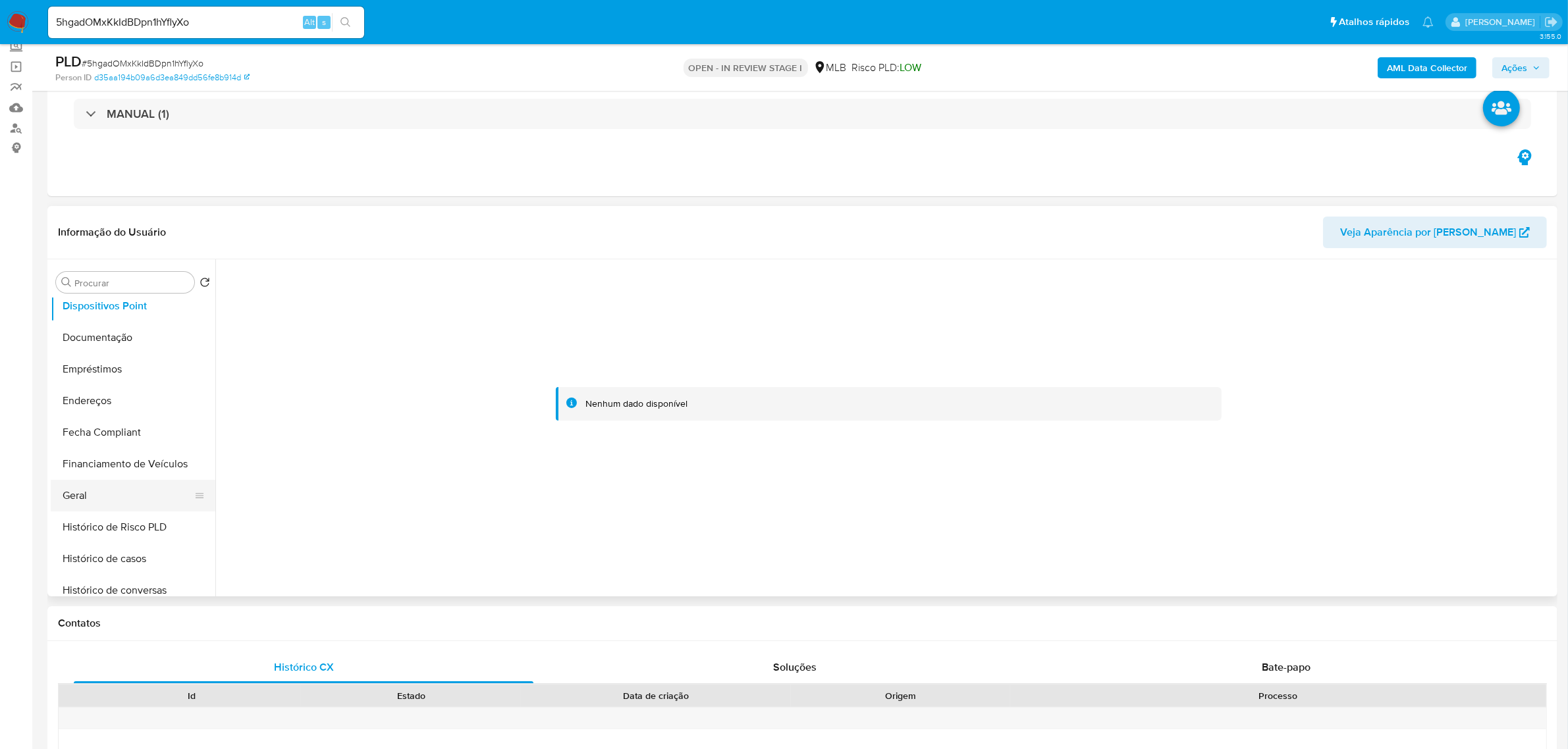
scroll to position [258, 0]
click at [109, 369] on button "Endereços" at bounding box center [127, 372] width 154 height 32
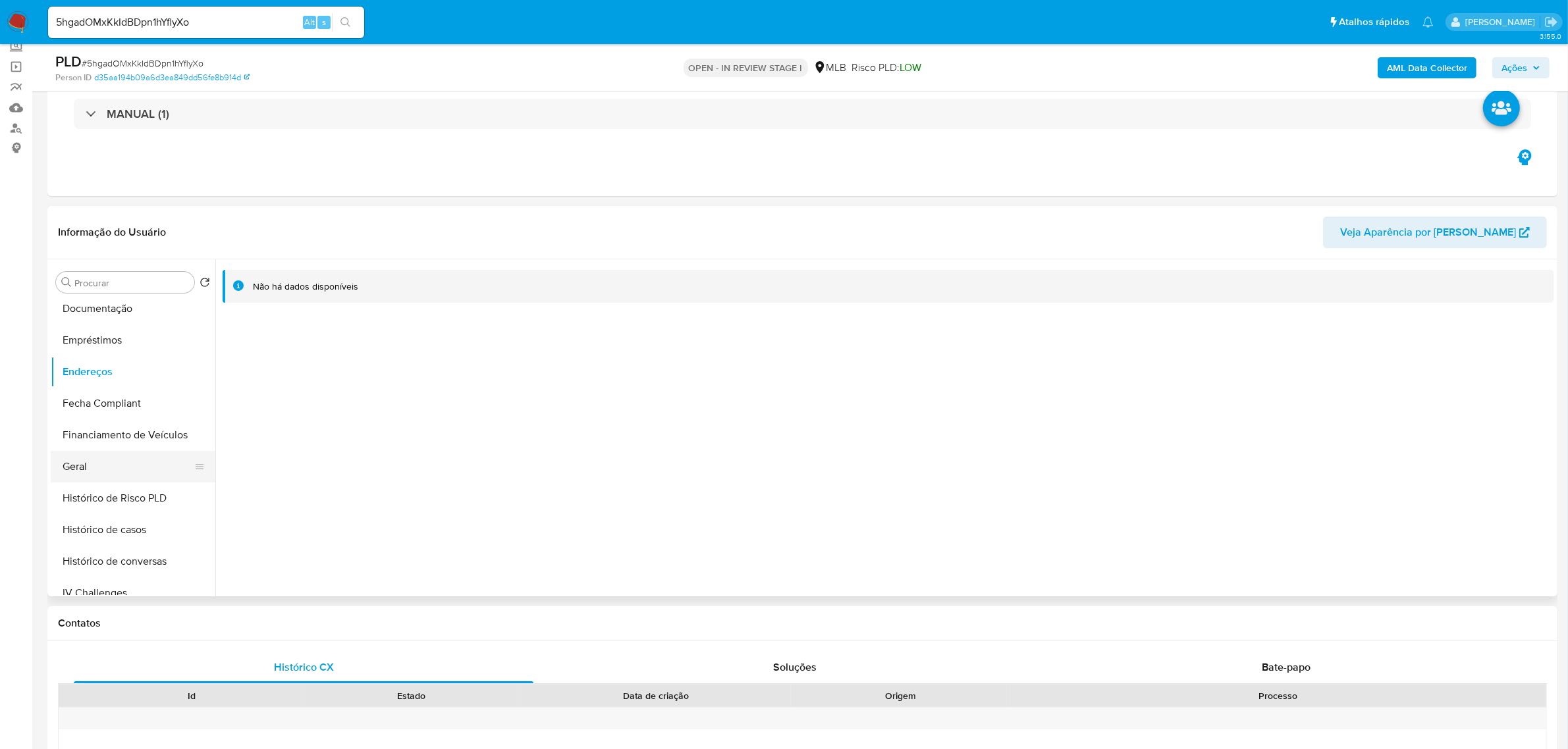
drag, startPoint x: 142, startPoint y: 466, endPoint x: 139, endPoint y: 473, distance: 7.6
click at [139, 472] on button "Geral" at bounding box center [127, 466] width 154 height 32
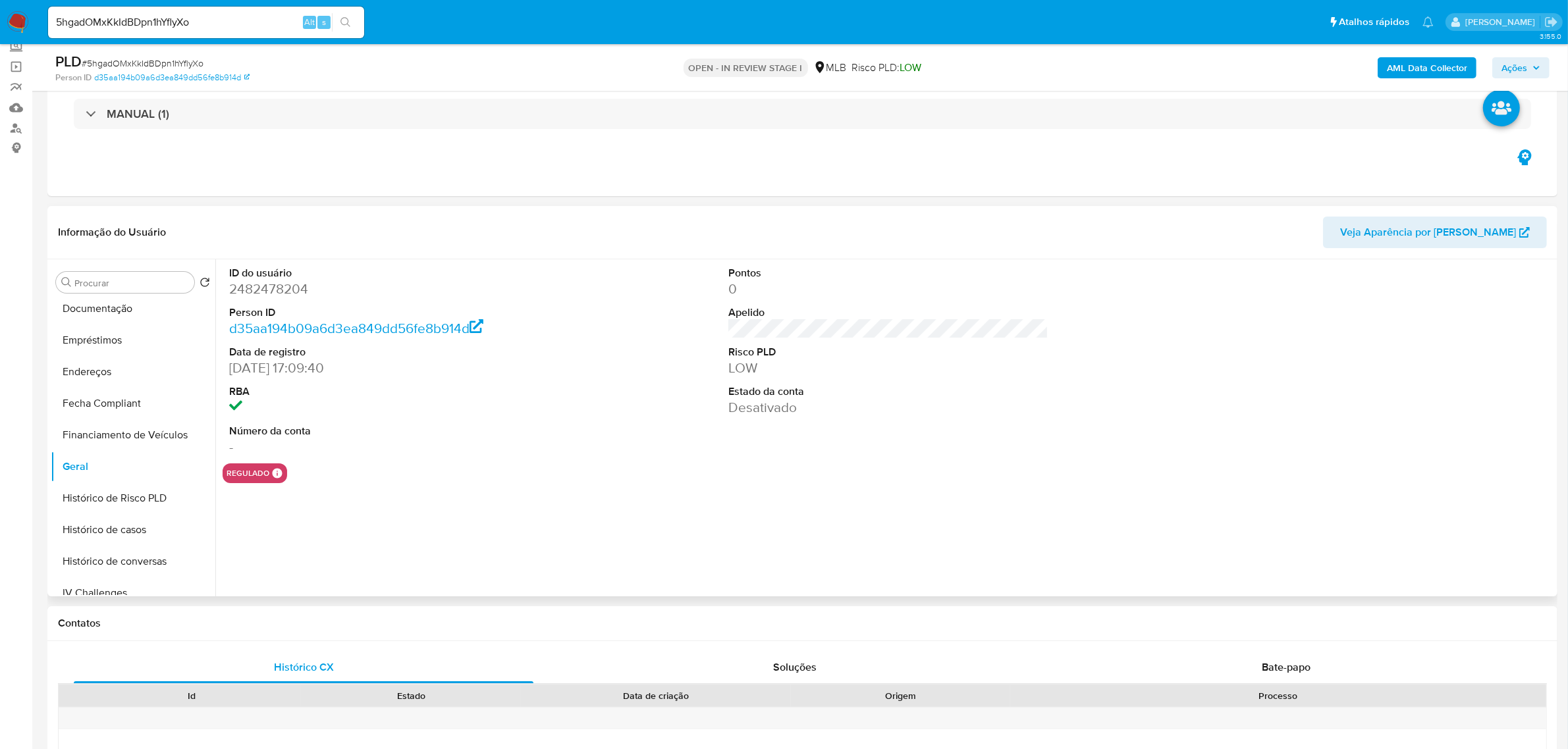
click at [296, 297] on dd "2482478204" at bounding box center [389, 289] width 320 height 19
copy dd "2482478204"
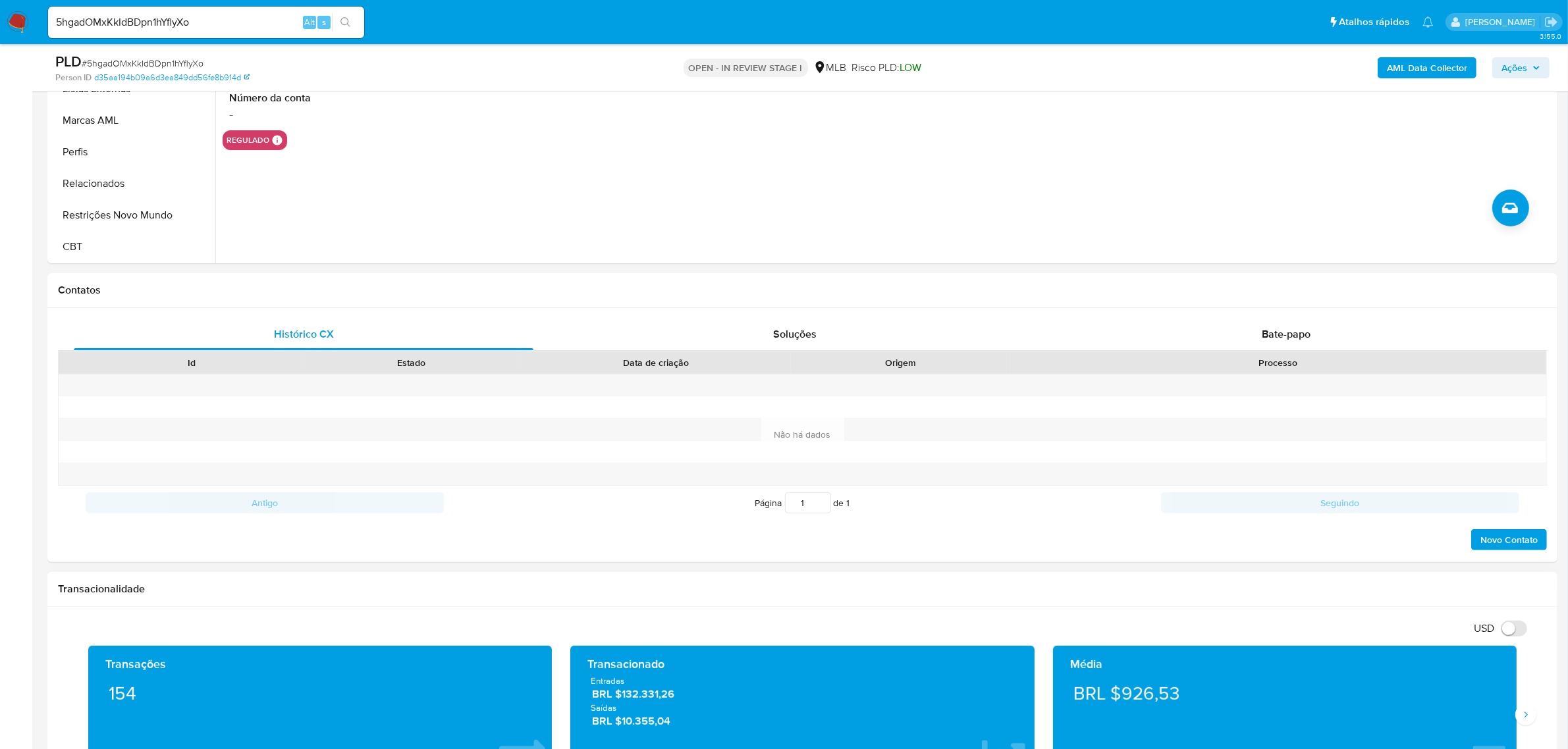
scroll to position [494, 0]
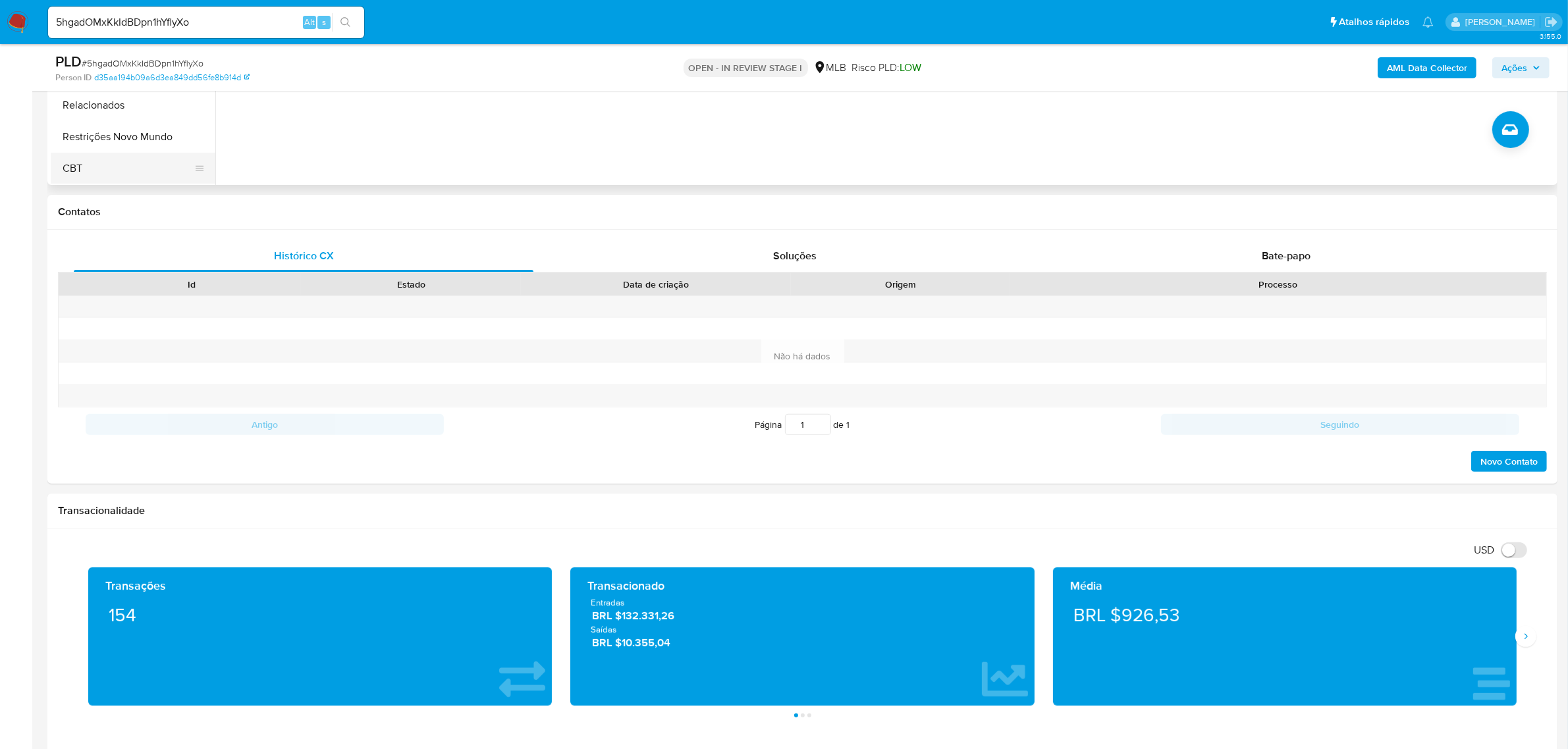
click at [139, 146] on button "Restrições Novo Mundo" at bounding box center [133, 137] width 165 height 32
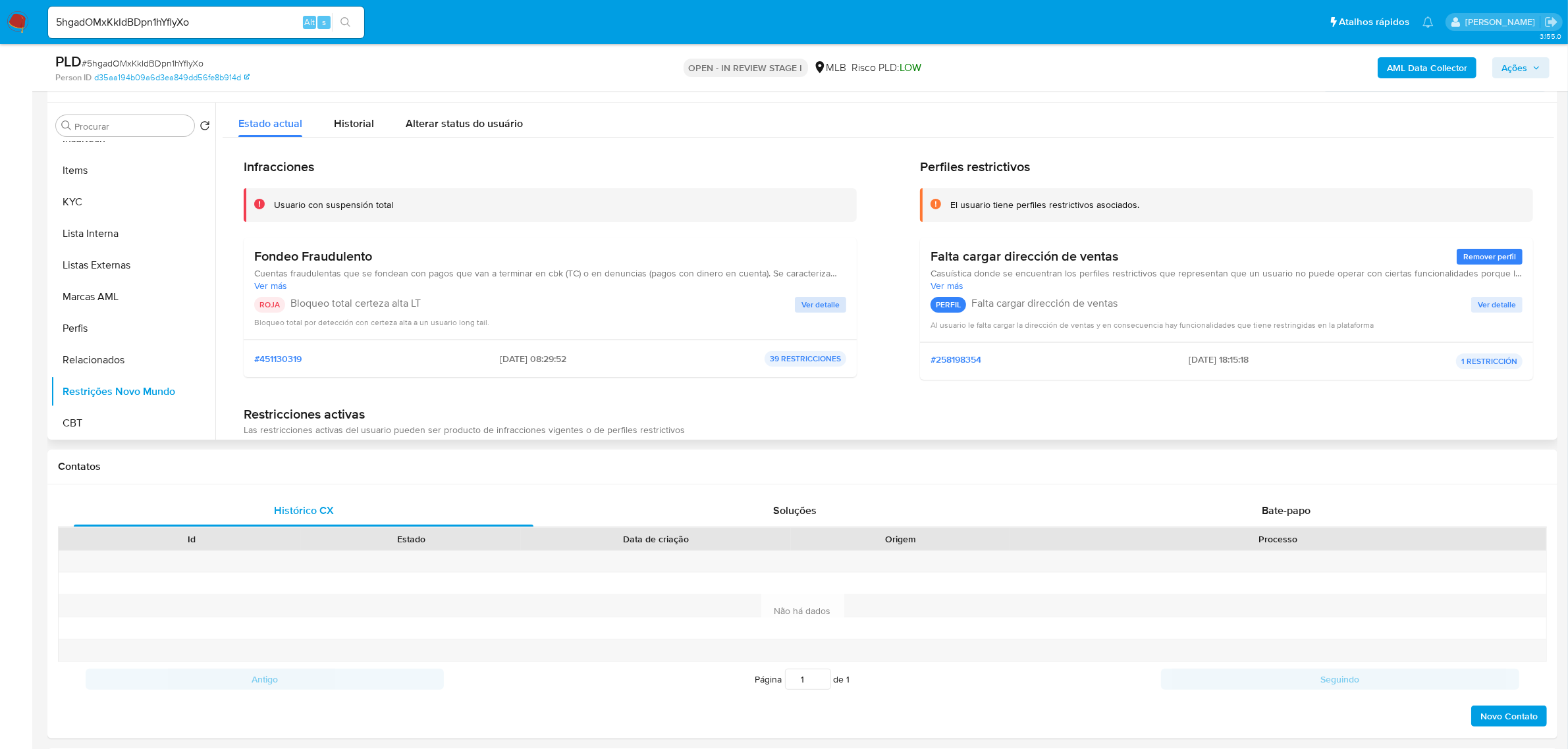
scroll to position [165, 0]
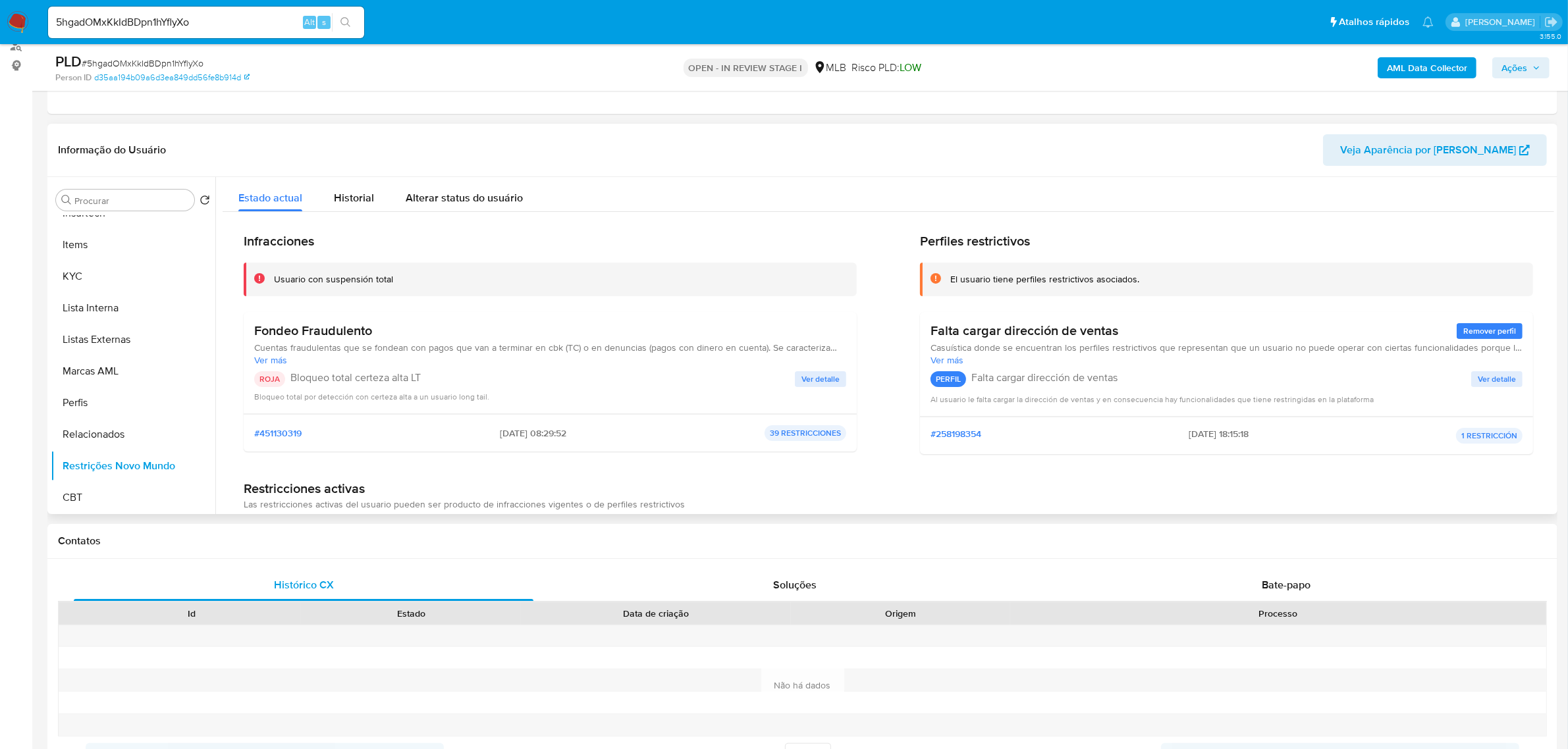
click at [806, 377] on span "Ver detalle" at bounding box center [820, 379] width 38 height 13
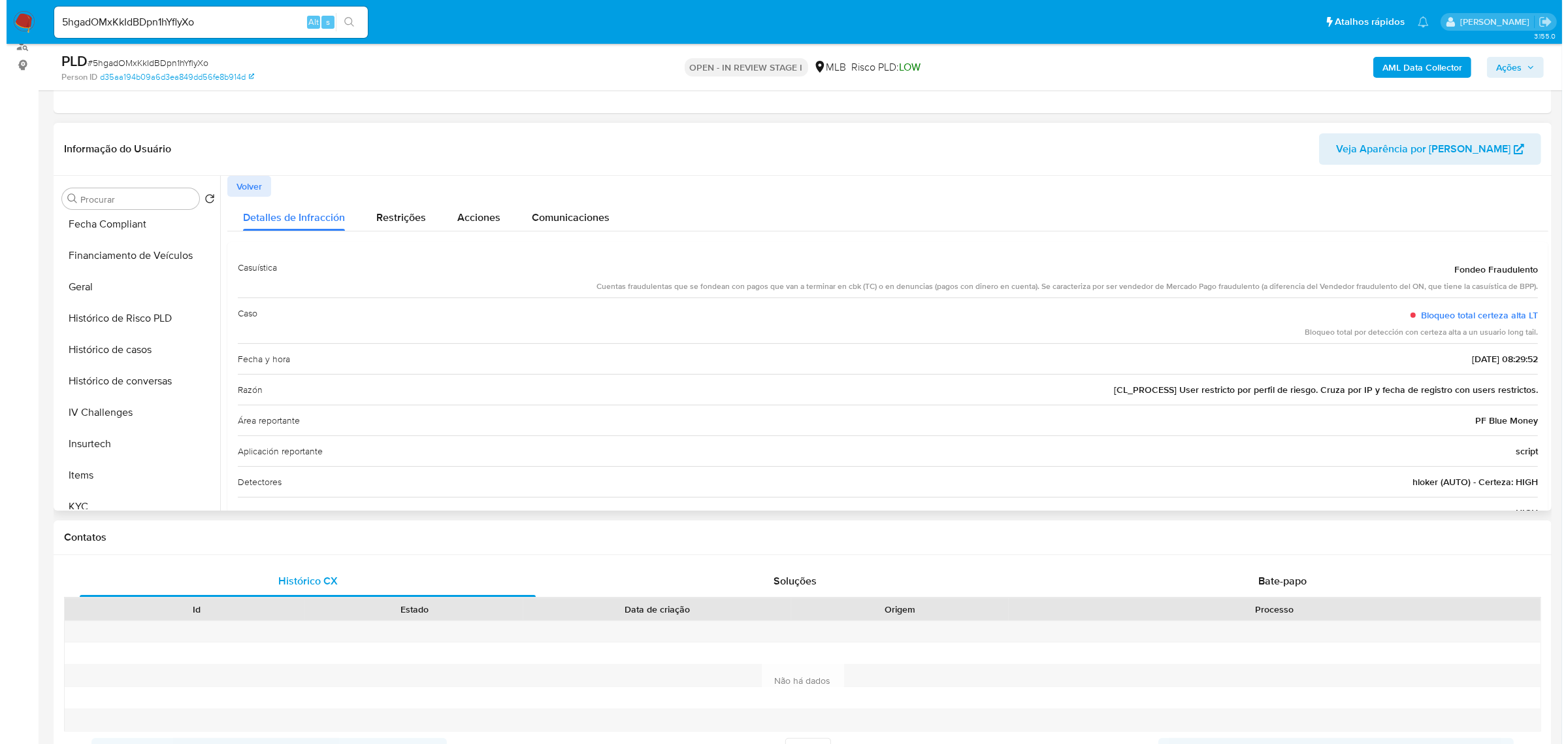
scroll to position [0, 0]
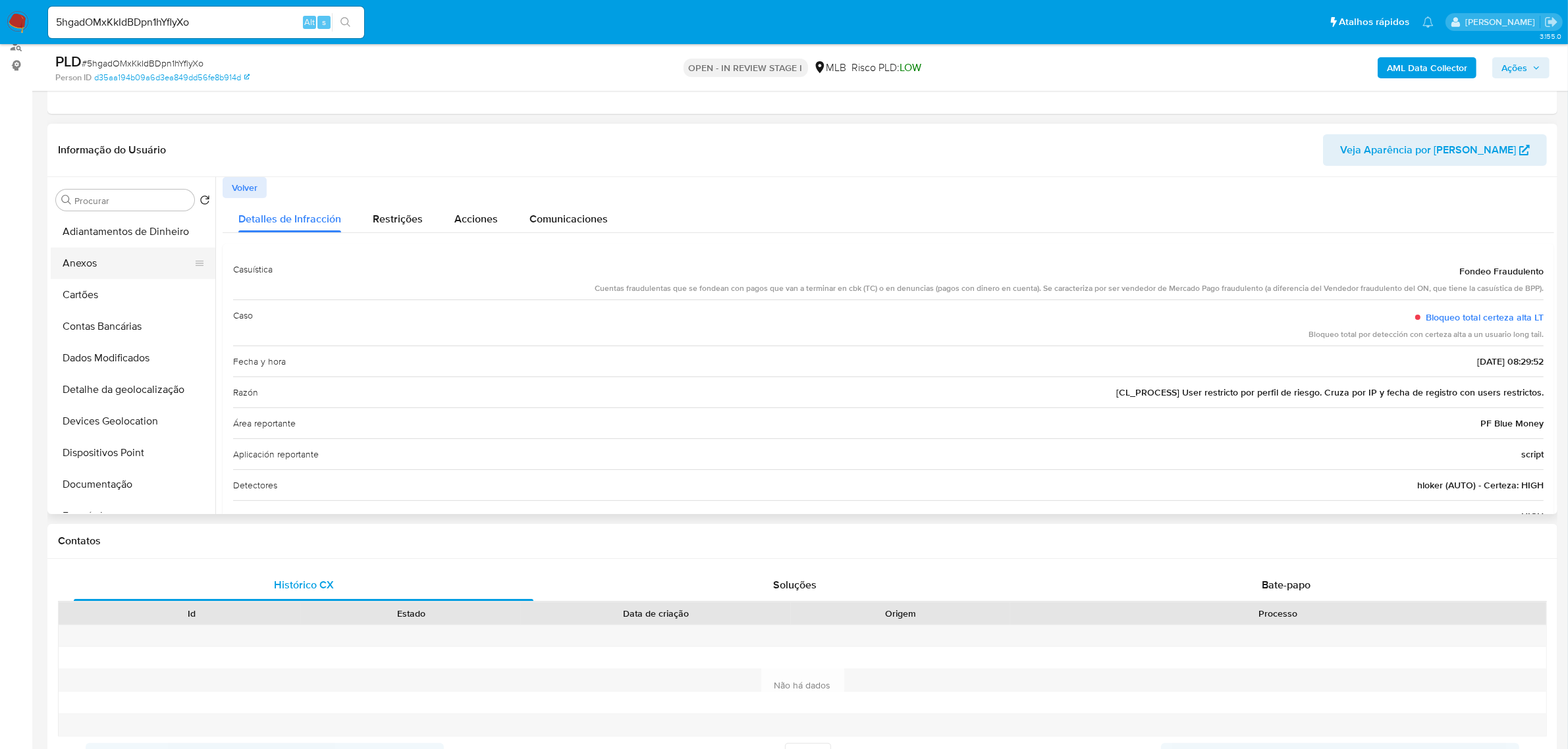
click at [126, 264] on button "Anexos" at bounding box center [127, 263] width 154 height 32
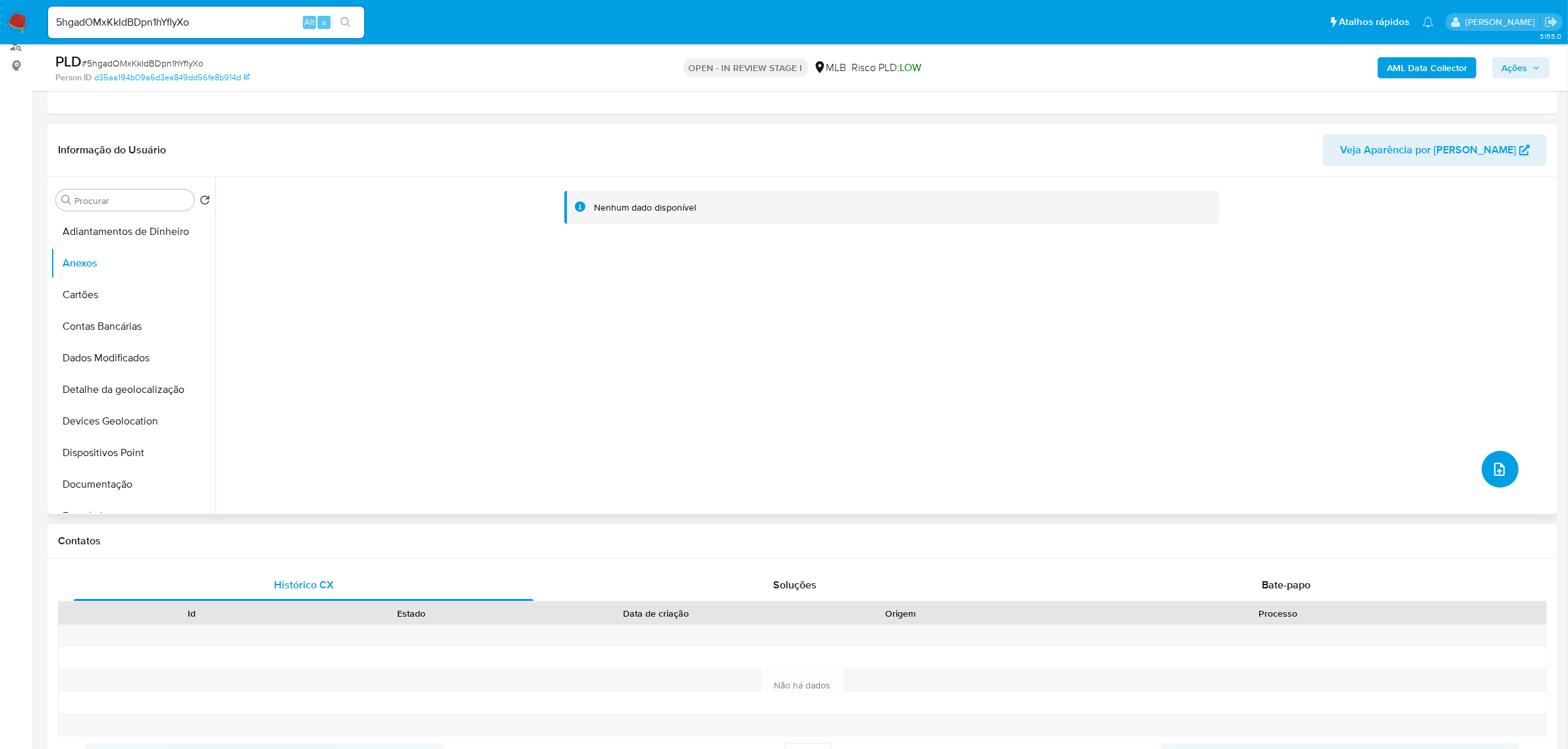
click at [1497, 482] on button "upload-file" at bounding box center [1500, 469] width 37 height 37
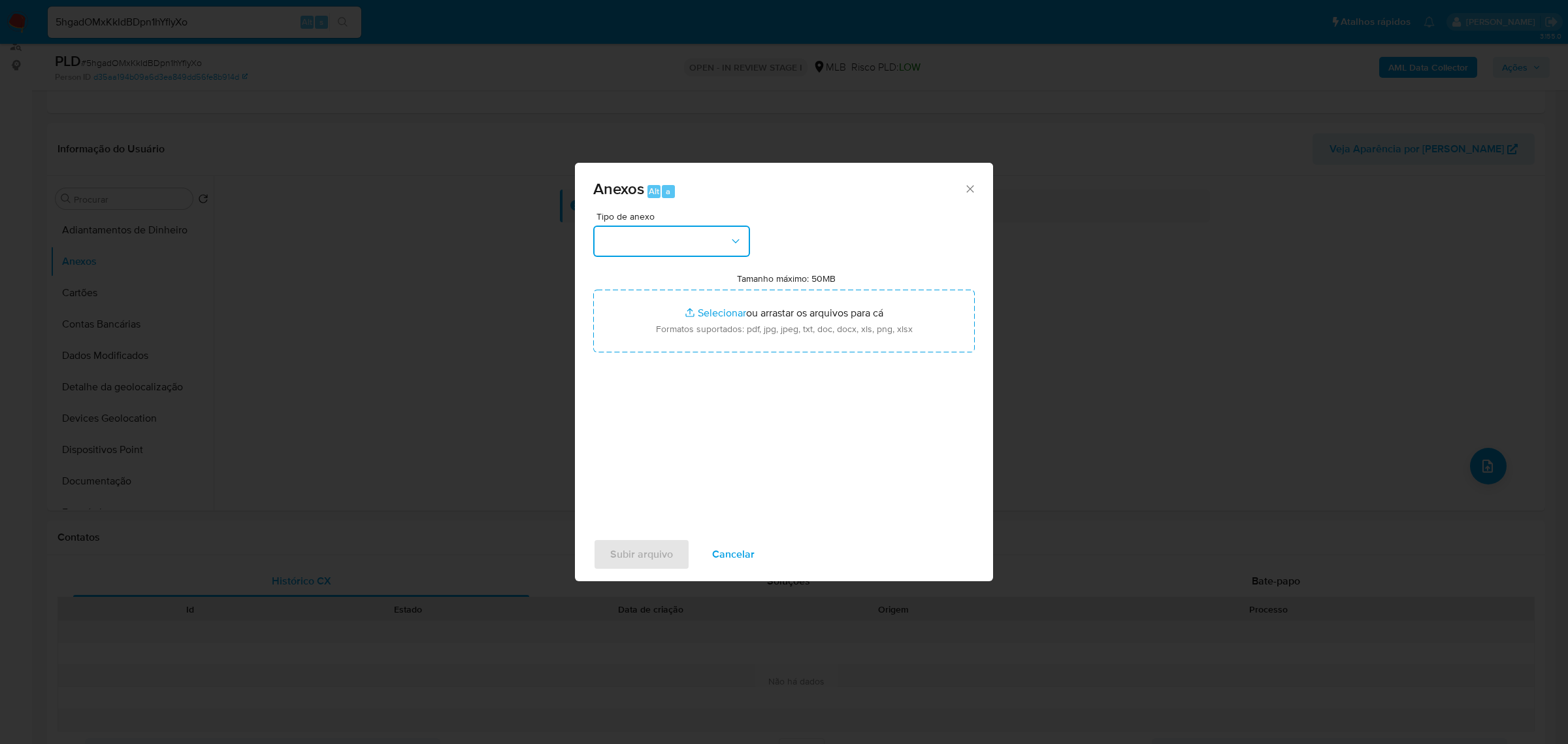
click at [684, 244] on button "button" at bounding box center [672, 241] width 157 height 32
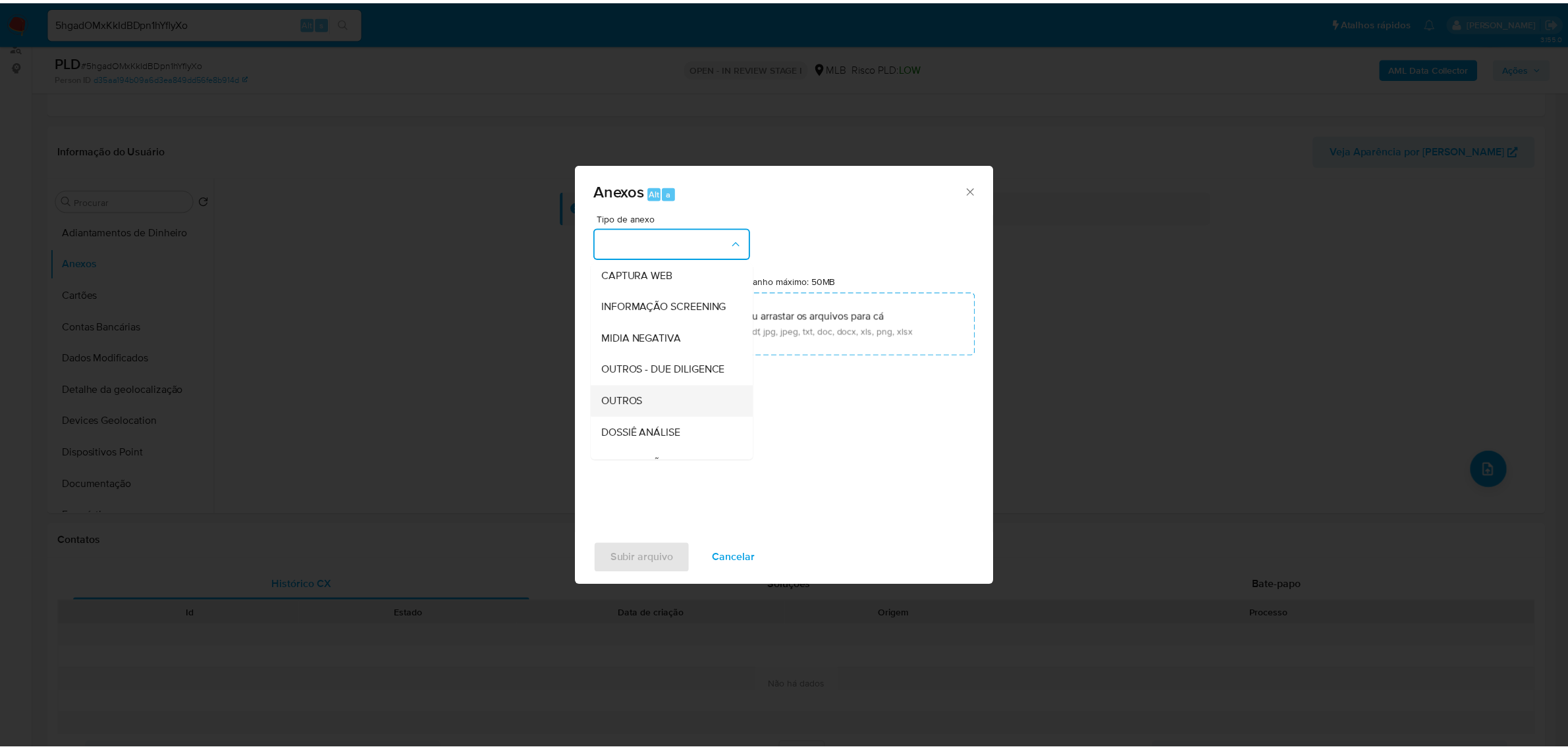
scroll to position [202, 0]
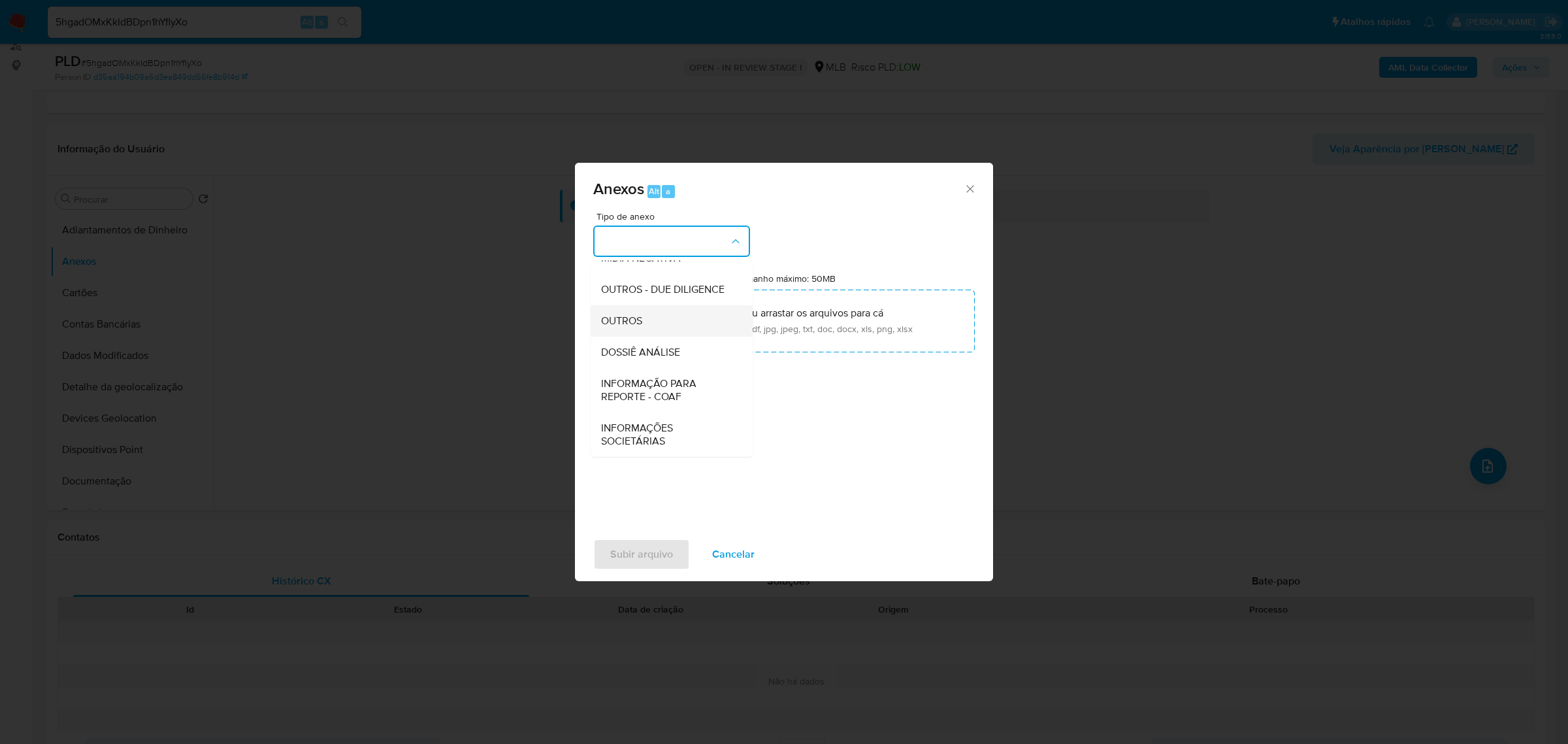
click at [664, 321] on div "OUTROS" at bounding box center [667, 320] width 133 height 32
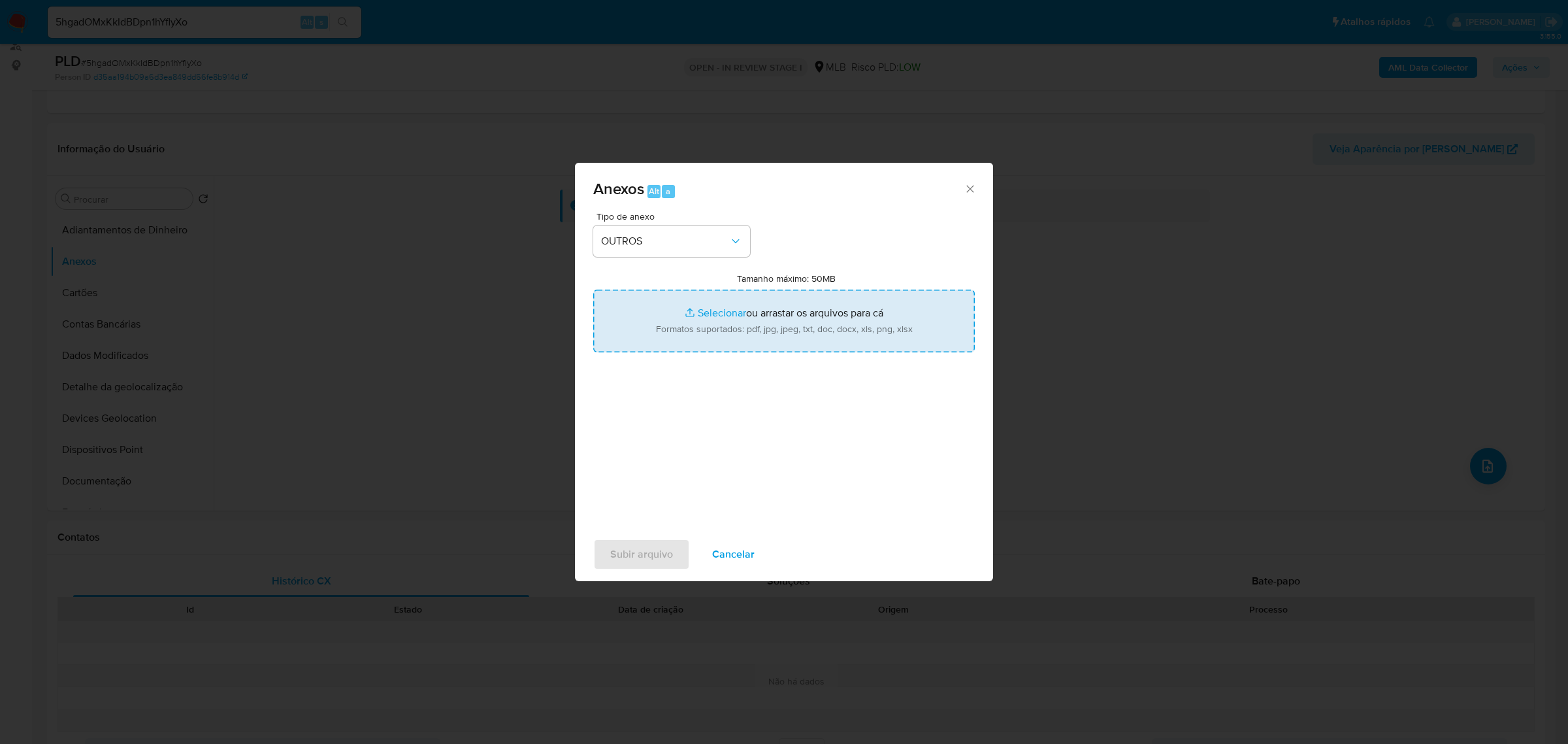
type input "C:\fakepath\Mulan 2482478204_2025_08_20_07_34_32 MARCELO PAULO BENEDITO.pdf"
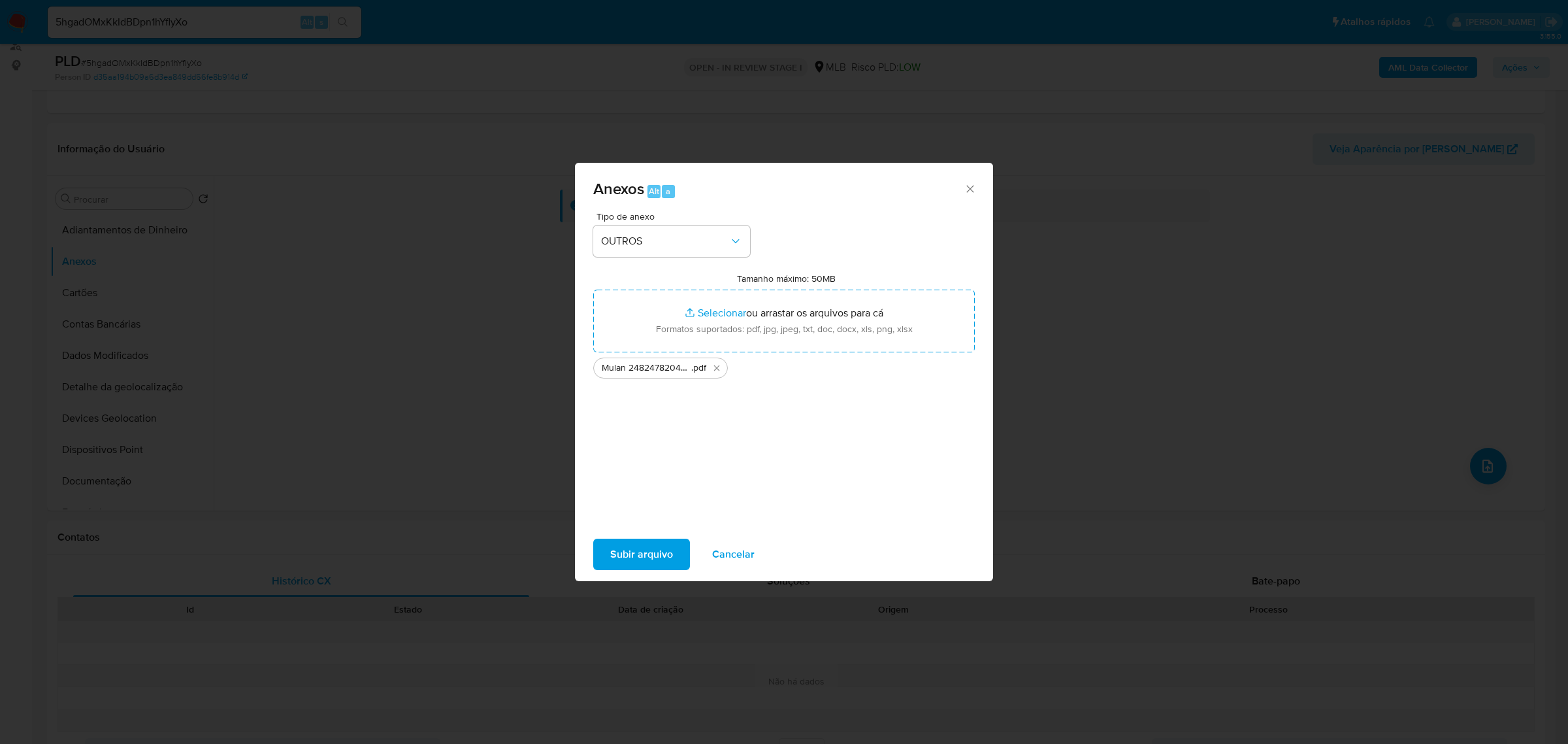
click at [606, 542] on button "Subir arquivo" at bounding box center [642, 555] width 97 height 32
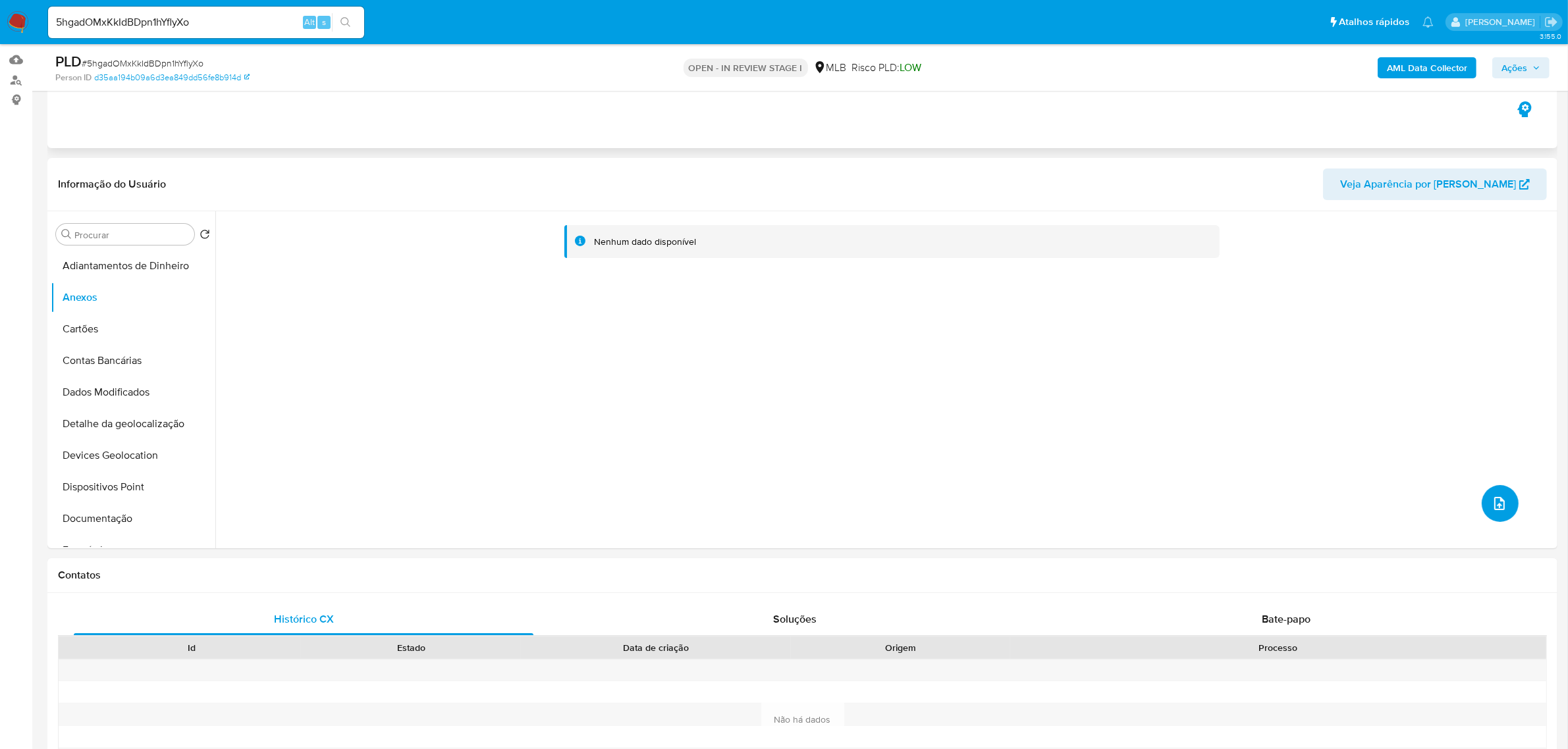
scroll to position [0, 0]
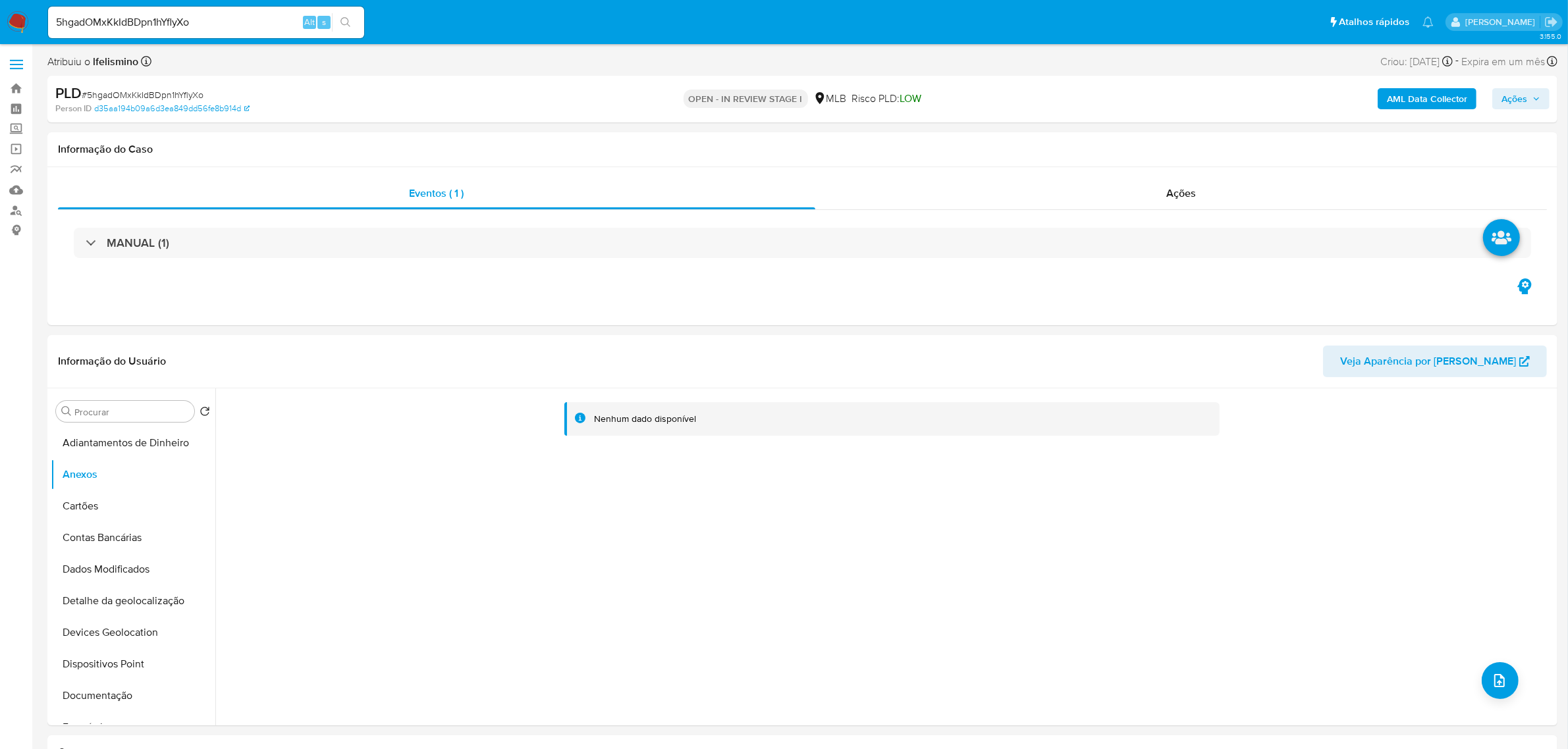
click at [1438, 104] on b "AML Data Collector" at bounding box center [1427, 99] width 81 height 21
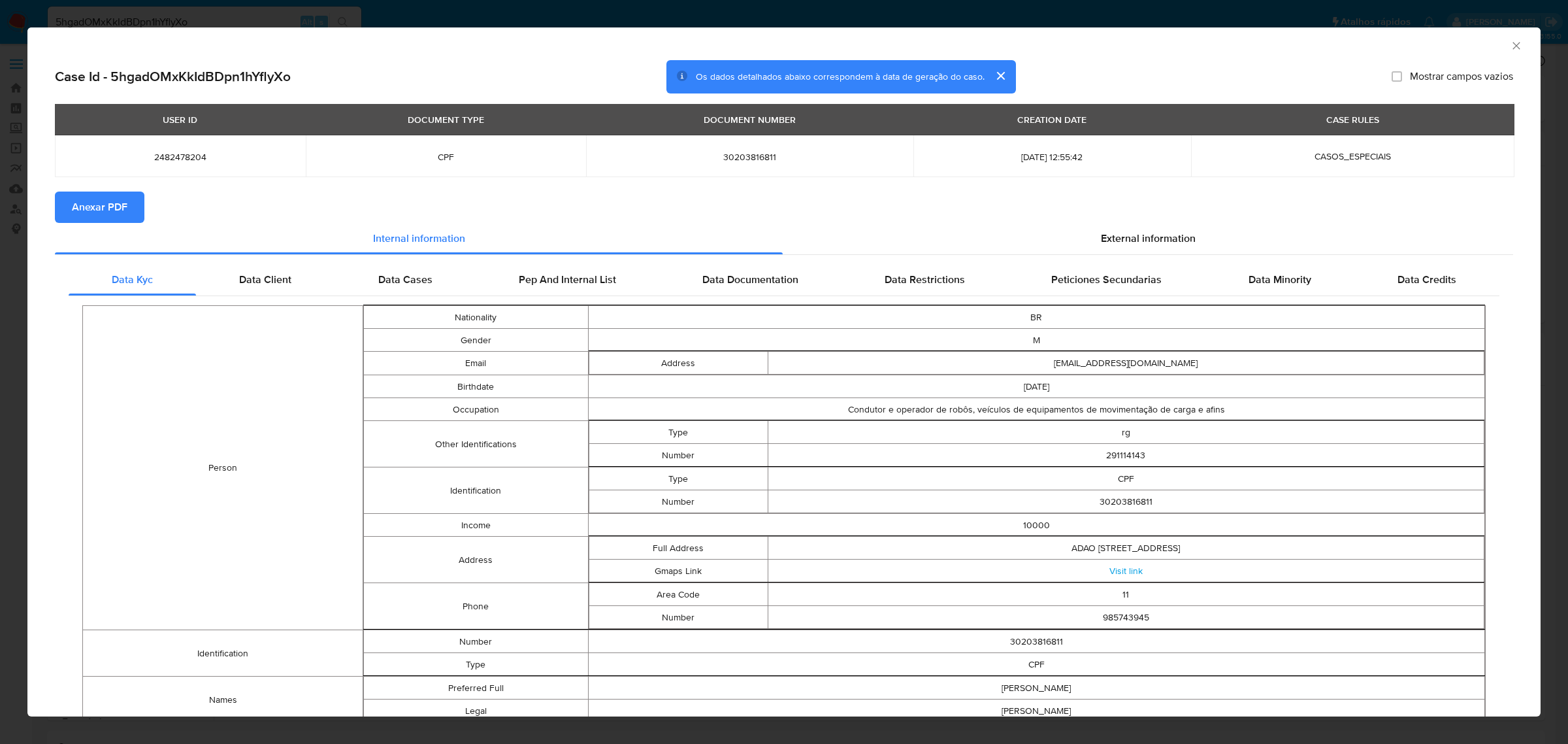
click at [105, 216] on span "Anexar PDF" at bounding box center [100, 207] width 56 height 29
click at [1510, 40] on icon "Fechar a janela" at bounding box center [1516, 45] width 13 height 13
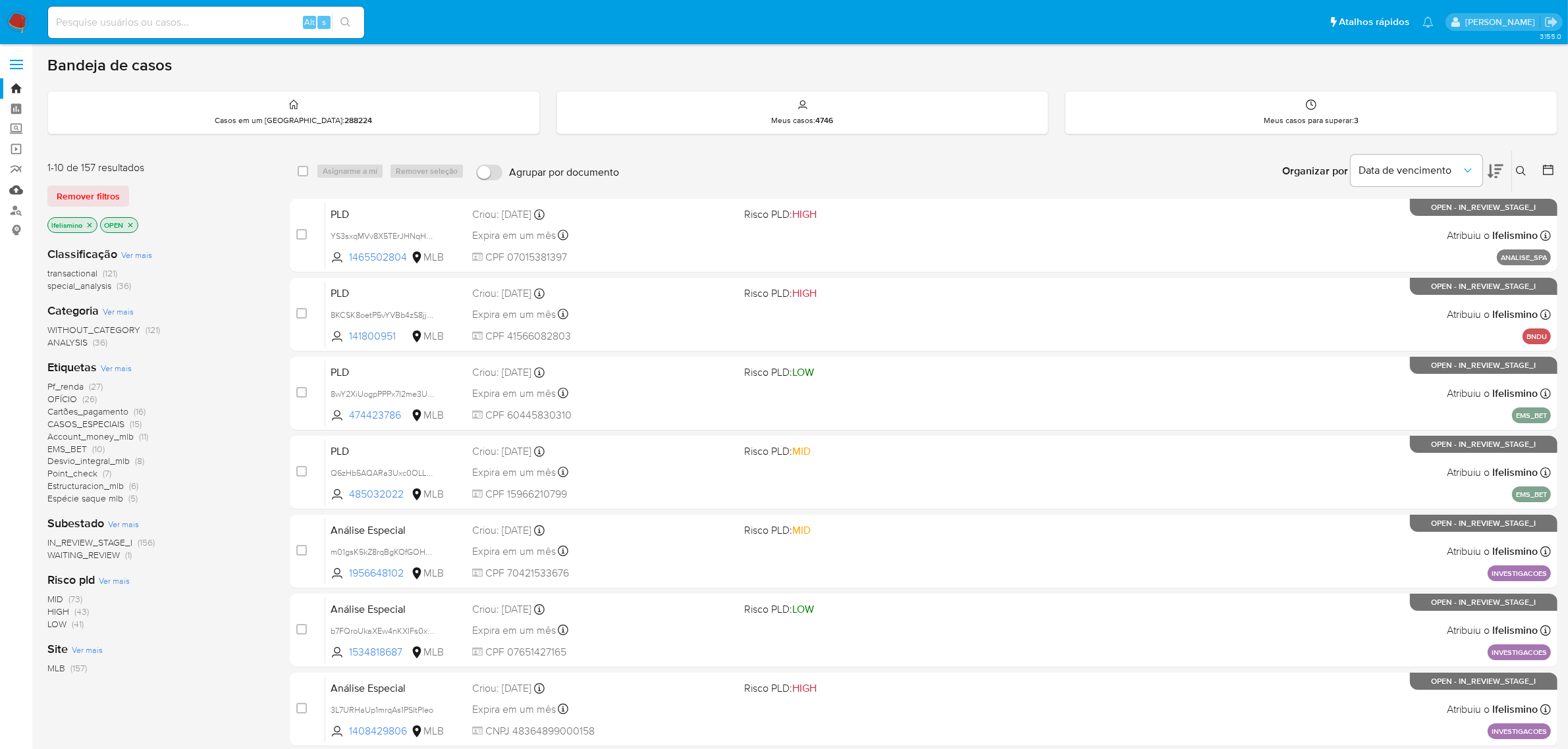
click at [21, 193] on link "Mulan" at bounding box center [78, 189] width 157 height 20
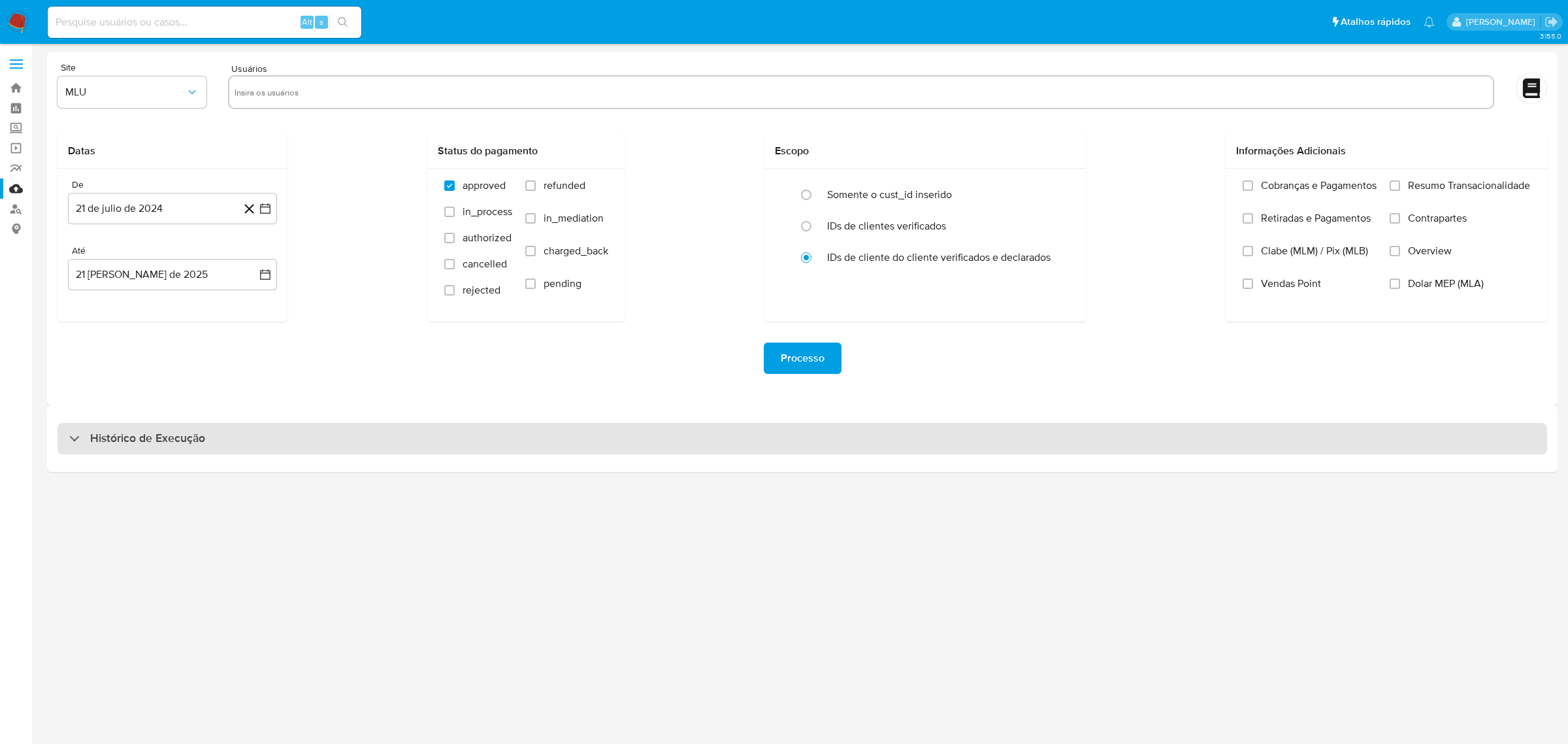
click at [524, 427] on div "Histórico de Execução" at bounding box center [802, 439] width 1490 height 32
select select "10"
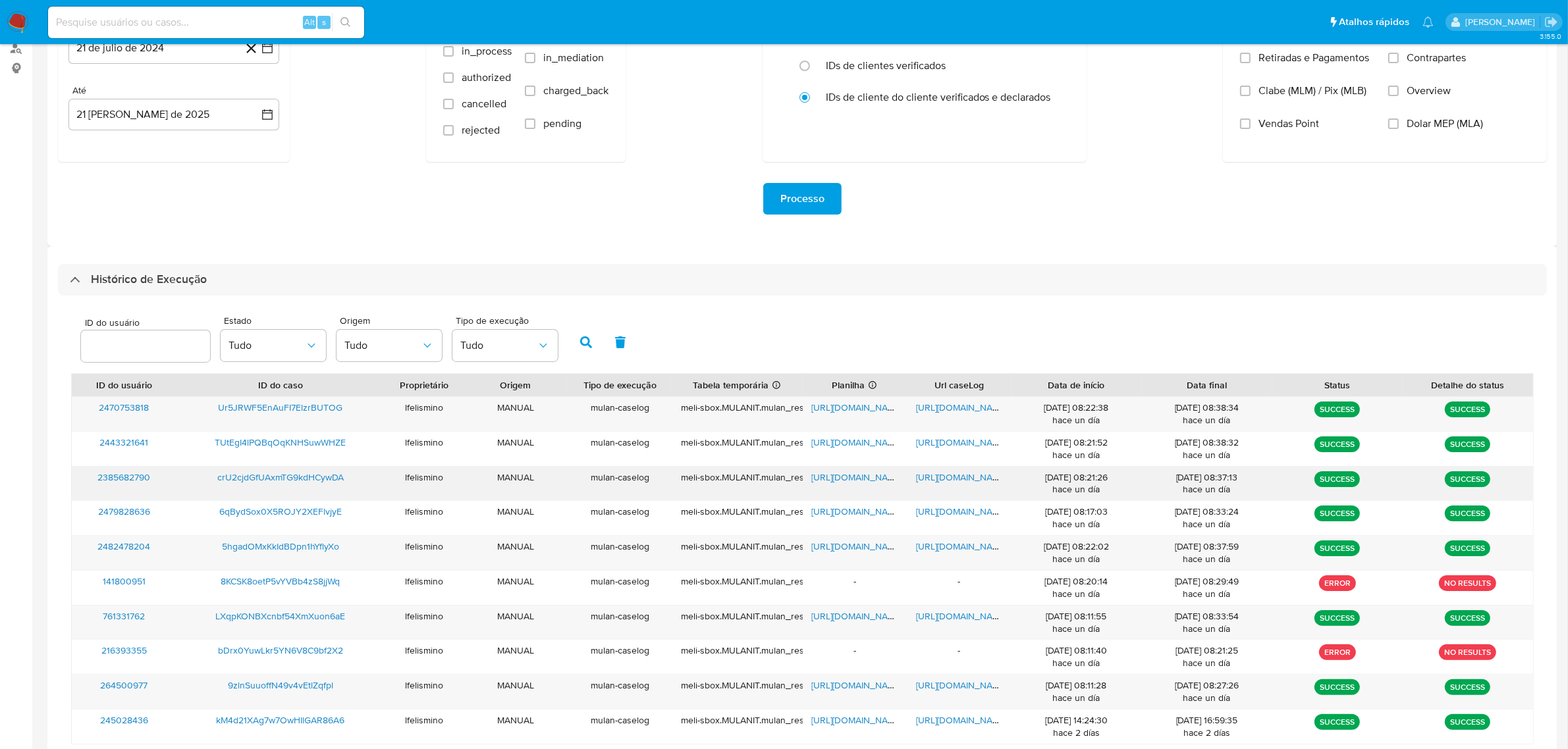
scroll to position [165, 0]
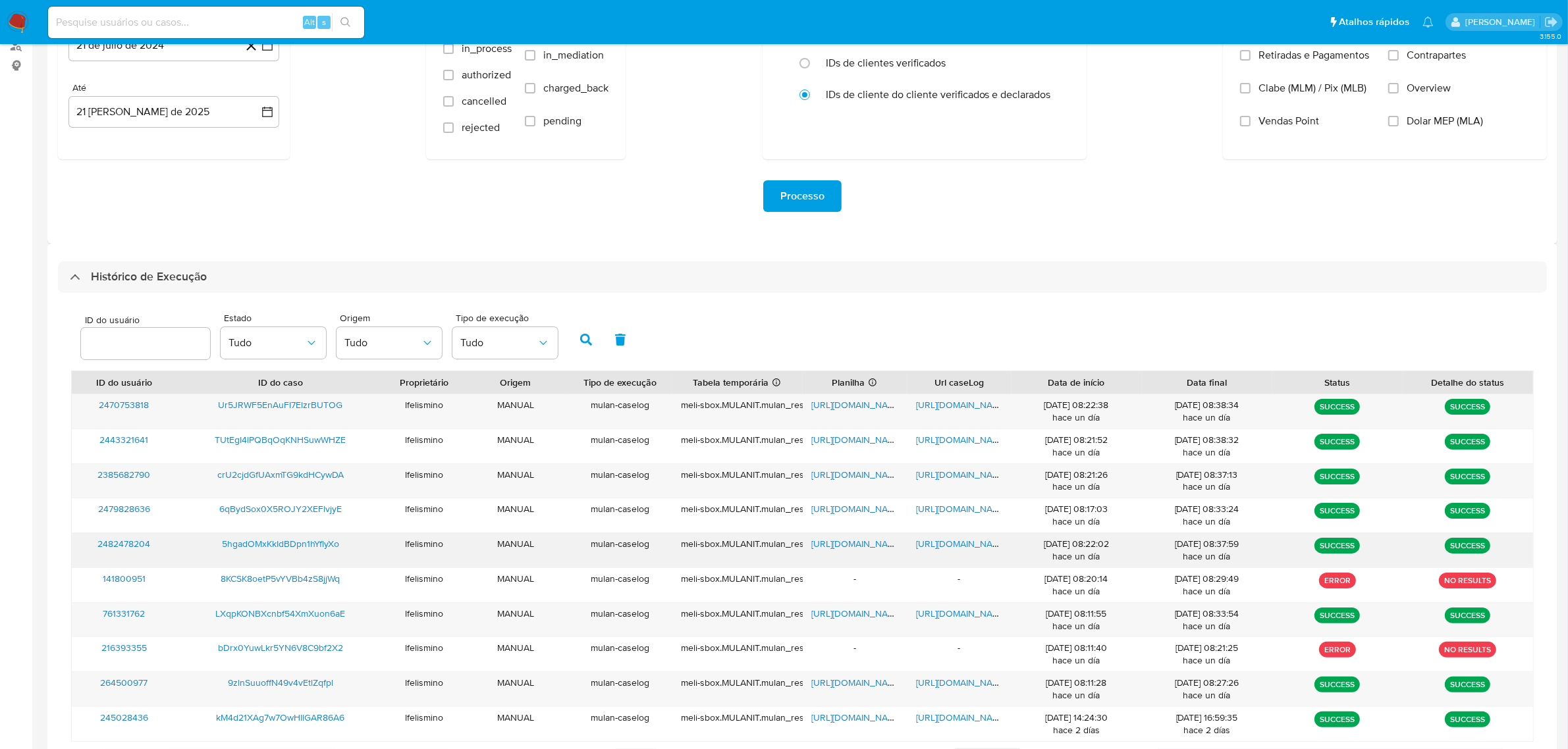
click at [947, 546] on span "[URL][DOMAIN_NAME]" at bounding box center [961, 544] width 91 height 13
click at [828, 546] on span "[URL][DOMAIN_NAME]" at bounding box center [857, 544] width 91 height 13
